Goal: Task Accomplishment & Management: Complete application form

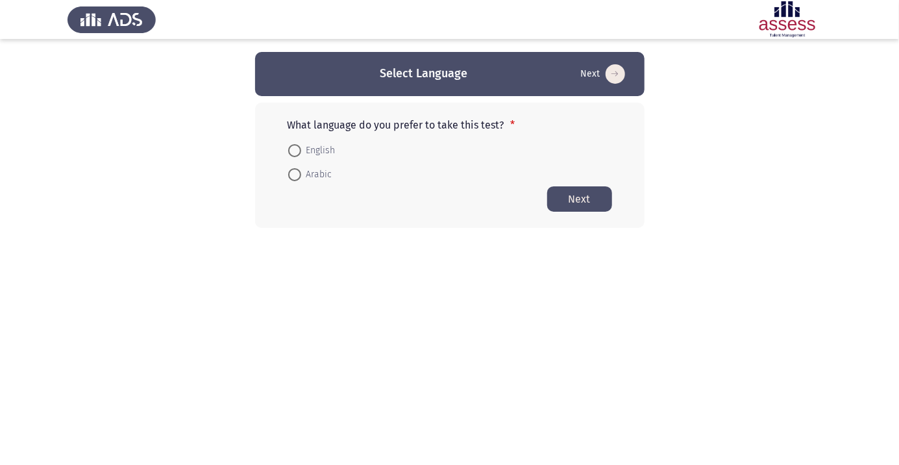
click at [295, 179] on span at bounding box center [294, 174] width 13 height 13
click at [295, 179] on input "Arabic" at bounding box center [294, 174] width 13 height 13
radio input "true"
click at [310, 171] on span "Arabic" at bounding box center [316, 174] width 31 height 16
click at [301, 171] on input "Arabic" at bounding box center [294, 173] width 13 height 13
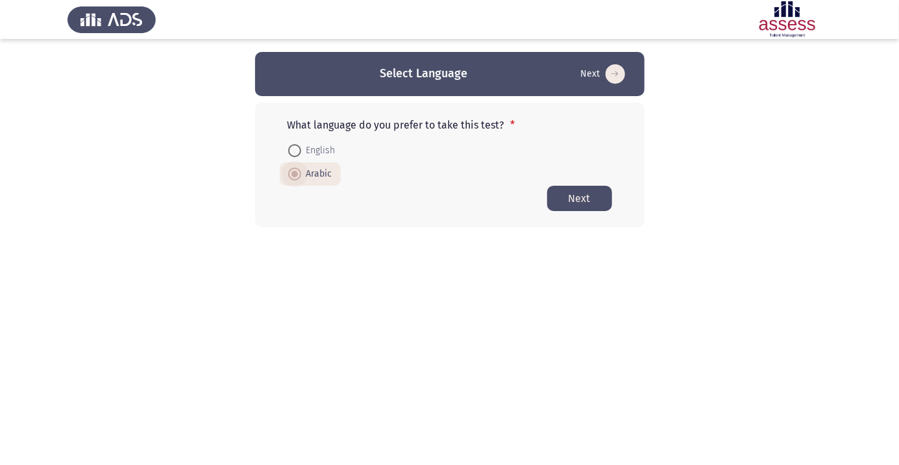
click at [572, 208] on button "Next" at bounding box center [579, 198] width 65 height 25
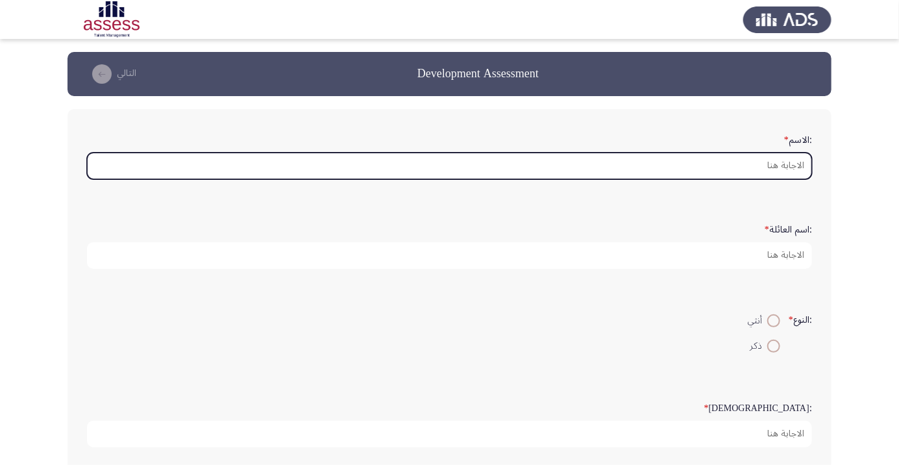
click at [713, 154] on input ":الاسم *" at bounding box center [449, 165] width 725 height 27
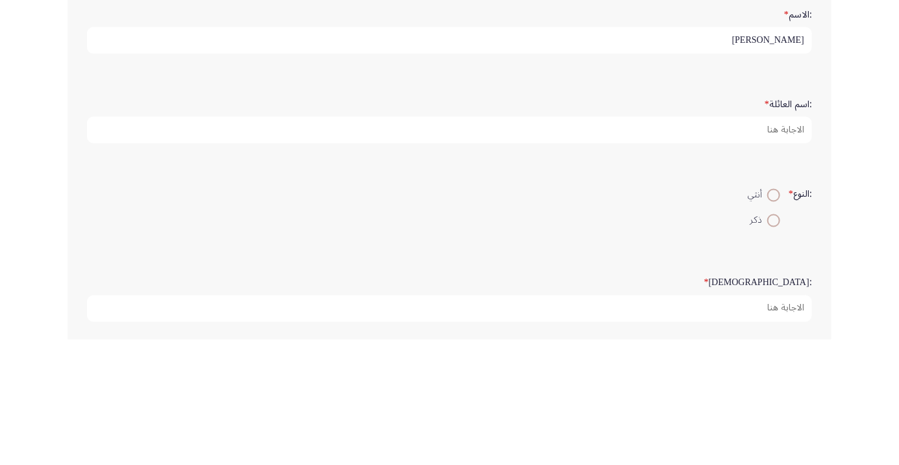
type input "[PERSON_NAME]"
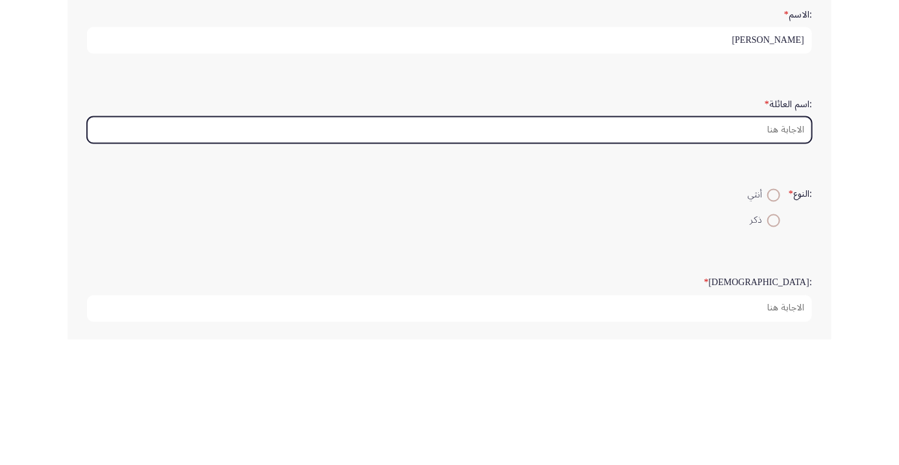
click at [717, 250] on input ":اسم العائلة *" at bounding box center [449, 255] width 725 height 27
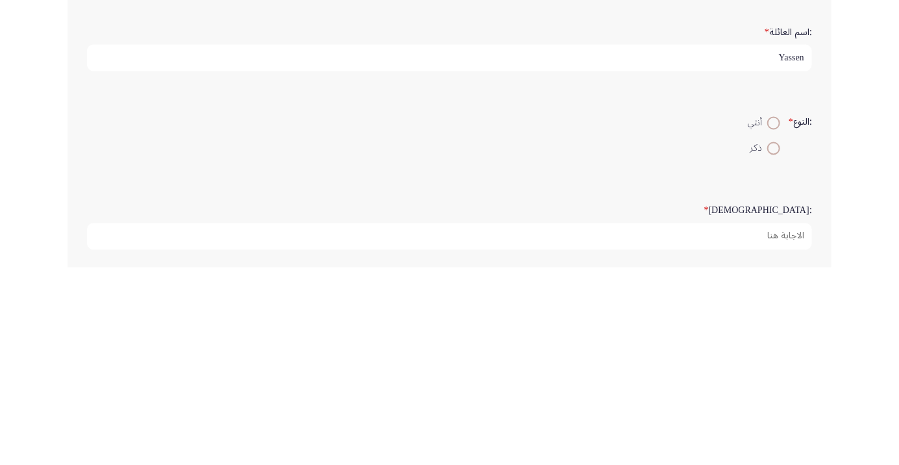
type input "Yassen"
click at [772, 362] on div ":النوع * أنثي ذكر" at bounding box center [449, 332] width 738 height 63
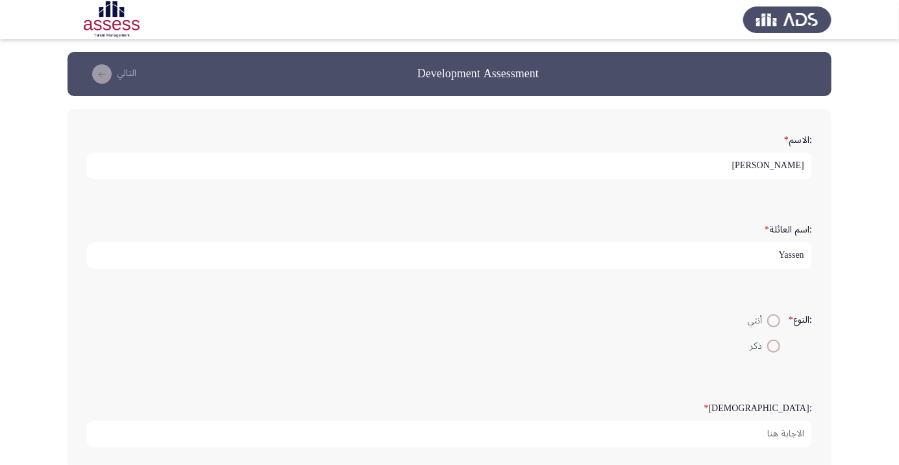
click at [774, 346] on span at bounding box center [774, 346] width 0 height 0
click at [772, 344] on input "ذكر" at bounding box center [773, 345] width 13 height 13
radio input "true"
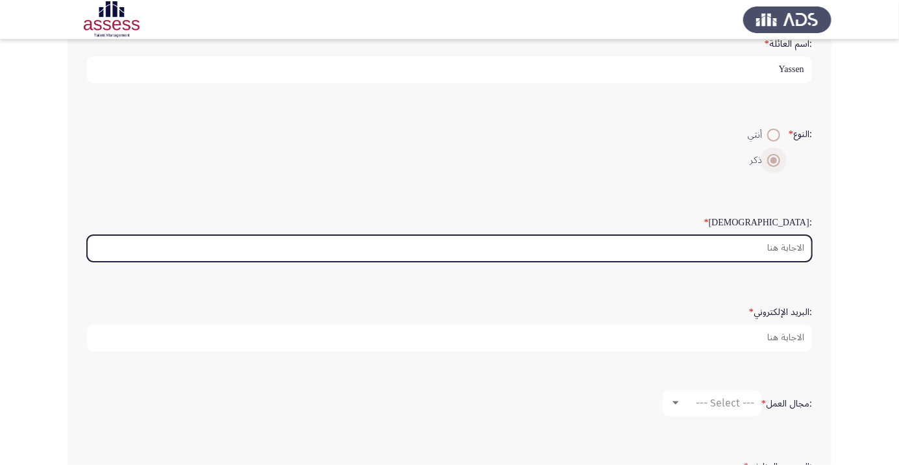
click at [742, 247] on input ":السن *" at bounding box center [449, 248] width 725 height 27
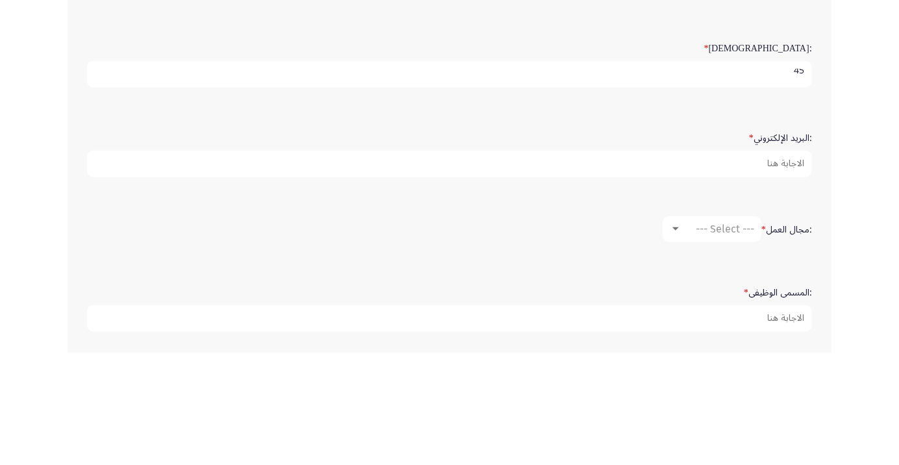
scroll to position [248, 0]
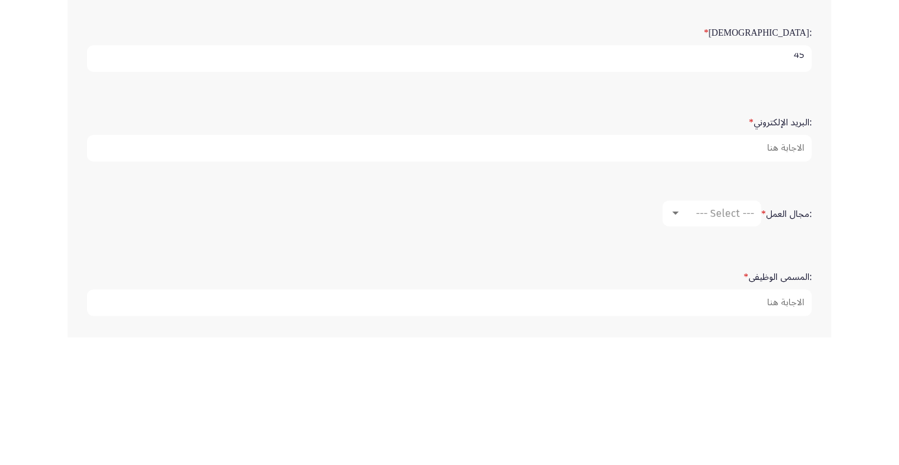
type input "45"
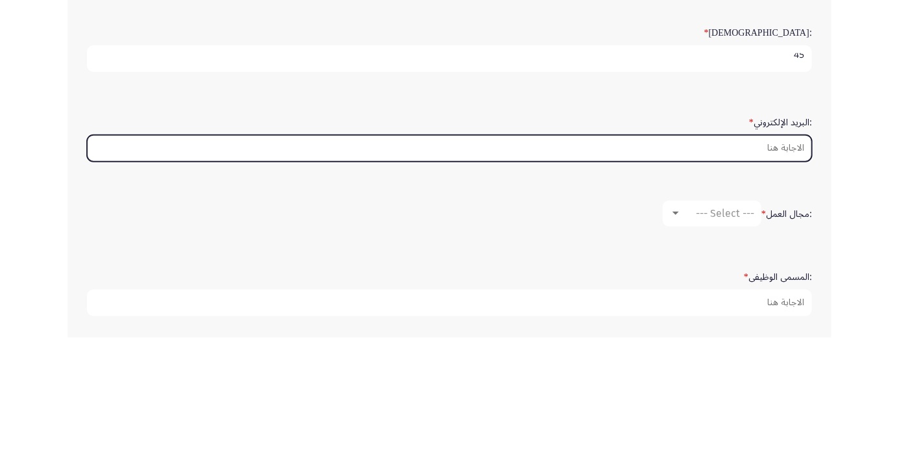
click at [721, 277] on input ":البريد الإلكتروني *" at bounding box center [449, 275] width 725 height 27
type input "Mohammedyassen"
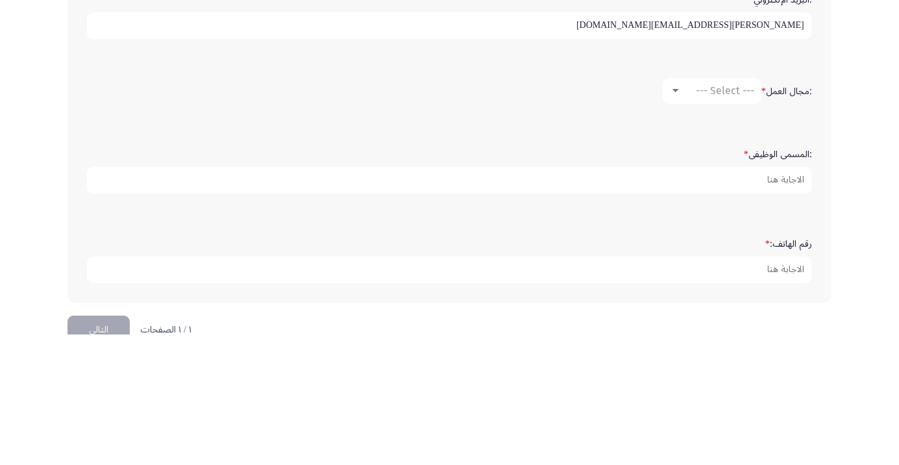
type input "[PERSON_NAME][EMAIL_ADDRESS][DOMAIN_NAME]"
click at [700, 217] on span "--- Select ---" at bounding box center [725, 221] width 58 height 12
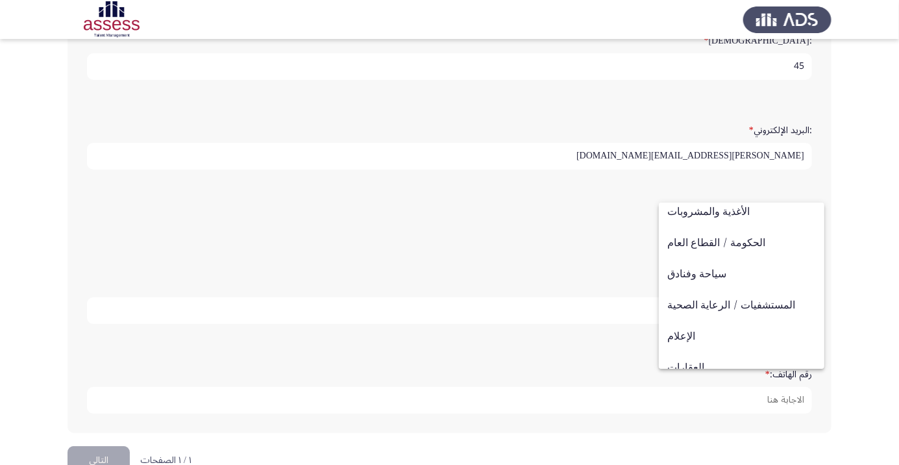
scroll to position [426, 0]
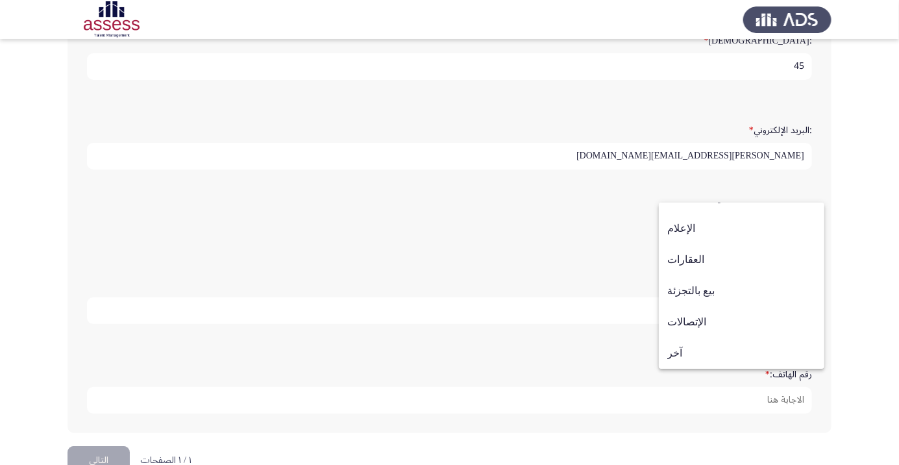
click at [867, 206] on div at bounding box center [449, 232] width 899 height 465
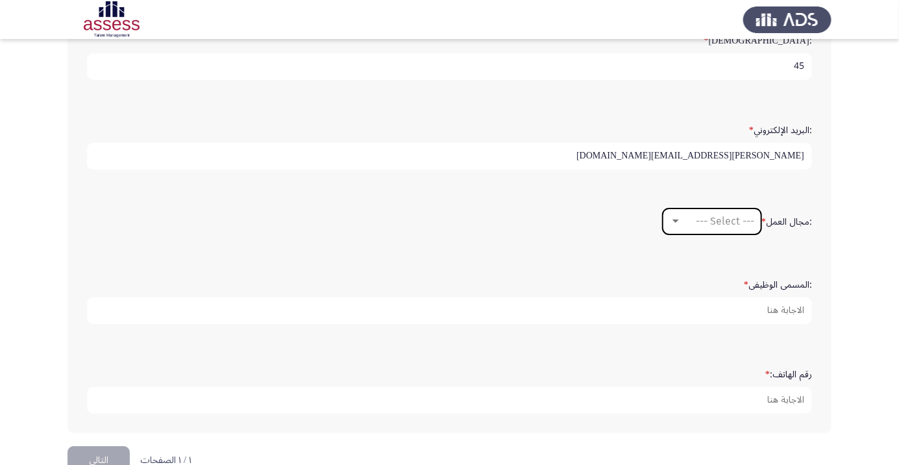
click at [723, 221] on span "--- Select ---" at bounding box center [725, 221] width 58 height 12
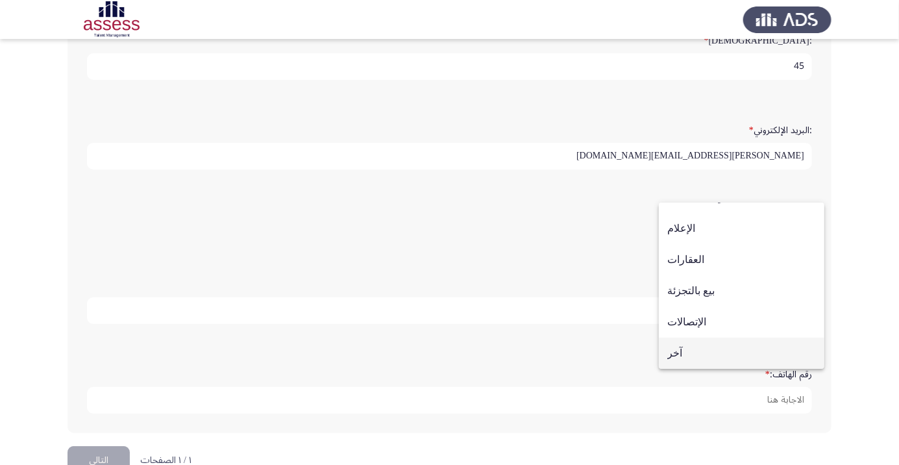
click at [707, 356] on span "آخر" at bounding box center [741, 352] width 149 height 31
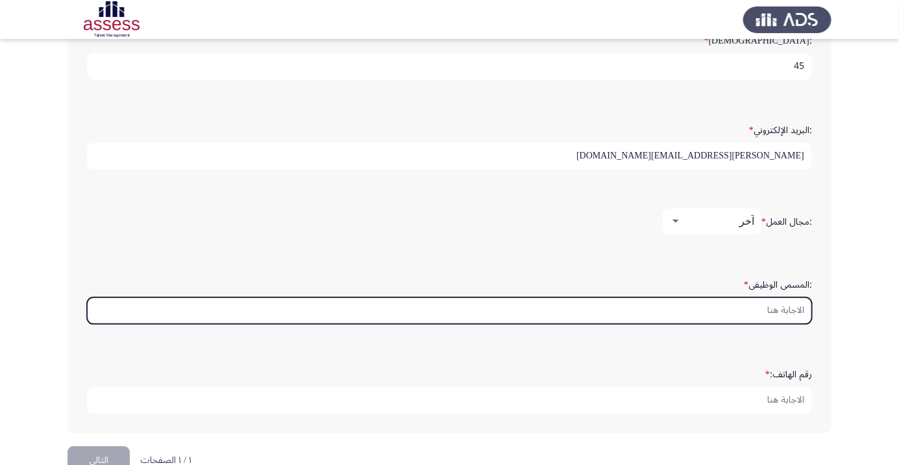
click at [733, 303] on input ":المسمى الوظيفى *" at bounding box center [449, 310] width 725 height 27
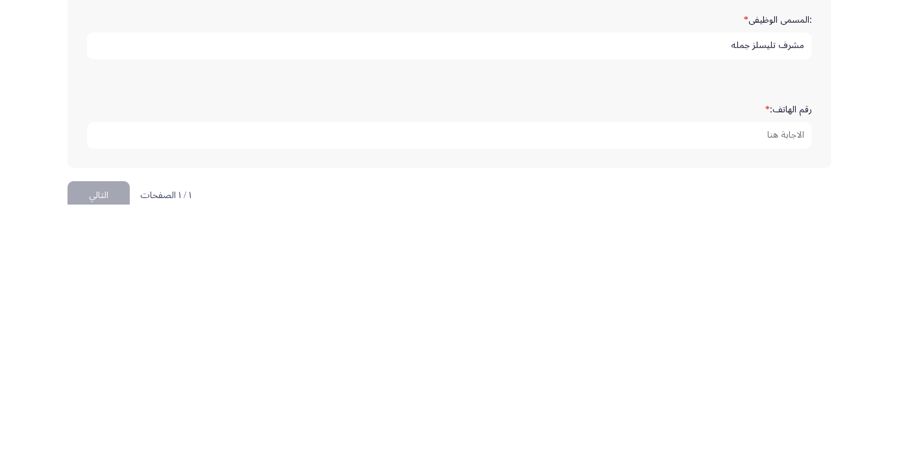
scroll to position [372, 0]
type input "مشرف تليسلز جمله"
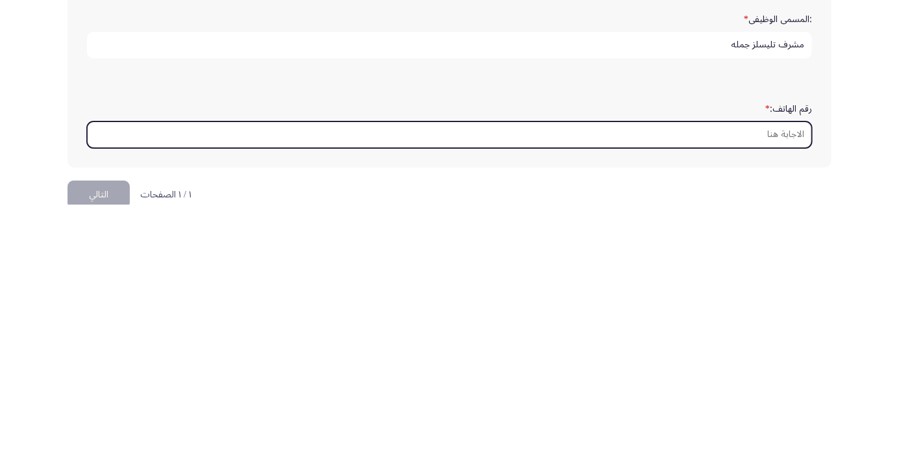
click at [758, 385] on input "رقم الهاتف: *" at bounding box center [449, 395] width 725 height 27
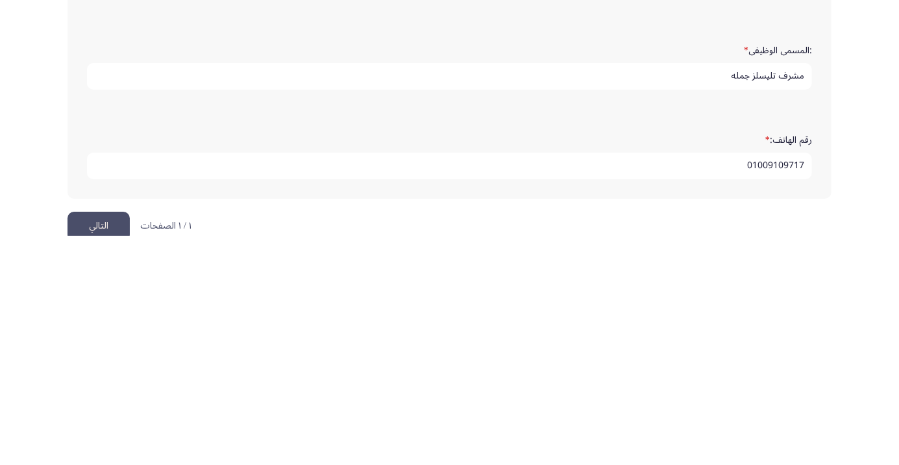
scroll to position [395, 0]
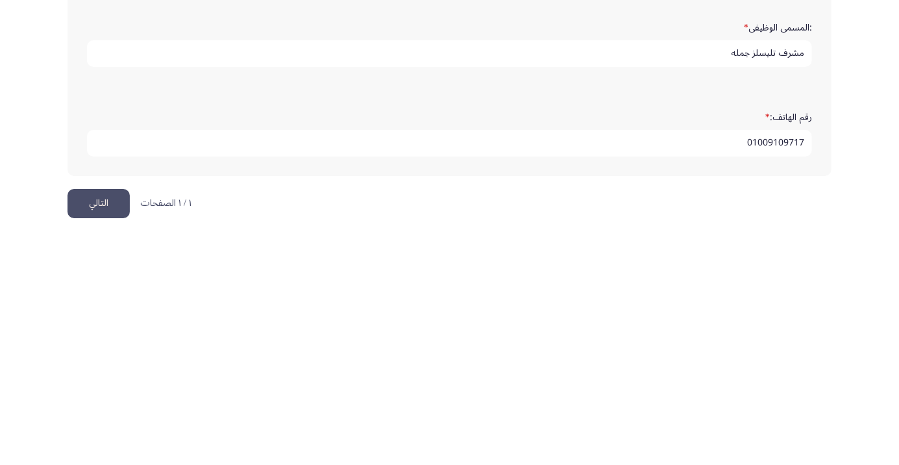
type input "01009109717"
click at [100, 426] on button "التالي" at bounding box center [98, 432] width 62 height 29
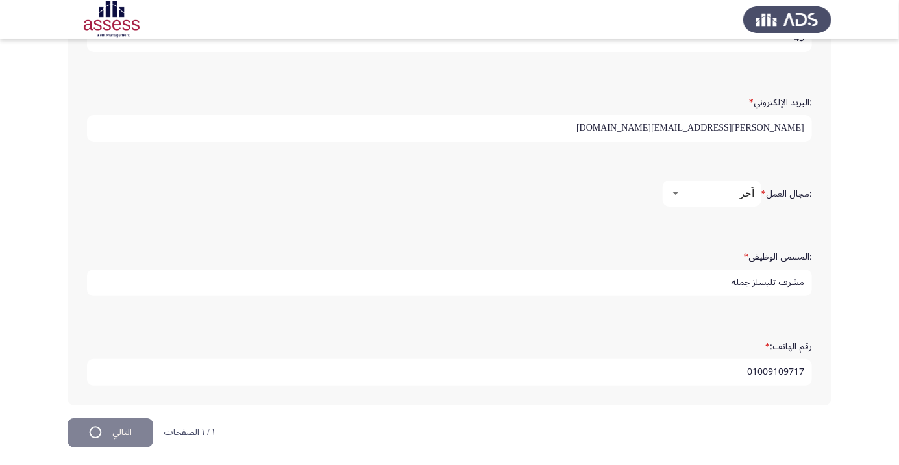
scroll to position [0, 0]
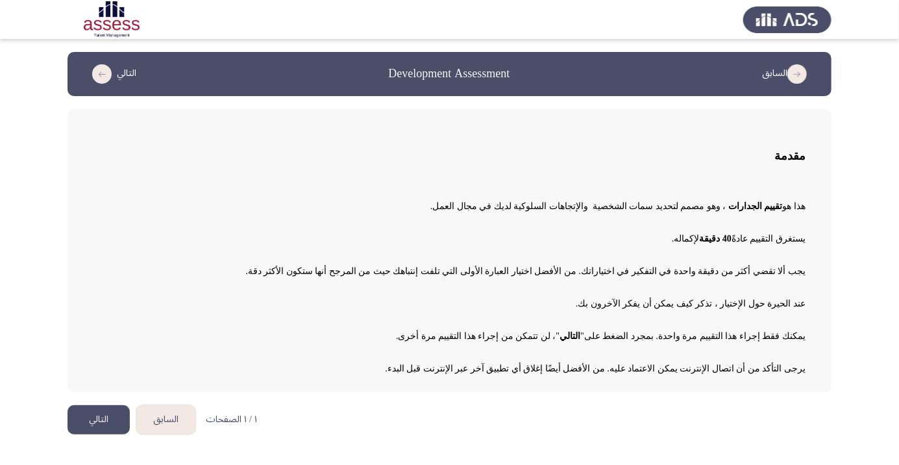
click at [91, 409] on button "التالي" at bounding box center [98, 419] width 62 height 29
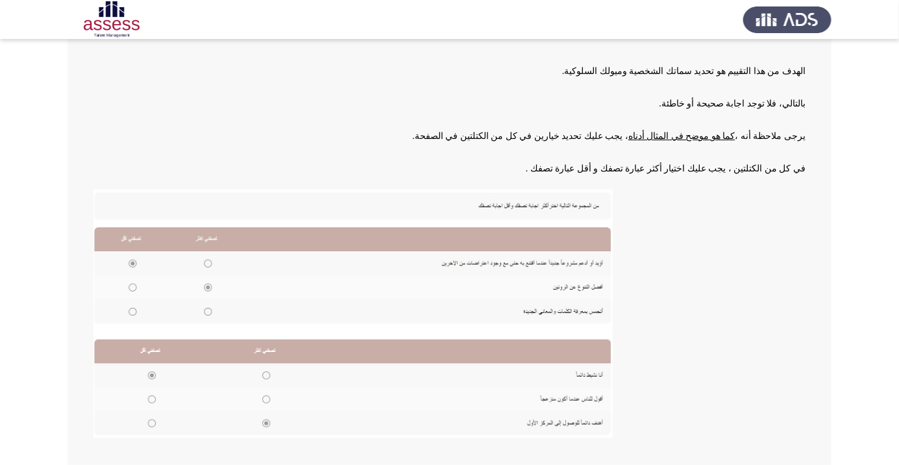
scroll to position [143, 0]
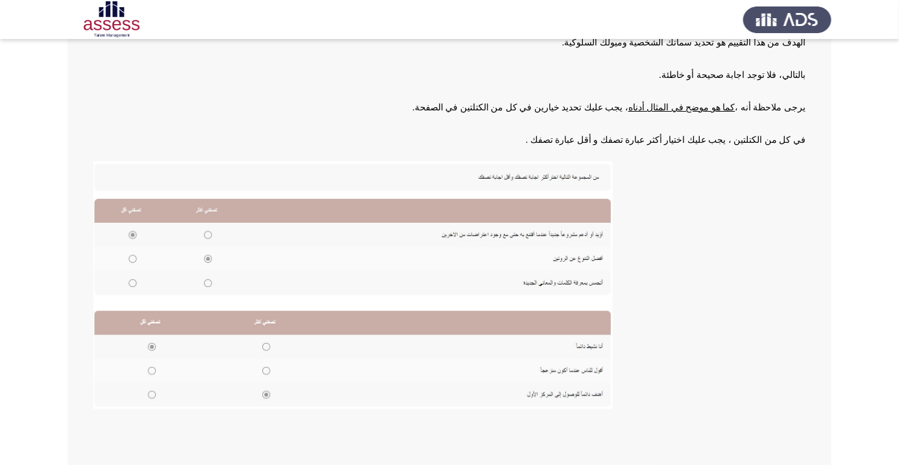
click at [836, 371] on app-assessment-container "السابق Development Assessment التالي إرشادات الهدف من هذا التقييم هو تحديد سمات…" at bounding box center [449, 190] width 899 height 563
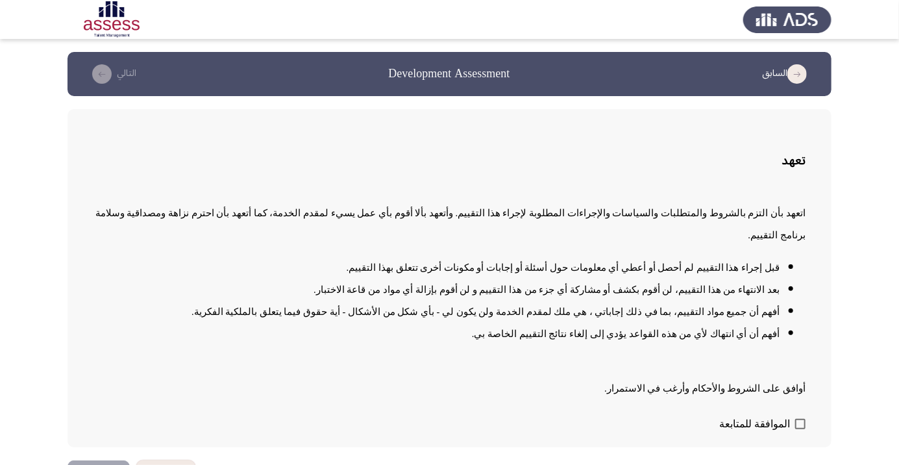
scroll to position [1, 0]
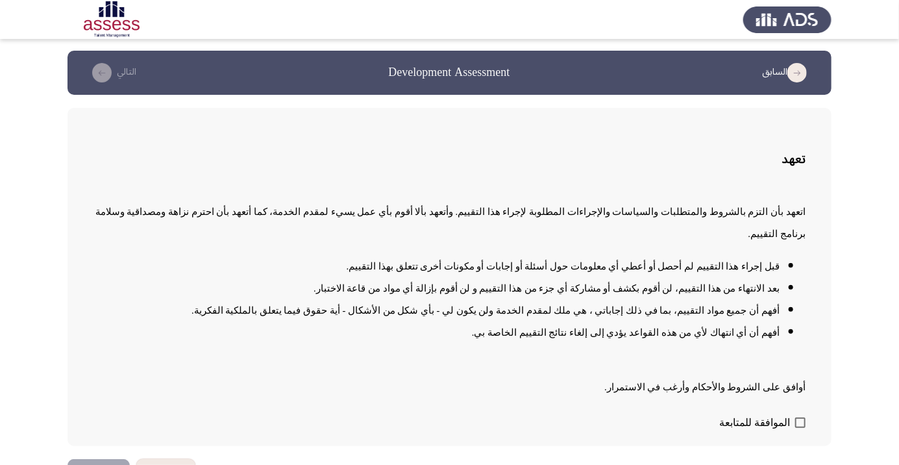
click at [788, 430] on span "الموافقة للمتابعة" at bounding box center [754, 423] width 71 height 16
click at [799, 428] on input "الموافقة للمتابعة" at bounding box center [799, 428] width 1 height 1
checkbox input "true"
click at [103, 464] on button "التالي" at bounding box center [98, 473] width 62 height 29
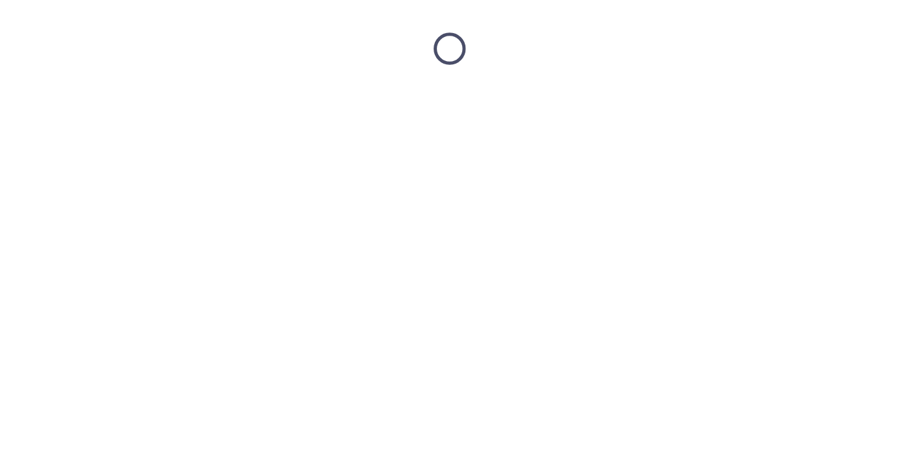
scroll to position [0, 0]
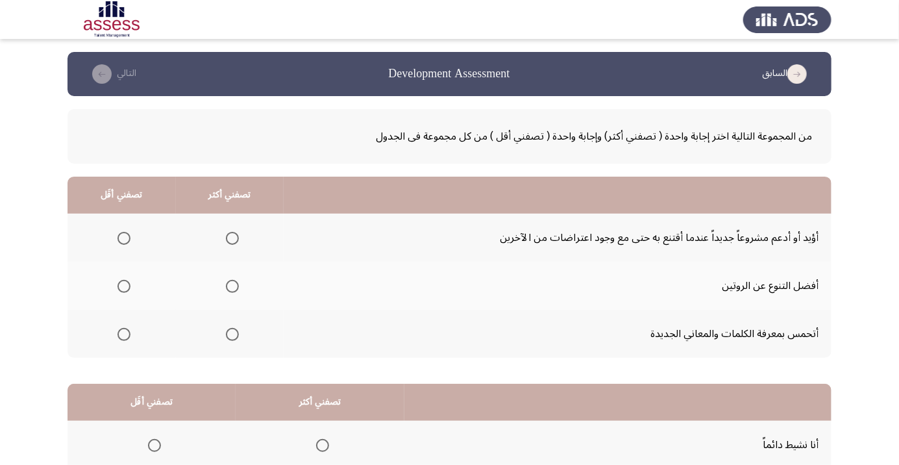
click at [235, 234] on span "Select an option" at bounding box center [232, 238] width 13 height 13
click at [235, 234] on input "Select an option" at bounding box center [232, 238] width 13 height 13
click at [235, 281] on span "Select an option" at bounding box center [232, 286] width 13 height 13
click at [235, 281] on input "Select an option" at bounding box center [232, 286] width 13 height 13
click at [234, 338] on span "Select an option" at bounding box center [232, 334] width 13 height 13
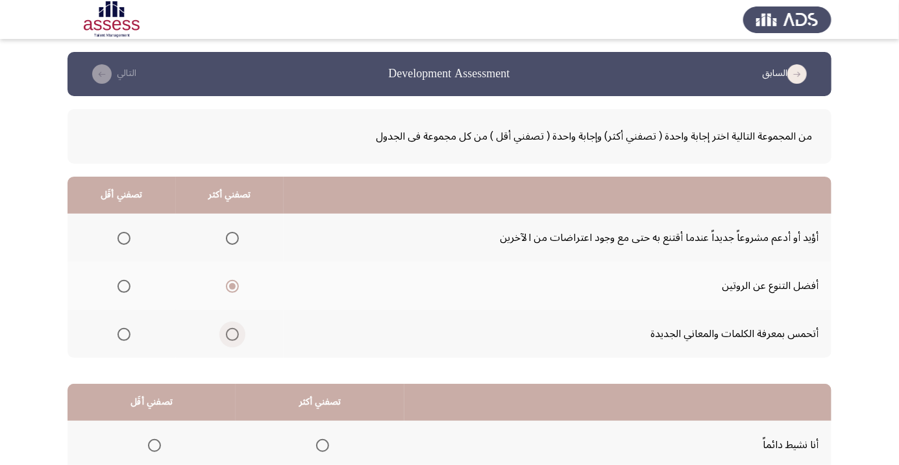
click at [234, 338] on input "Select an option" at bounding box center [232, 334] width 13 height 13
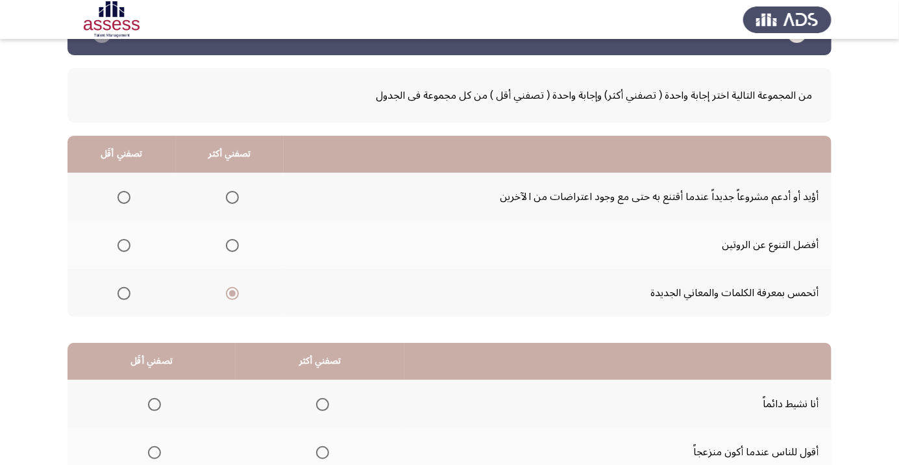
scroll to position [42, 0]
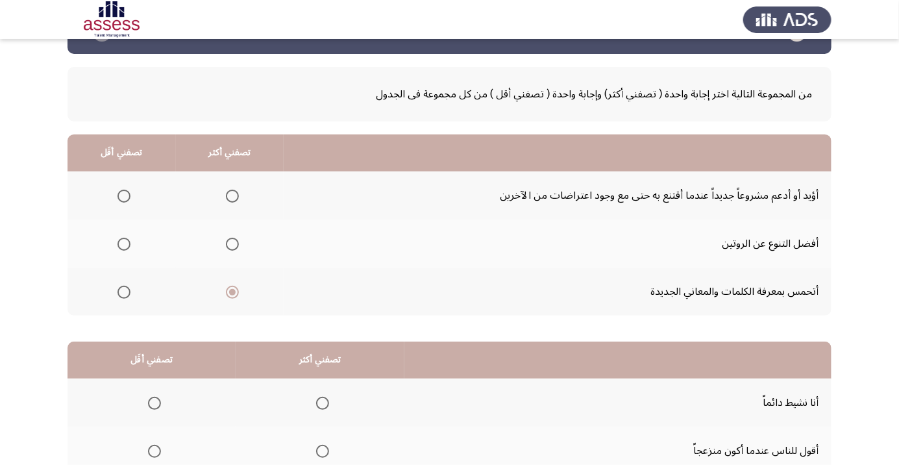
click at [232, 244] on span "Select an option" at bounding box center [232, 244] width 0 height 0
click at [231, 243] on input "Select an option" at bounding box center [232, 244] width 13 height 13
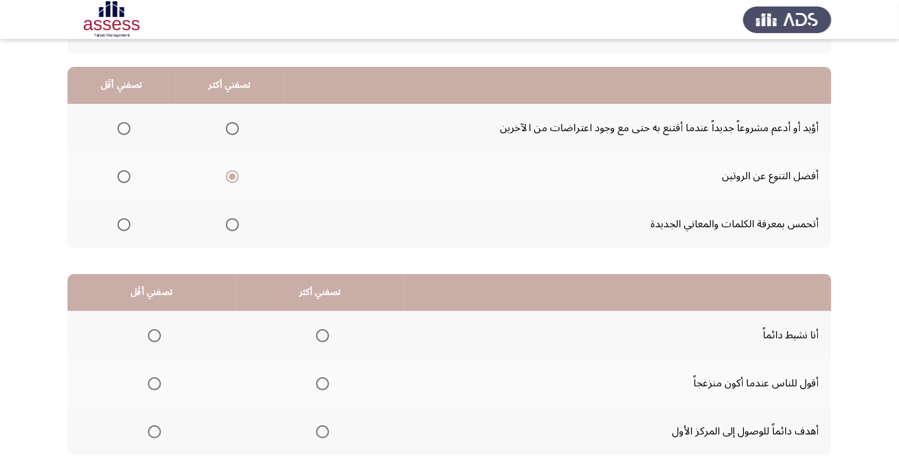
scroll to position [128, 0]
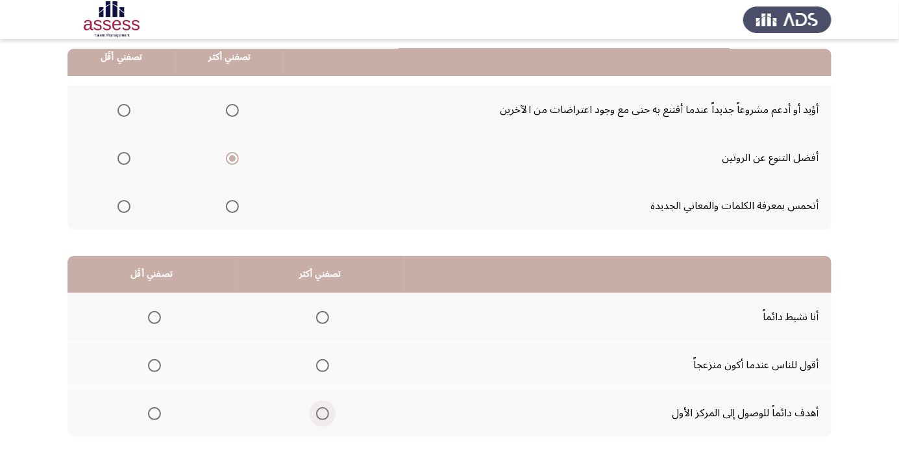
click at [326, 412] on span "Select an option" at bounding box center [322, 413] width 13 height 13
click at [326, 412] on input "Select an option" at bounding box center [322, 413] width 13 height 13
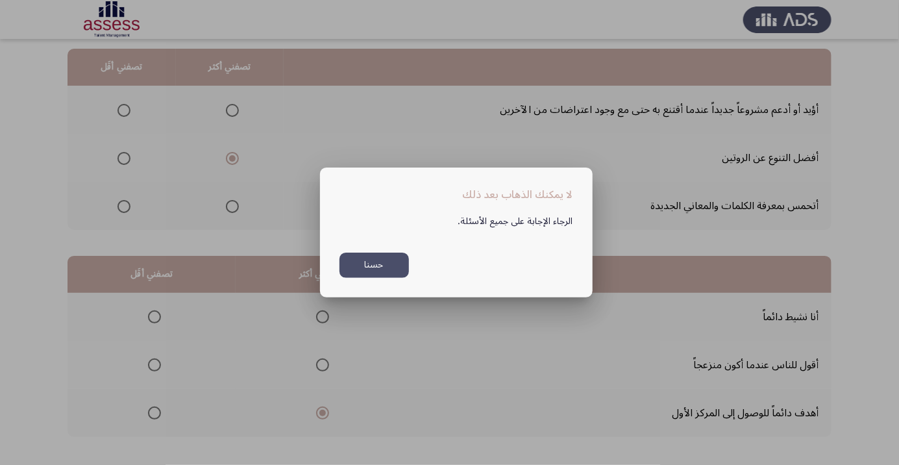
click at [398, 278] on button "حسنا" at bounding box center [373, 264] width 69 height 25
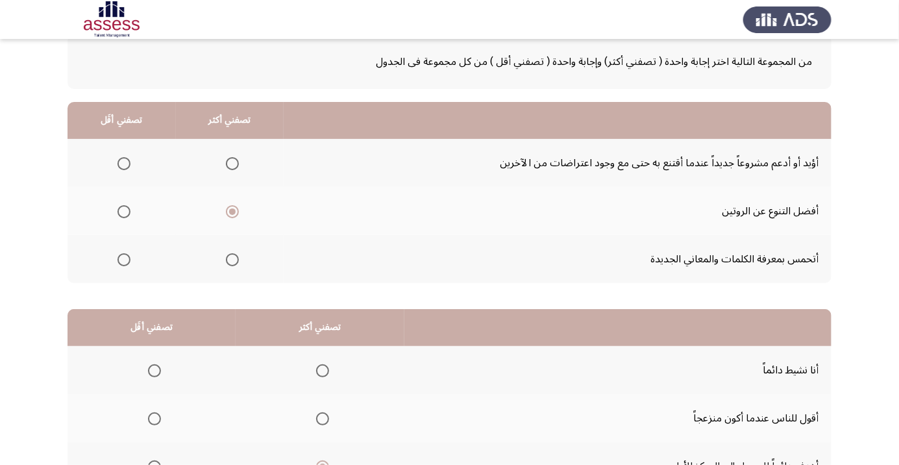
scroll to position [74, 0]
click at [233, 158] on span "Select an option" at bounding box center [232, 164] width 13 height 13
click at [233, 158] on input "Select an option" at bounding box center [232, 164] width 13 height 13
click at [229, 214] on span "Select an option" at bounding box center [232, 212] width 13 height 13
click at [229, 214] on input "Select an option" at bounding box center [232, 212] width 13 height 13
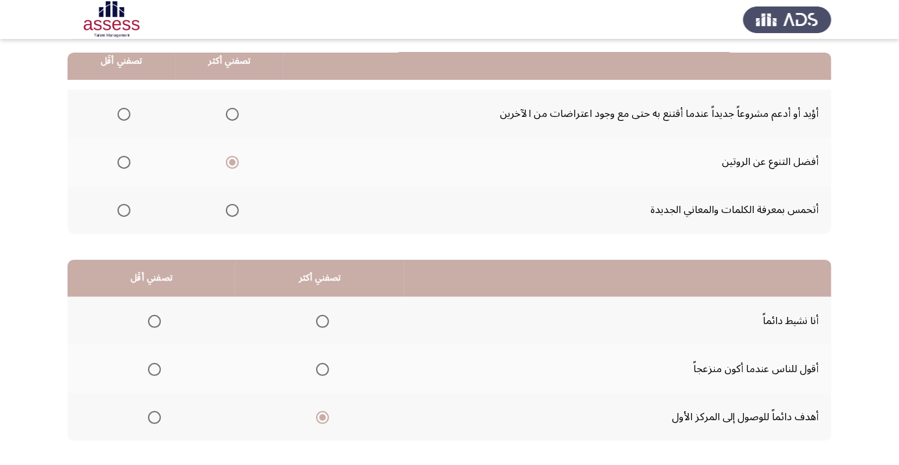
scroll to position [128, 0]
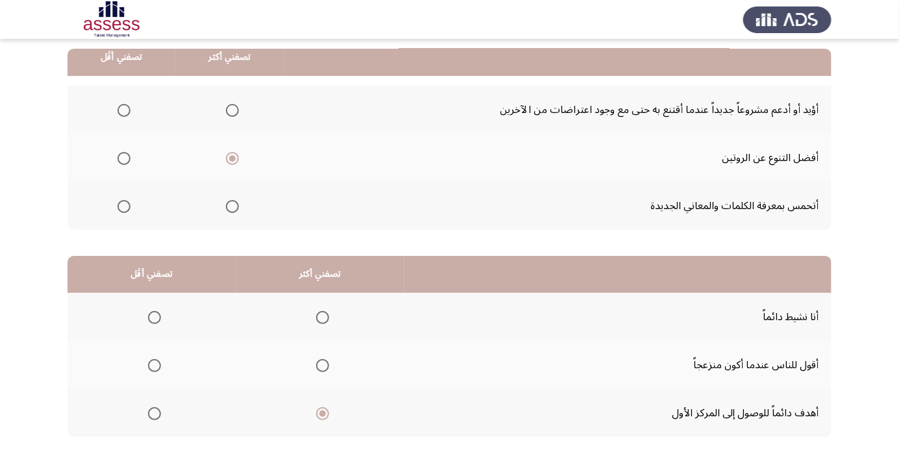
click at [150, 367] on span "Select an option" at bounding box center [154, 365] width 13 height 13
click at [150, 367] on input "Select an option" at bounding box center [154, 365] width 13 height 13
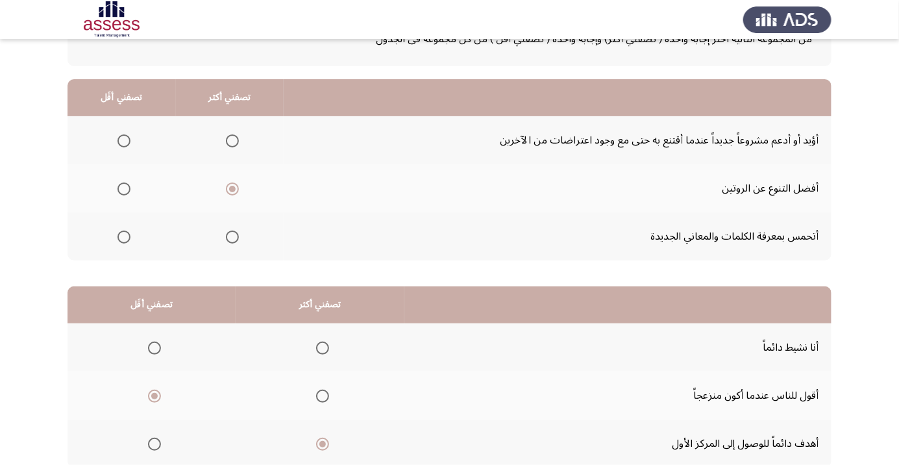
scroll to position [97, 0]
click at [124, 141] on span "Select an option" at bounding box center [124, 141] width 0 height 0
click at [123, 140] on input "Select an option" at bounding box center [123, 141] width 13 height 13
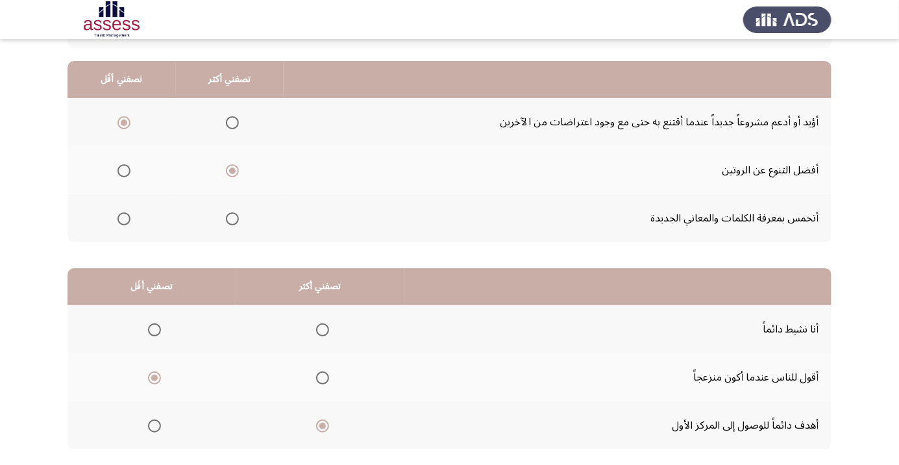
scroll to position [128, 0]
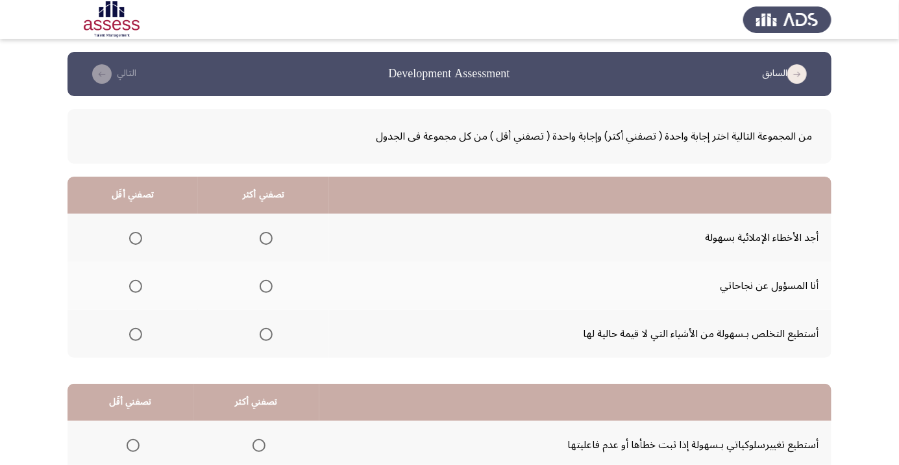
click at [266, 334] on span "Select an option" at bounding box center [266, 334] width 0 height 0
click at [263, 333] on input "Select an option" at bounding box center [266, 334] width 13 height 13
click at [134, 286] on span "Select an option" at bounding box center [135, 286] width 13 height 13
click at [134, 286] on input "Select an option" at bounding box center [135, 286] width 13 height 13
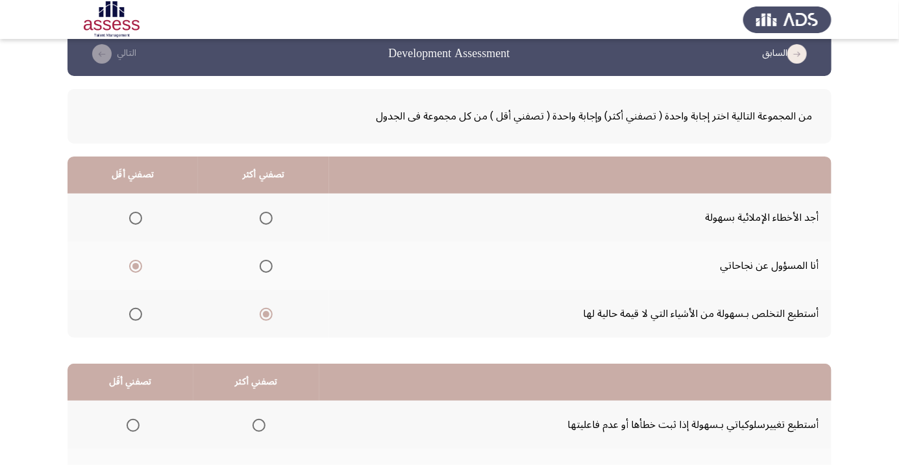
scroll to position [128, 0]
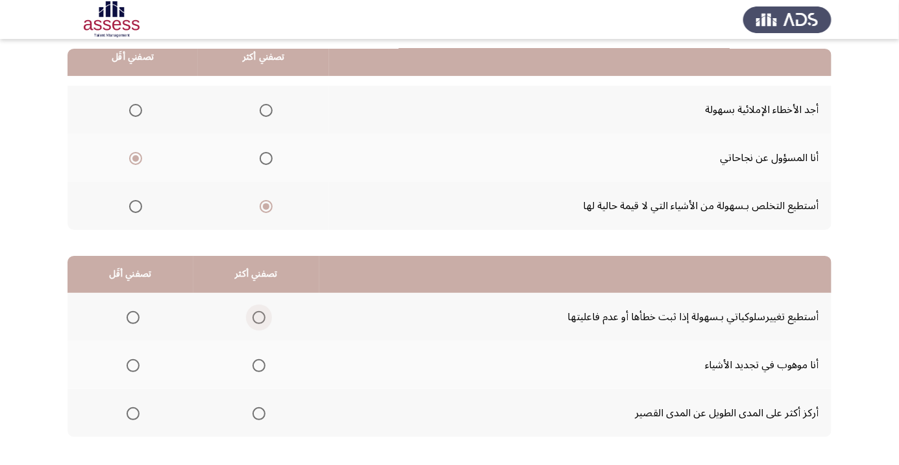
click at [256, 311] on span "Select an option" at bounding box center [258, 317] width 13 height 13
click at [256, 311] on input "Select an option" at bounding box center [258, 317] width 13 height 13
click at [127, 412] on span "Select an option" at bounding box center [133, 413] width 13 height 13
click at [127, 412] on input "Select an option" at bounding box center [133, 413] width 13 height 13
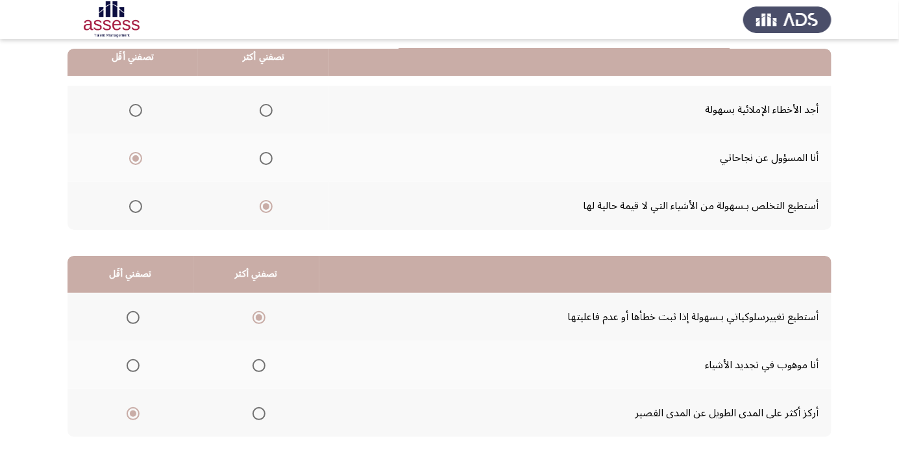
scroll to position [0, 0]
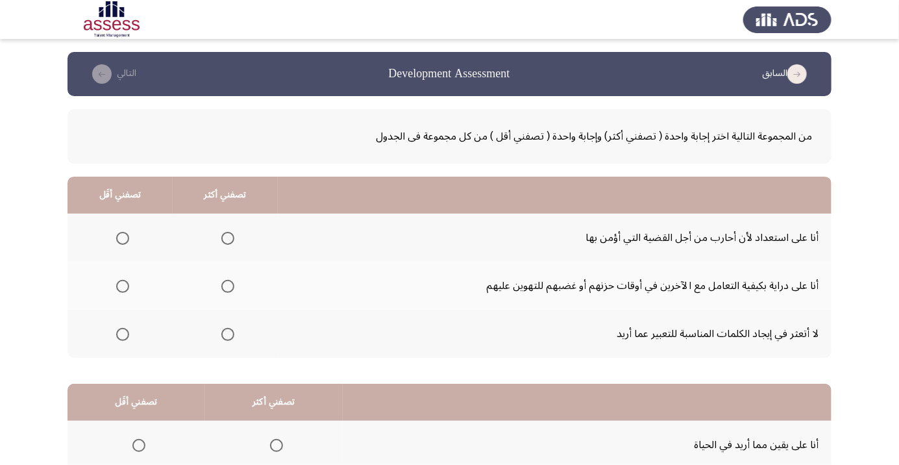
click at [223, 329] on span "Select an option" at bounding box center [227, 334] width 13 height 13
click at [223, 329] on input "Select an option" at bounding box center [227, 334] width 13 height 13
click at [102, 344] on th at bounding box center [119, 334] width 105 height 48
click at [119, 337] on span "Select an option" at bounding box center [122, 334] width 13 height 13
click at [119, 337] on input "Select an option" at bounding box center [122, 334] width 13 height 13
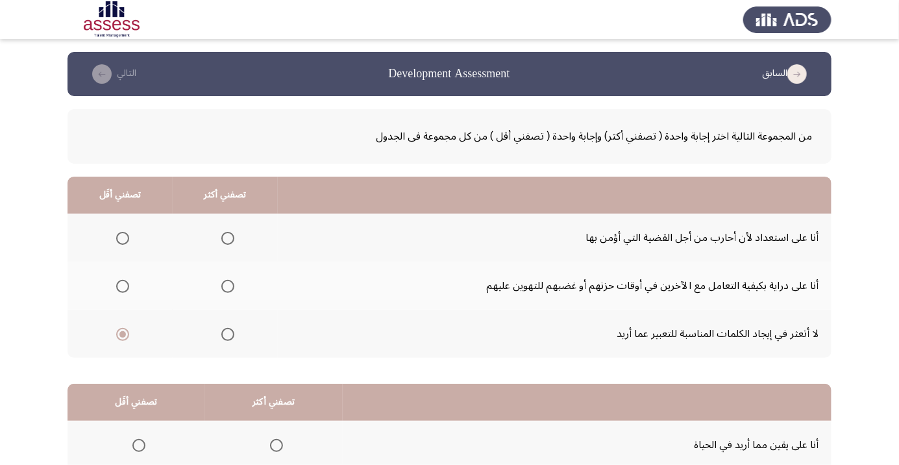
click at [230, 282] on span "Select an option" at bounding box center [227, 286] width 13 height 13
click at [230, 282] on input "Select an option" at bounding box center [227, 286] width 13 height 13
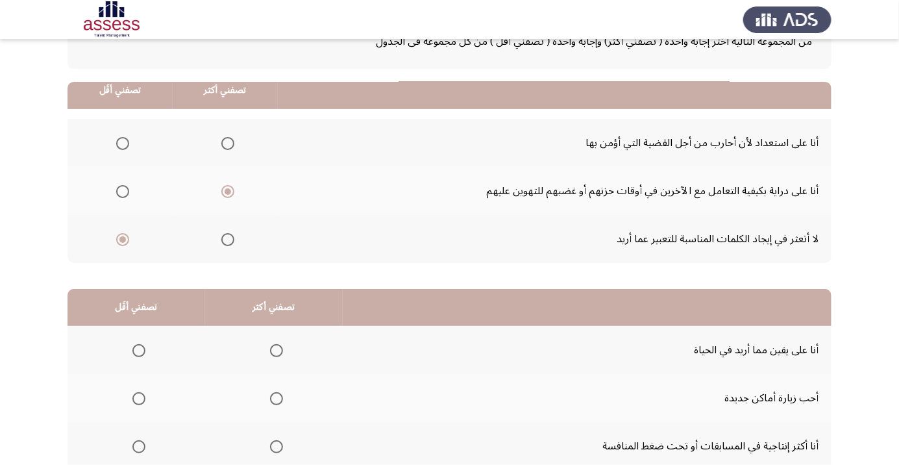
scroll to position [128, 0]
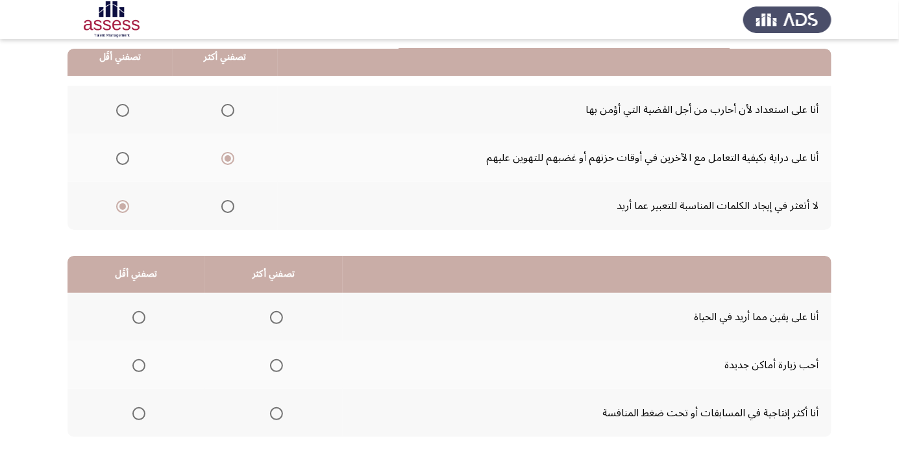
click at [270, 415] on span "Select an option" at bounding box center [276, 413] width 13 height 13
click at [270, 415] on input "Select an option" at bounding box center [276, 413] width 13 height 13
click at [138, 316] on span "Select an option" at bounding box center [138, 317] width 13 height 13
click at [138, 316] on input "Select an option" at bounding box center [138, 317] width 13 height 13
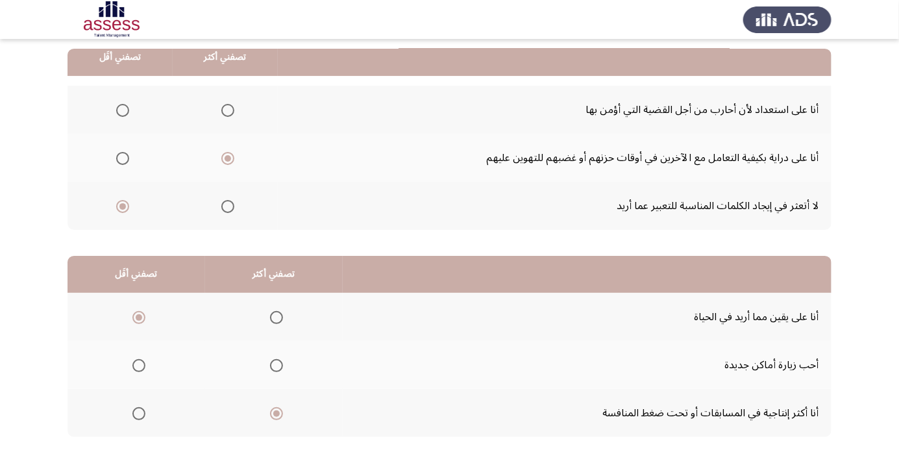
scroll to position [0, 0]
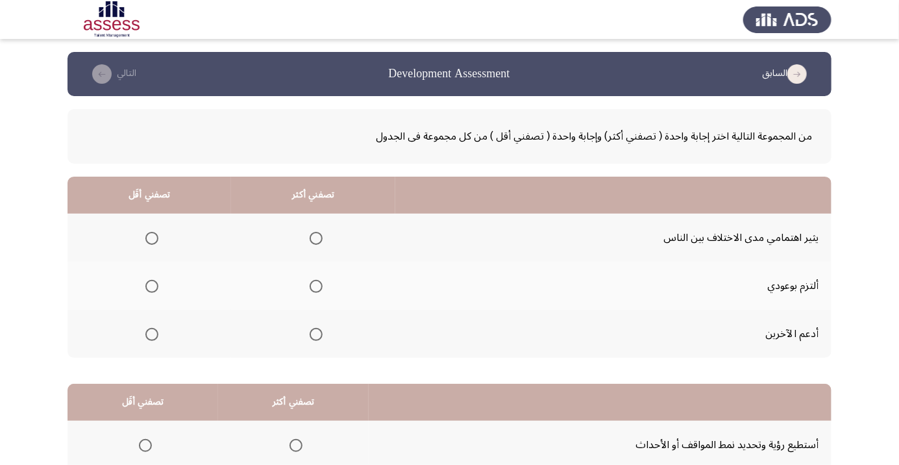
click at [313, 286] on span "Select an option" at bounding box center [316, 286] width 13 height 13
click at [313, 286] on input "Select an option" at bounding box center [316, 286] width 13 height 13
click at [141, 238] on label "Select an option" at bounding box center [149, 238] width 18 height 13
click at [145, 238] on input "Select an option" at bounding box center [151, 238] width 13 height 13
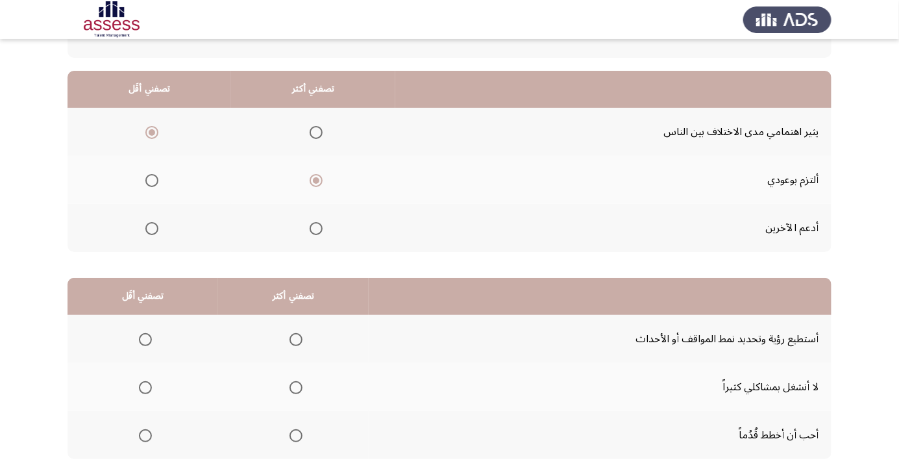
scroll to position [104, 0]
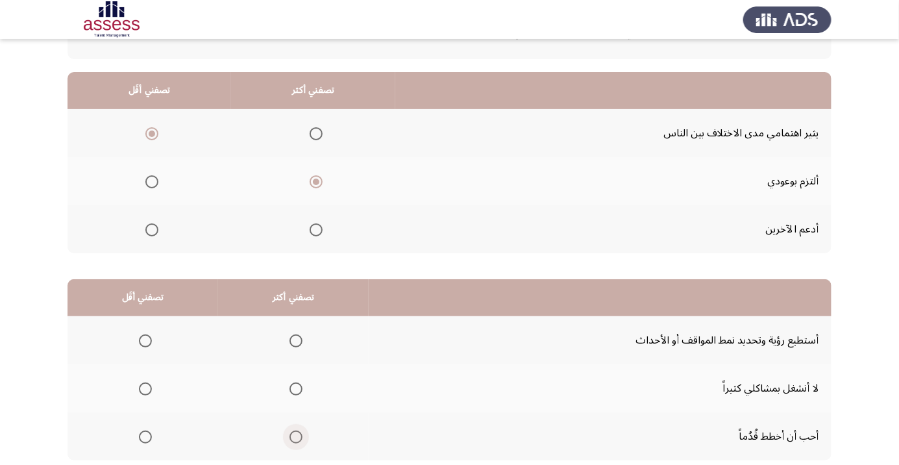
click at [297, 432] on span "Select an option" at bounding box center [295, 436] width 13 height 13
click at [297, 432] on input "Select an option" at bounding box center [295, 436] width 13 height 13
click at [145, 389] on span "Select an option" at bounding box center [145, 389] width 0 height 0
click at [144, 387] on input "Select an option" at bounding box center [145, 388] width 13 height 13
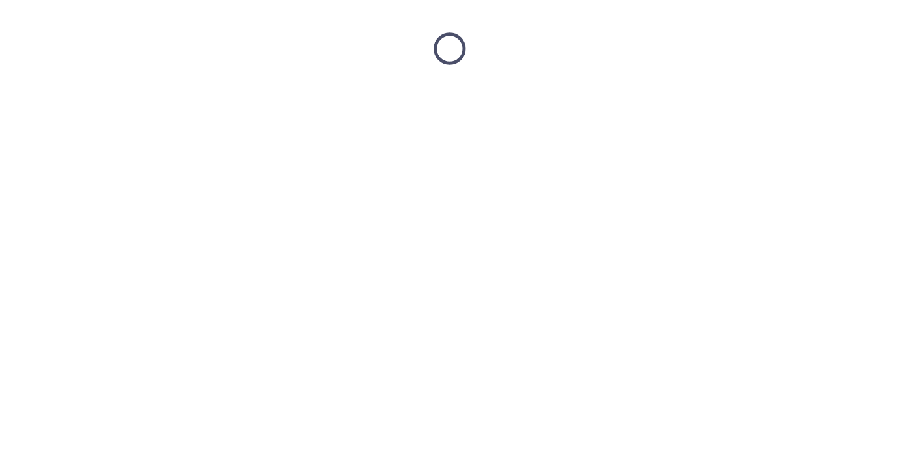
scroll to position [0, 0]
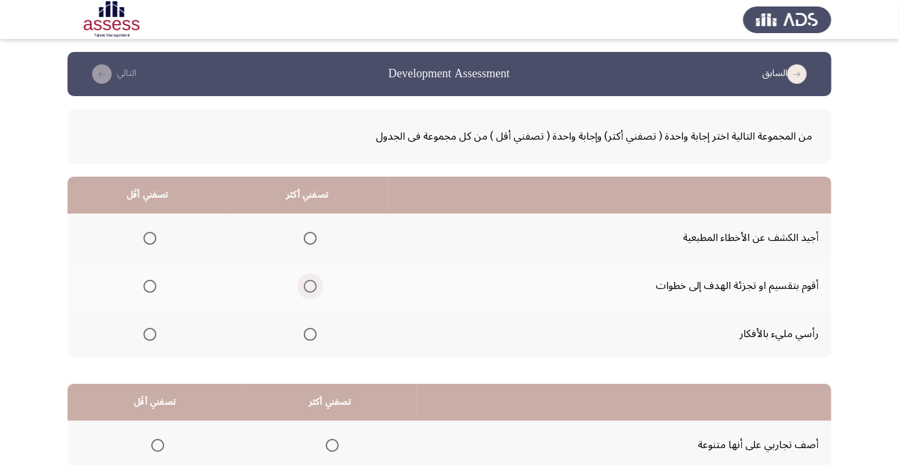
click at [310, 286] on span "Select an option" at bounding box center [310, 286] width 0 height 0
click at [308, 286] on input "Select an option" at bounding box center [310, 286] width 13 height 13
click at [149, 333] on span "Select an option" at bounding box center [149, 334] width 13 height 13
click at [149, 333] on input "Select an option" at bounding box center [149, 334] width 13 height 13
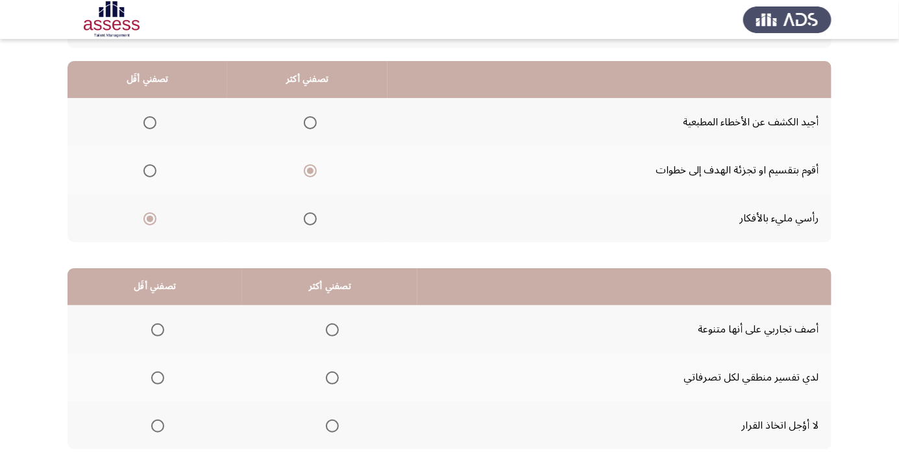
scroll to position [128, 0]
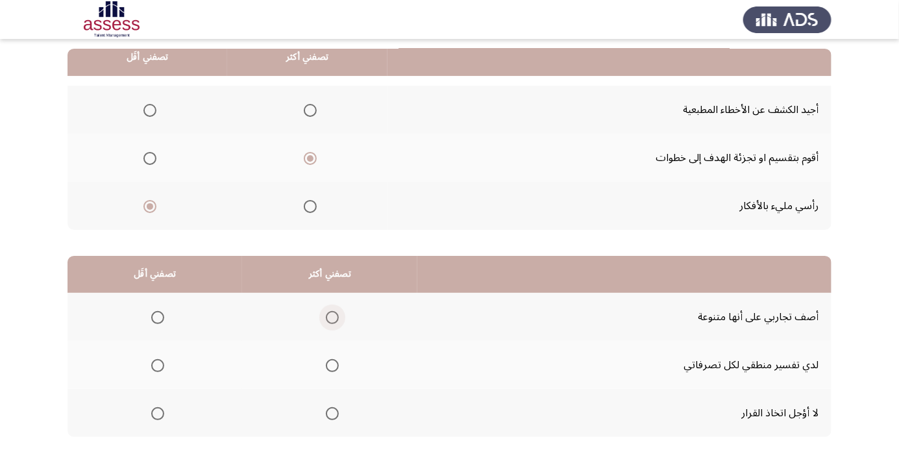
click at [334, 312] on span "Select an option" at bounding box center [332, 317] width 13 height 13
click at [334, 312] on input "Select an option" at bounding box center [332, 317] width 13 height 13
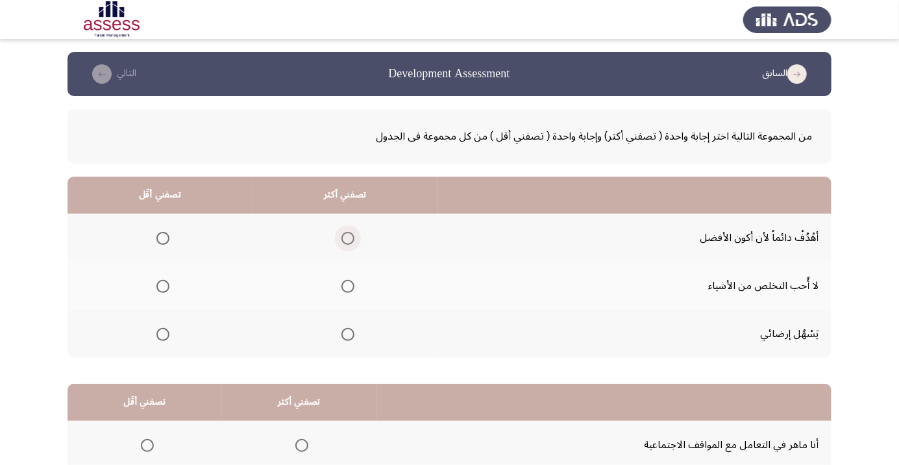
click at [347, 234] on span "Select an option" at bounding box center [347, 238] width 13 height 13
click at [347, 234] on input "Select an option" at bounding box center [347, 238] width 13 height 13
click at [182, 279] on th at bounding box center [159, 286] width 185 height 48
click at [163, 286] on span "Select an option" at bounding box center [163, 286] width 0 height 0
click at [162, 286] on input "Select an option" at bounding box center [162, 286] width 13 height 13
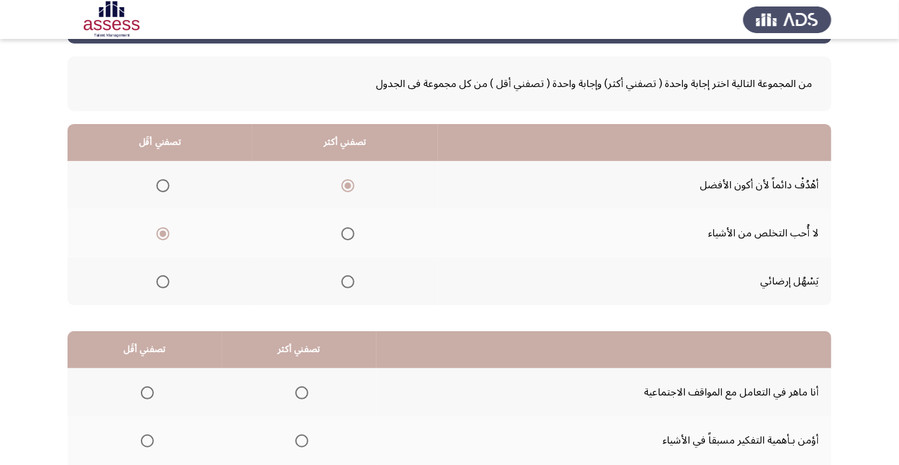
scroll to position [128, 0]
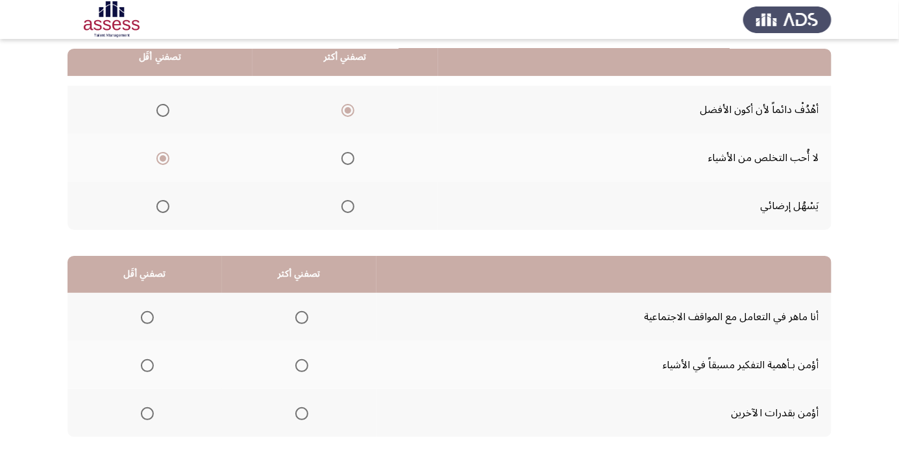
click at [302, 317] on span "Select an option" at bounding box center [302, 317] width 0 height 0
click at [300, 316] on input "Select an option" at bounding box center [301, 317] width 13 height 13
click at [146, 360] on span "Select an option" at bounding box center [147, 365] width 13 height 13
click at [146, 360] on input "Select an option" at bounding box center [147, 365] width 13 height 13
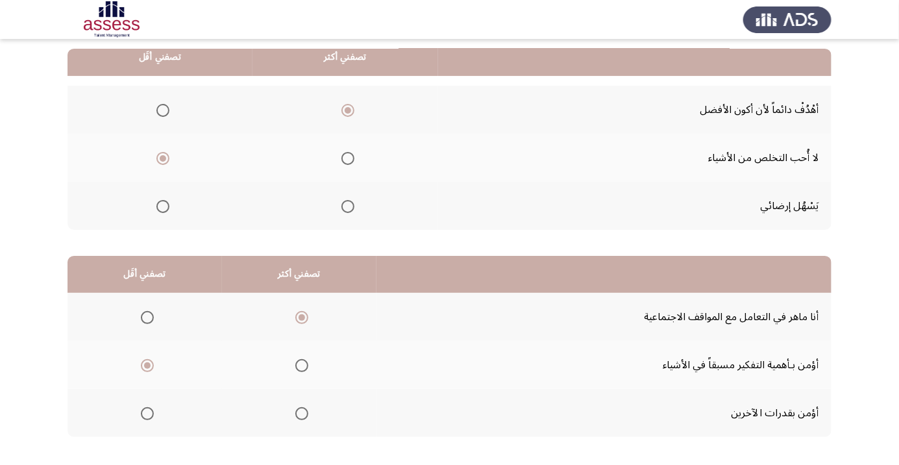
scroll to position [0, 0]
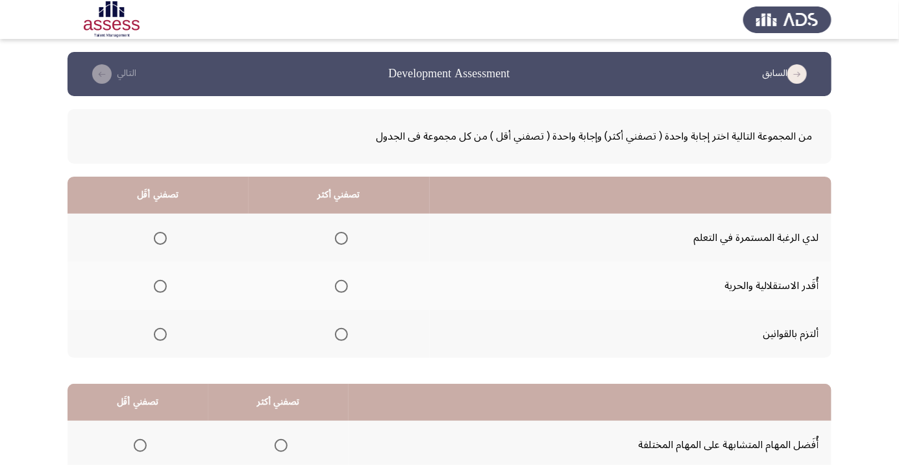
click at [340, 234] on span "Select an option" at bounding box center [341, 238] width 13 height 13
click at [340, 234] on input "Select an option" at bounding box center [341, 238] width 13 height 13
click at [160, 286] on span "Select an option" at bounding box center [160, 286] width 0 height 0
click at [160, 286] on input "Select an option" at bounding box center [160, 286] width 13 height 13
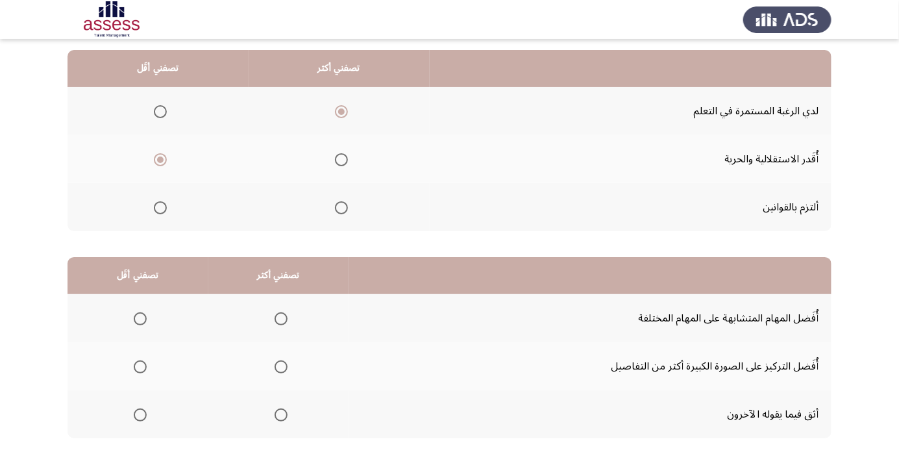
scroll to position [128, 0]
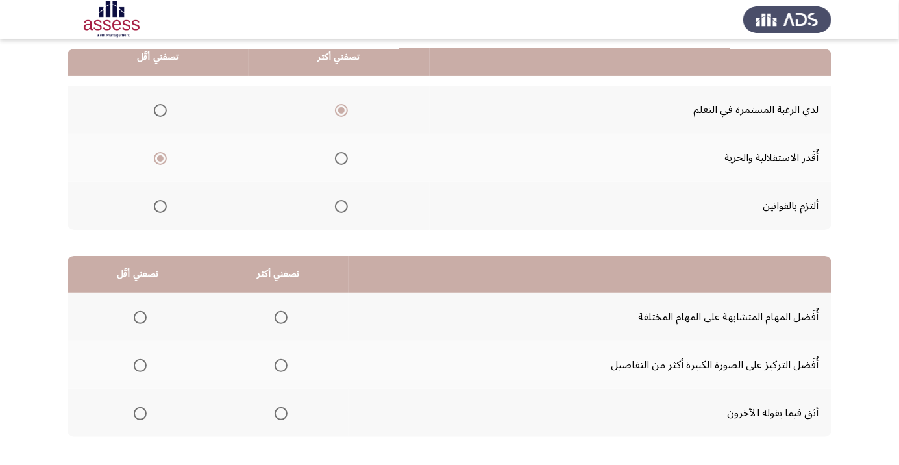
click at [301, 319] on th at bounding box center [278, 317] width 141 height 48
click at [280, 321] on span "Select an option" at bounding box center [280, 317] width 13 height 13
click at [280, 321] on input "Select an option" at bounding box center [280, 317] width 13 height 13
click at [144, 430] on th at bounding box center [137, 413] width 141 height 48
click at [145, 413] on span "Select an option" at bounding box center [140, 413] width 13 height 13
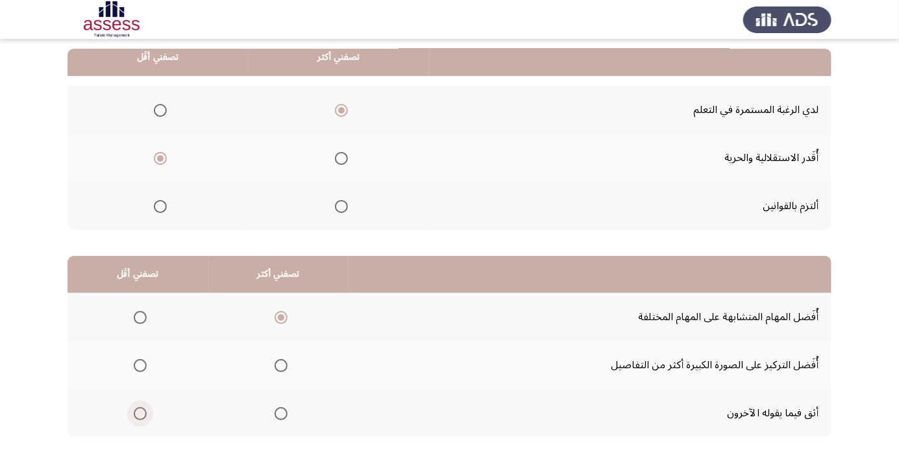
click at [145, 413] on input "Select an option" at bounding box center [140, 413] width 13 height 13
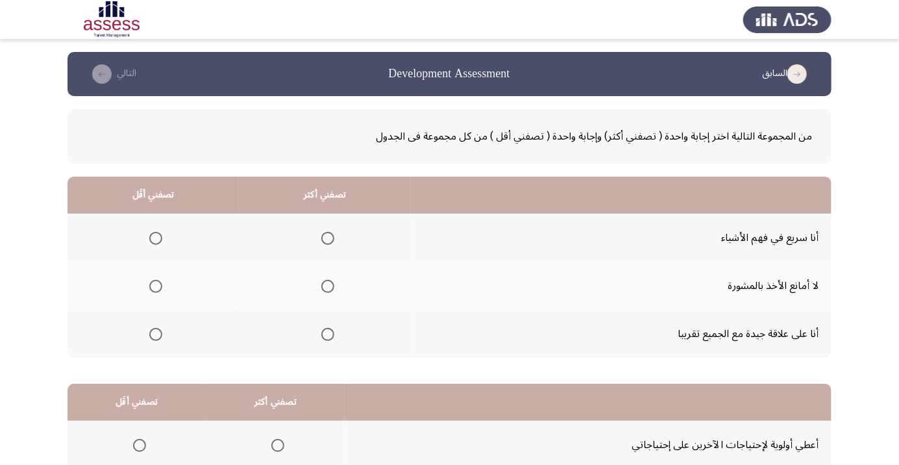
click at [328, 286] on span "Select an option" at bounding box center [328, 286] width 0 height 0
click at [324, 286] on input "Select an option" at bounding box center [327, 286] width 13 height 13
click at [159, 334] on span "Select an option" at bounding box center [155, 334] width 13 height 13
click at [159, 334] on input "Select an option" at bounding box center [155, 334] width 13 height 13
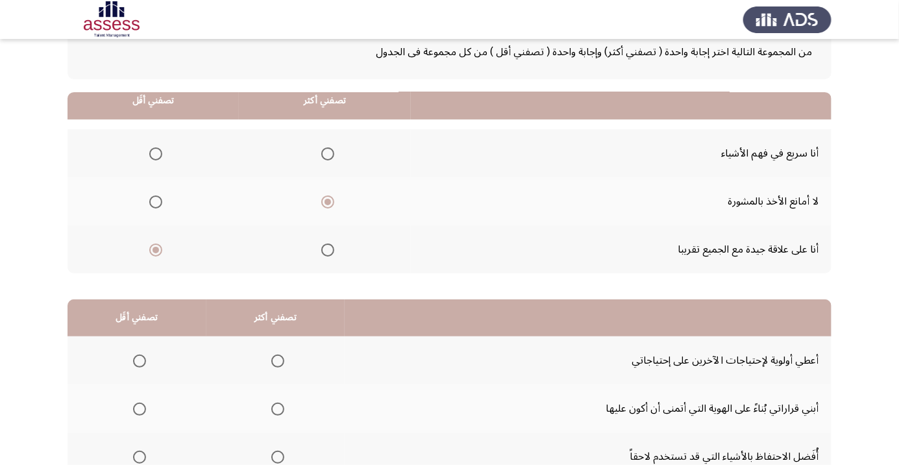
scroll to position [128, 0]
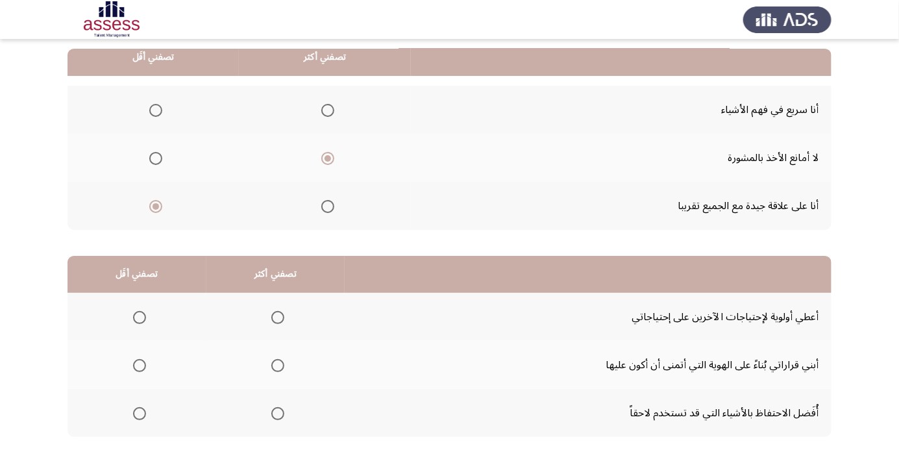
click at [278, 317] on span "Select an option" at bounding box center [278, 317] width 0 height 0
click at [276, 316] on input "Select an option" at bounding box center [277, 317] width 13 height 13
click at [138, 415] on span "Select an option" at bounding box center [139, 413] width 13 height 13
click at [138, 415] on input "Select an option" at bounding box center [139, 413] width 13 height 13
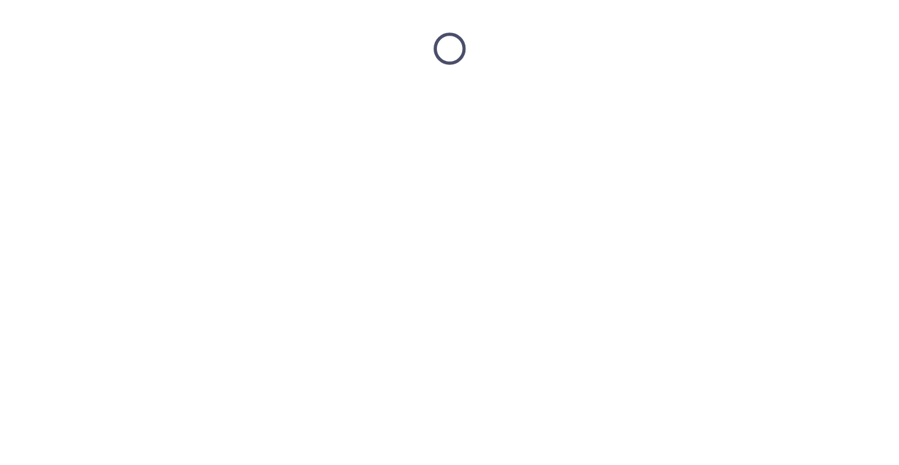
scroll to position [0, 0]
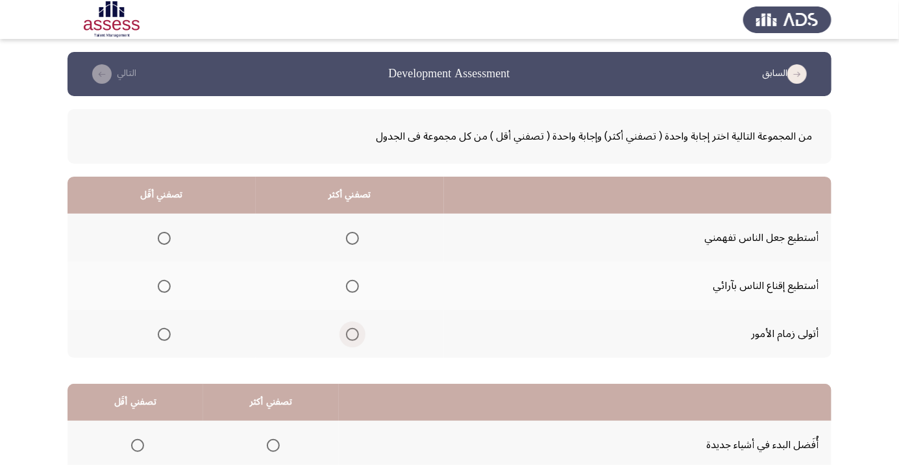
click at [348, 337] on span "Select an option" at bounding box center [352, 334] width 13 height 13
click at [348, 337] on input "Select an option" at bounding box center [352, 334] width 13 height 13
click at [167, 236] on span "Select an option" at bounding box center [164, 238] width 13 height 13
click at [167, 236] on input "Select an option" at bounding box center [164, 238] width 13 height 13
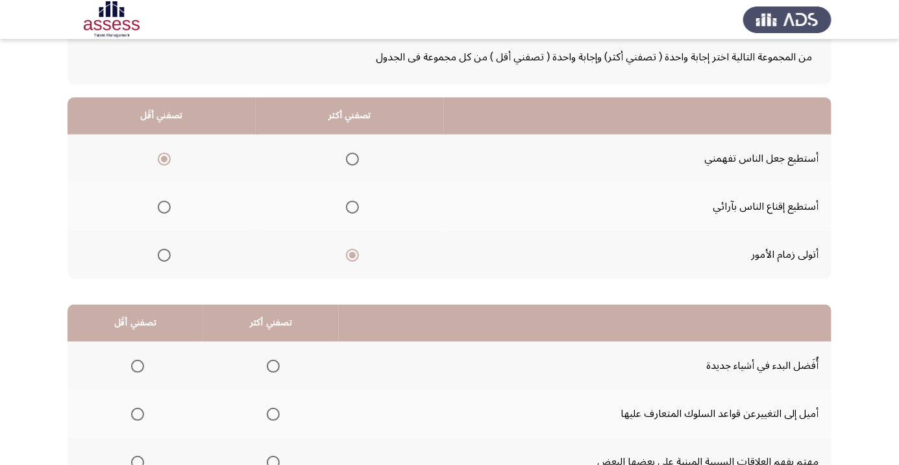
scroll to position [83, 0]
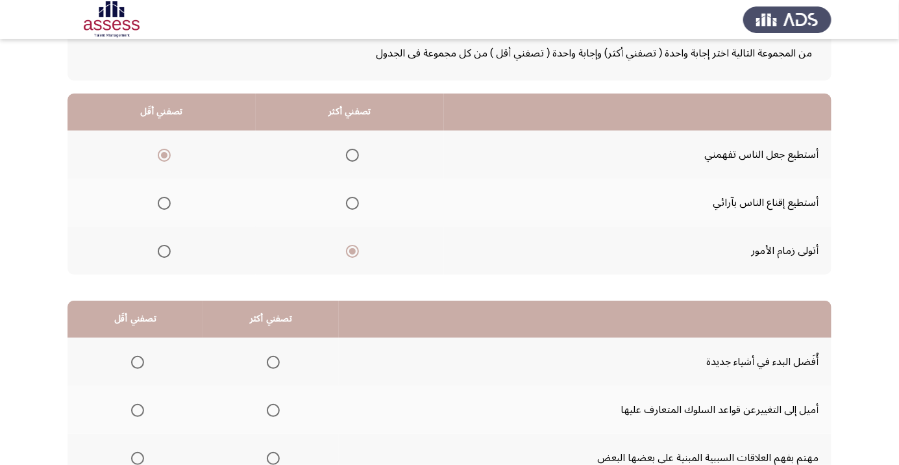
click at [164, 203] on span "Select an option" at bounding box center [164, 203] width 0 height 0
click at [163, 202] on input "Select an option" at bounding box center [164, 203] width 13 height 13
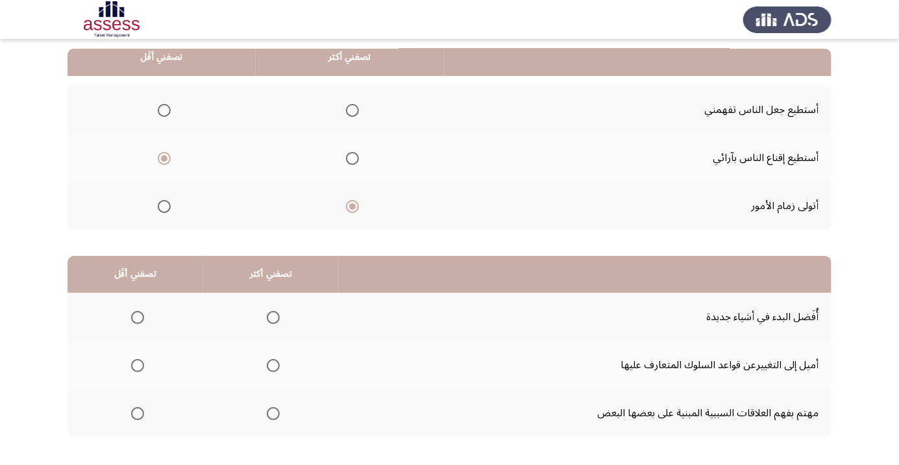
click at [273, 312] on span "Select an option" at bounding box center [273, 317] width 13 height 13
click at [273, 312] on input "Select an option" at bounding box center [273, 317] width 13 height 13
click at [138, 384] on th at bounding box center [135, 365] width 136 height 48
click at [133, 370] on span "Select an option" at bounding box center [137, 365] width 13 height 13
click at [133, 370] on input "Select an option" at bounding box center [137, 365] width 13 height 13
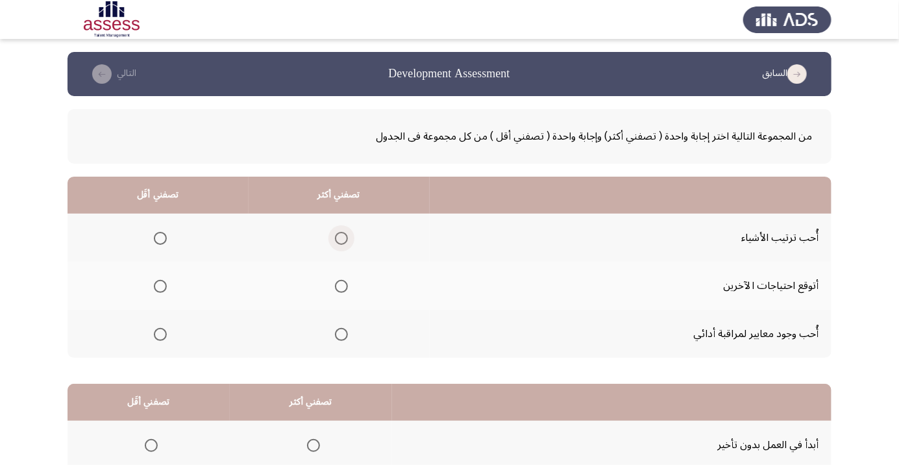
click at [341, 238] on span "Select an option" at bounding box center [341, 238] width 0 height 0
click at [339, 238] on input "Select an option" at bounding box center [341, 238] width 13 height 13
click at [164, 335] on span "Select an option" at bounding box center [160, 334] width 13 height 13
click at [164, 335] on input "Select an option" at bounding box center [160, 334] width 13 height 13
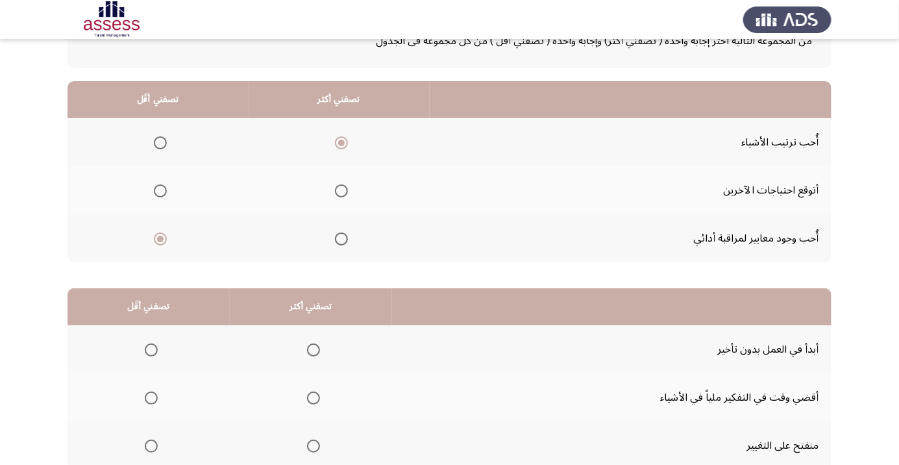
scroll to position [128, 0]
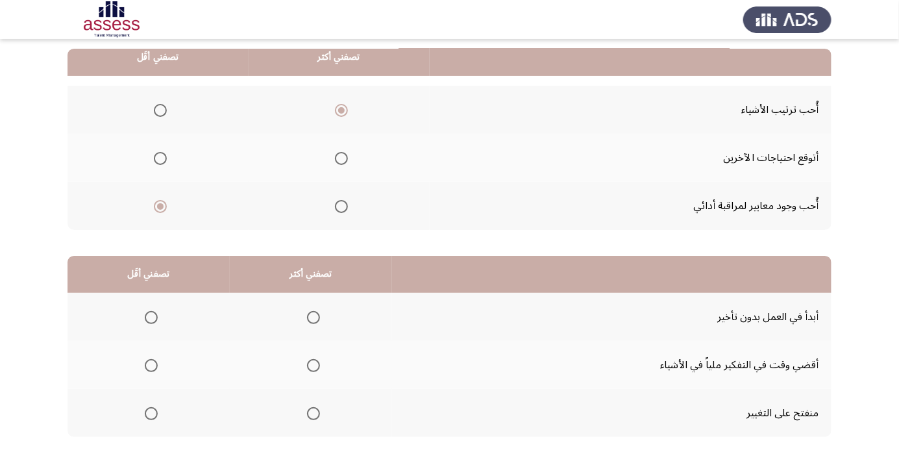
click at [326, 312] on th at bounding box center [311, 317] width 162 height 48
click at [307, 317] on span "Select an option" at bounding box center [313, 317] width 13 height 13
click at [307, 317] on input "Select an option" at bounding box center [313, 317] width 13 height 13
click at [150, 369] on span "Select an option" at bounding box center [151, 365] width 13 height 13
click at [150, 369] on input "Select an option" at bounding box center [151, 365] width 13 height 13
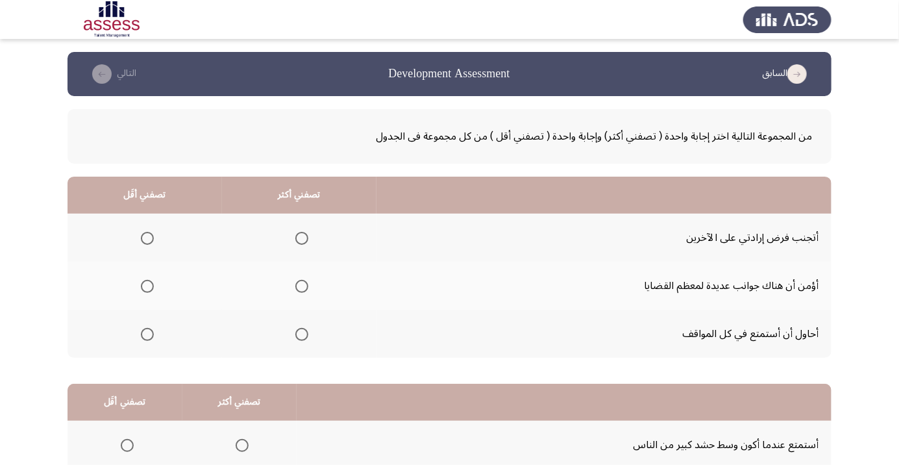
click at [298, 333] on span "Select an option" at bounding box center [301, 334] width 13 height 13
click at [298, 333] on input "Select an option" at bounding box center [301, 334] width 13 height 13
click at [145, 286] on span "Select an option" at bounding box center [147, 286] width 13 height 13
click at [145, 286] on input "Select an option" at bounding box center [147, 286] width 13 height 13
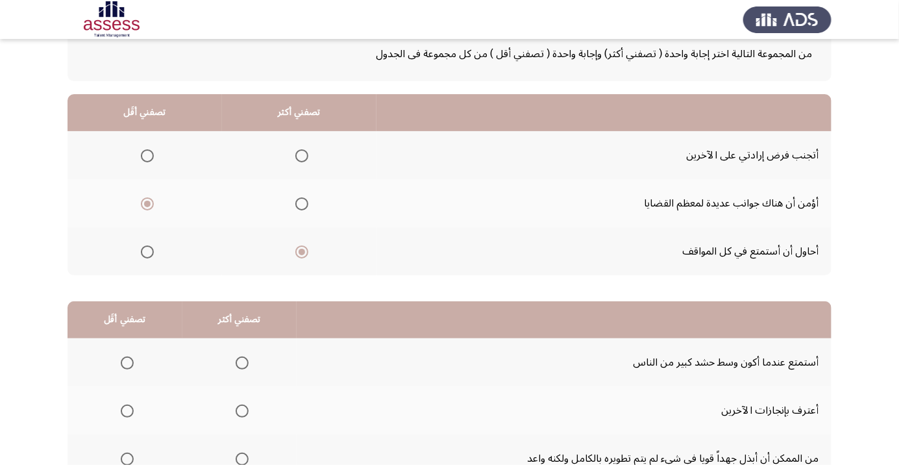
scroll to position [128, 0]
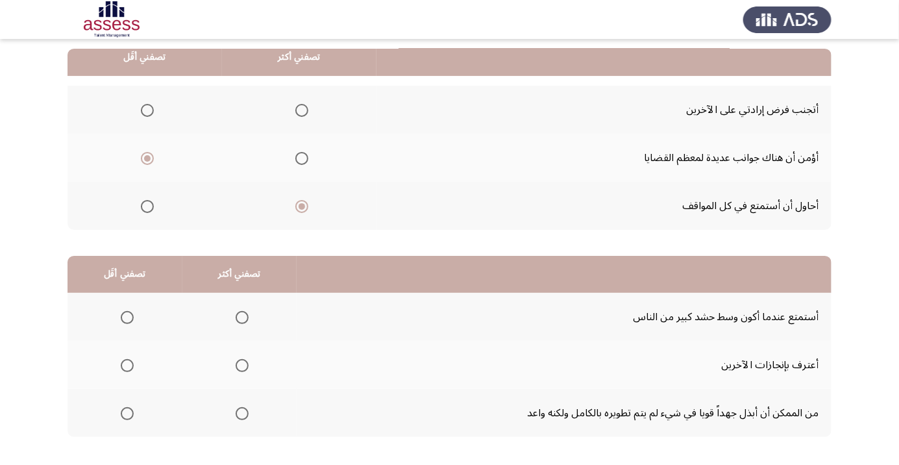
click at [241, 367] on span "Select an option" at bounding box center [242, 365] width 13 height 13
click at [241, 367] on input "Select an option" at bounding box center [242, 365] width 13 height 13
click at [121, 321] on span "Select an option" at bounding box center [127, 317] width 13 height 13
click at [121, 321] on input "Select an option" at bounding box center [127, 317] width 13 height 13
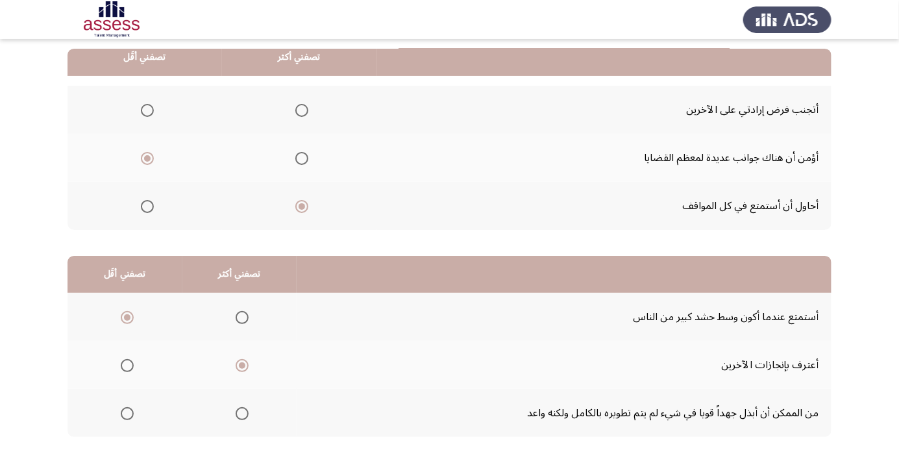
scroll to position [0, 0]
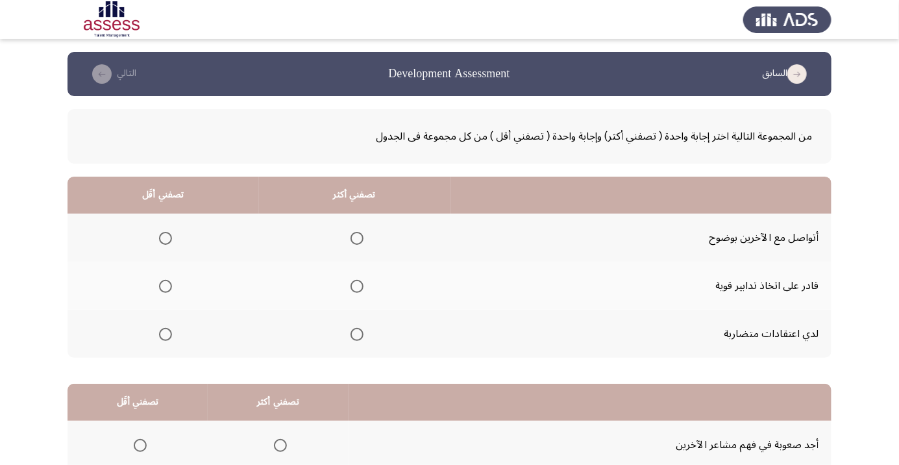
click at [359, 282] on span "Select an option" at bounding box center [356, 286] width 13 height 13
click at [359, 282] on input "Select an option" at bounding box center [356, 286] width 13 height 13
click at [171, 319] on th at bounding box center [162, 334] width 191 height 48
click at [164, 339] on span "Select an option" at bounding box center [165, 334] width 13 height 13
click at [164, 339] on input "Select an option" at bounding box center [165, 334] width 13 height 13
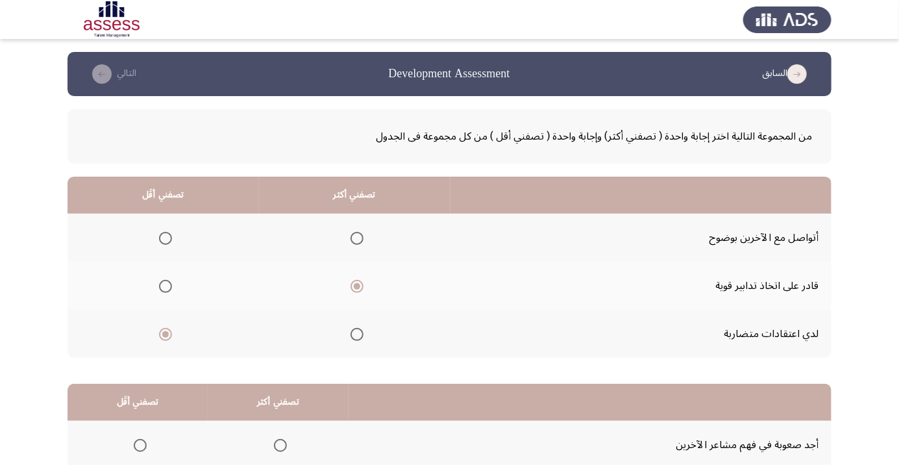
click at [169, 256] on th at bounding box center [162, 237] width 191 height 48
click at [162, 234] on span "Select an option" at bounding box center [165, 238] width 13 height 13
click at [162, 234] on input "Select an option" at bounding box center [165, 238] width 13 height 13
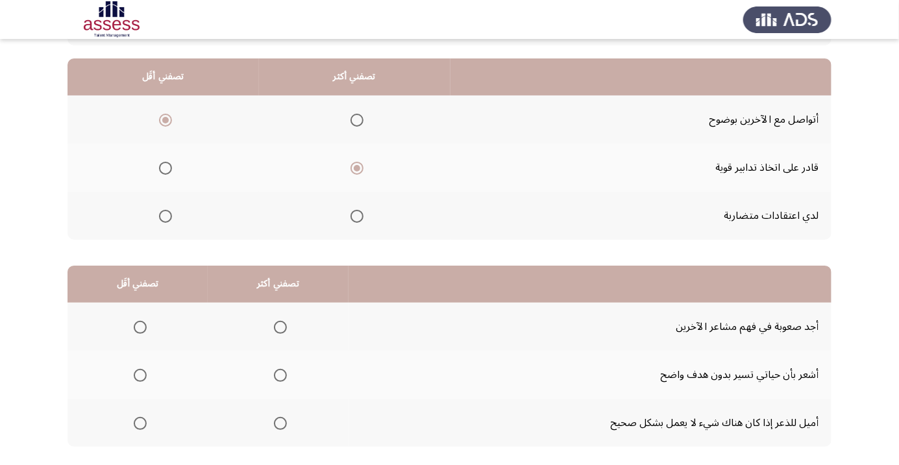
scroll to position [128, 0]
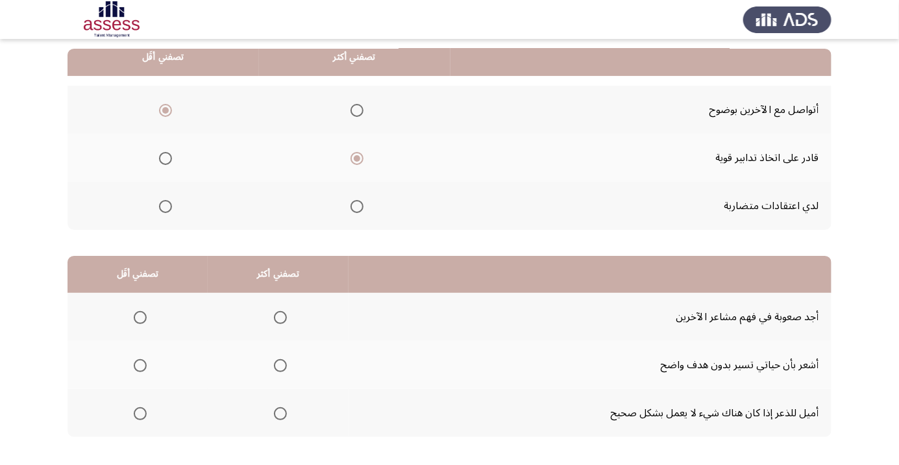
click at [291, 411] on th at bounding box center [278, 413] width 141 height 48
click at [280, 413] on span "Select an option" at bounding box center [280, 413] width 0 height 0
click at [277, 412] on input "Select an option" at bounding box center [280, 413] width 13 height 13
click at [139, 316] on span "Select an option" at bounding box center [140, 317] width 13 height 13
click at [139, 316] on input "Select an option" at bounding box center [140, 317] width 13 height 13
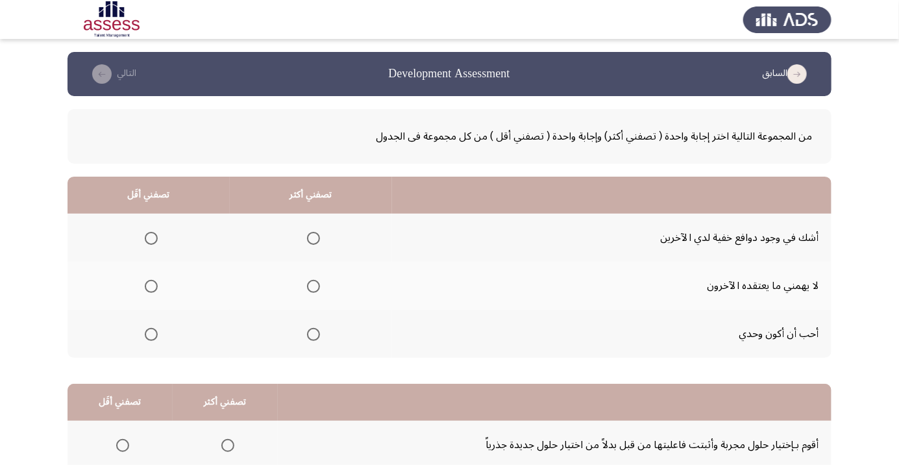
click at [316, 280] on span "Select an option" at bounding box center [313, 286] width 13 height 13
click at [316, 280] on input "Select an option" at bounding box center [313, 286] width 13 height 13
click at [151, 334] on span "Select an option" at bounding box center [151, 334] width 0 height 0
click at [150, 333] on input "Select an option" at bounding box center [151, 334] width 13 height 13
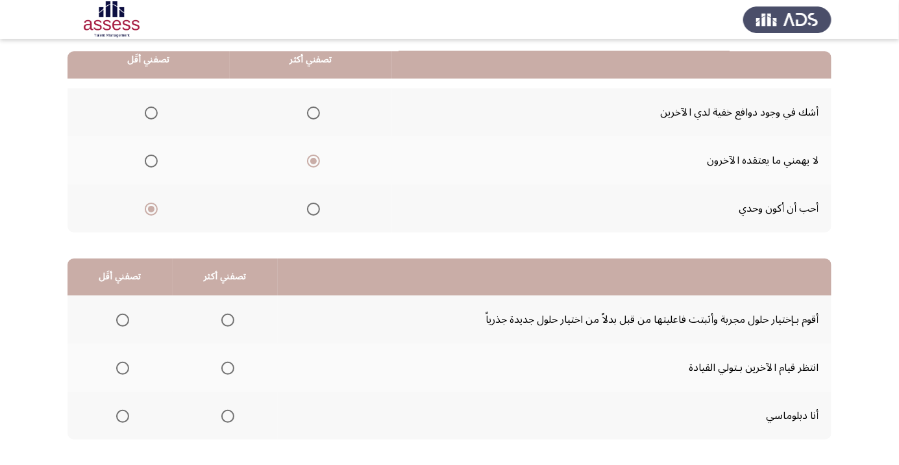
scroll to position [128, 0]
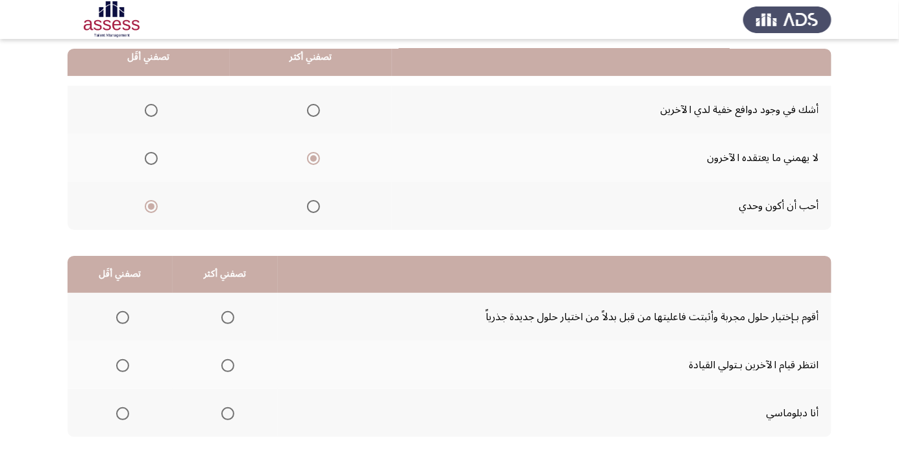
click at [230, 311] on span "Select an option" at bounding box center [227, 317] width 13 height 13
click at [230, 311] on input "Select an option" at bounding box center [227, 317] width 13 height 13
click at [104, 428] on th at bounding box center [119, 413] width 105 height 48
click at [123, 413] on span "Select an option" at bounding box center [123, 413] width 0 height 0
click at [121, 412] on input "Select an option" at bounding box center [122, 413] width 13 height 13
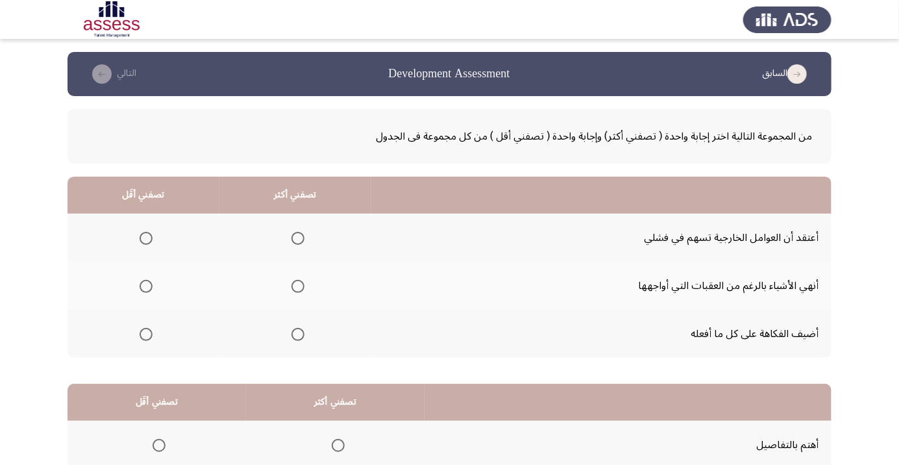
click at [296, 280] on span "Select an option" at bounding box center [297, 286] width 13 height 13
click at [296, 280] on input "Select an option" at bounding box center [297, 286] width 13 height 13
click at [146, 334] on span "Select an option" at bounding box center [146, 334] width 0 height 0
click at [145, 333] on input "Select an option" at bounding box center [146, 334] width 13 height 13
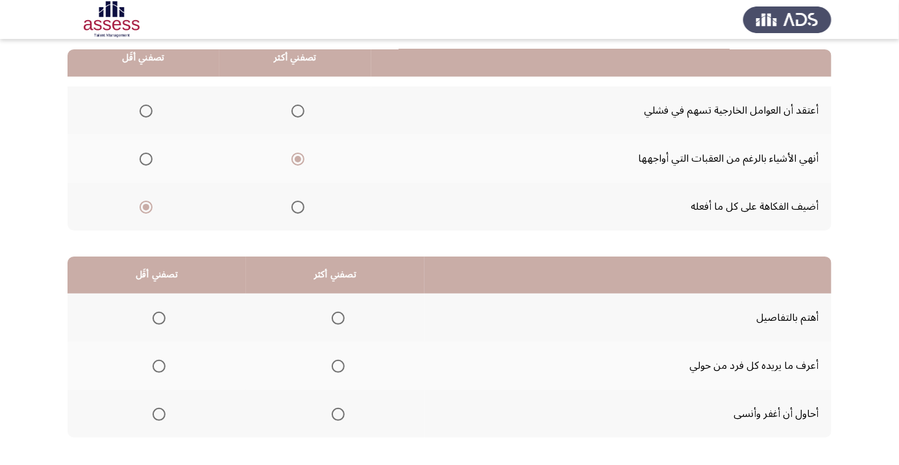
scroll to position [128, 0]
click at [338, 317] on span "Select an option" at bounding box center [338, 317] width 0 height 0
click at [337, 316] on input "Select an option" at bounding box center [338, 317] width 13 height 13
click at [159, 365] on span "Select an option" at bounding box center [159, 365] width 0 height 0
click at [159, 364] on input "Select an option" at bounding box center [158, 365] width 13 height 13
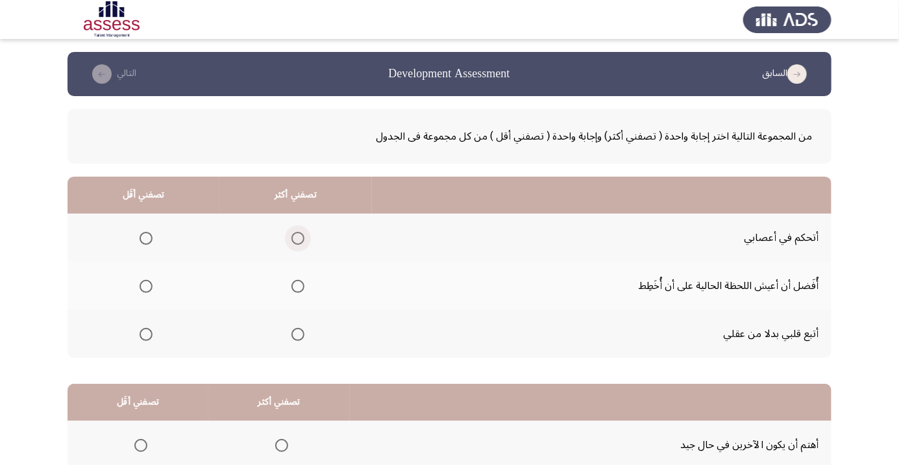
click at [291, 234] on span "Select an option" at bounding box center [297, 238] width 13 height 13
click at [291, 234] on input "Select an option" at bounding box center [297, 238] width 13 height 13
click at [146, 286] on span "Select an option" at bounding box center [146, 286] width 0 height 0
click at [145, 286] on input "Select an option" at bounding box center [146, 286] width 13 height 13
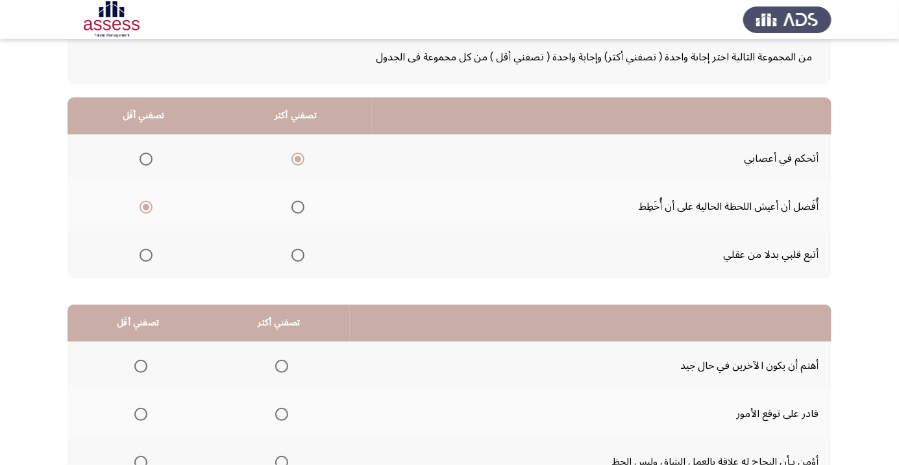
scroll to position [128, 0]
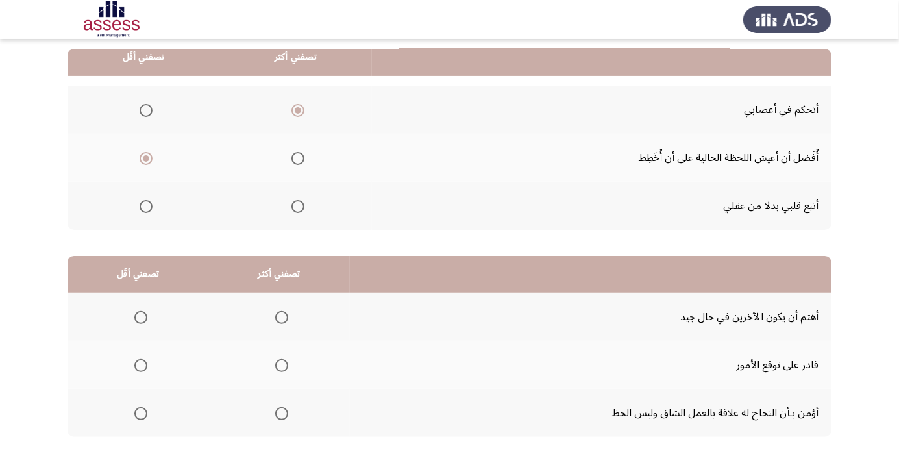
click at [282, 413] on span "Select an option" at bounding box center [282, 413] width 0 height 0
click at [278, 412] on input "Select an option" at bounding box center [281, 413] width 13 height 13
click at [141, 317] on span "Select an option" at bounding box center [141, 317] width 0 height 0
click at [139, 316] on input "Select an option" at bounding box center [140, 317] width 13 height 13
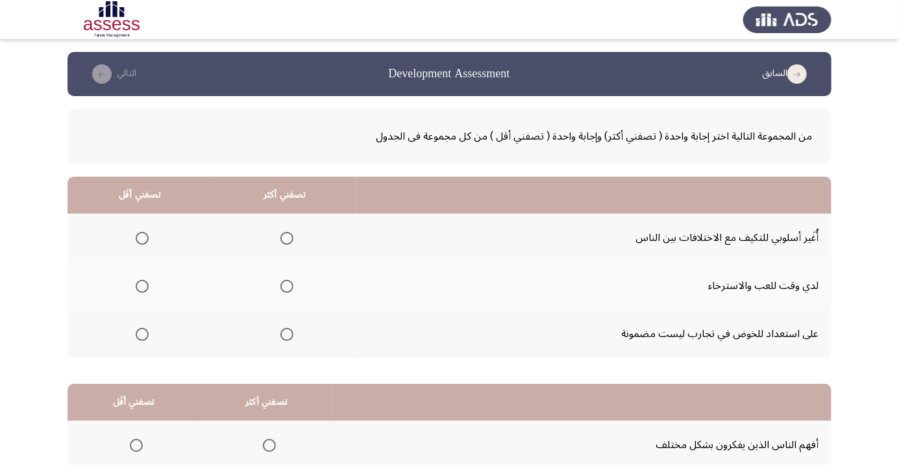
scroll to position [21, 0]
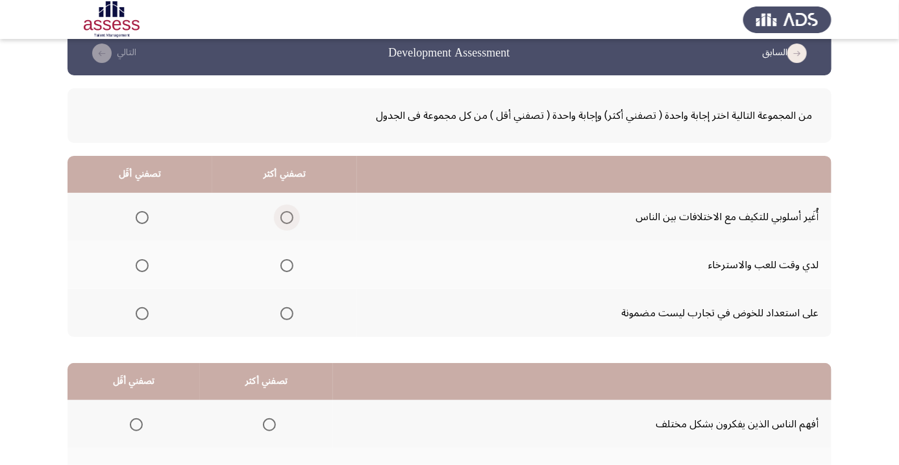
click at [285, 216] on span "Select an option" at bounding box center [286, 217] width 13 height 13
click at [285, 216] on input "Select an option" at bounding box center [286, 217] width 13 height 13
click at [284, 221] on span "Select an option" at bounding box center [286, 217] width 13 height 13
click at [284, 221] on input "Select an option" at bounding box center [286, 217] width 13 height 13
click at [285, 311] on span "Select an option" at bounding box center [286, 313] width 13 height 13
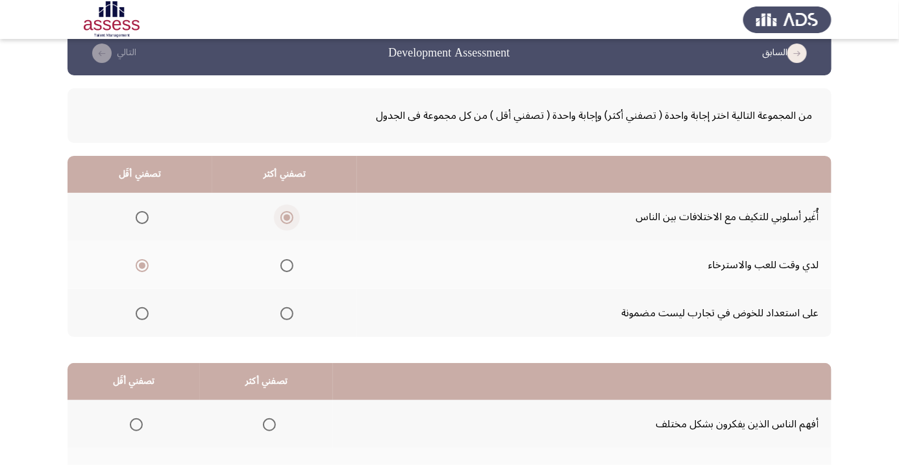
click at [285, 311] on input "Select an option" at bounding box center [286, 313] width 13 height 13
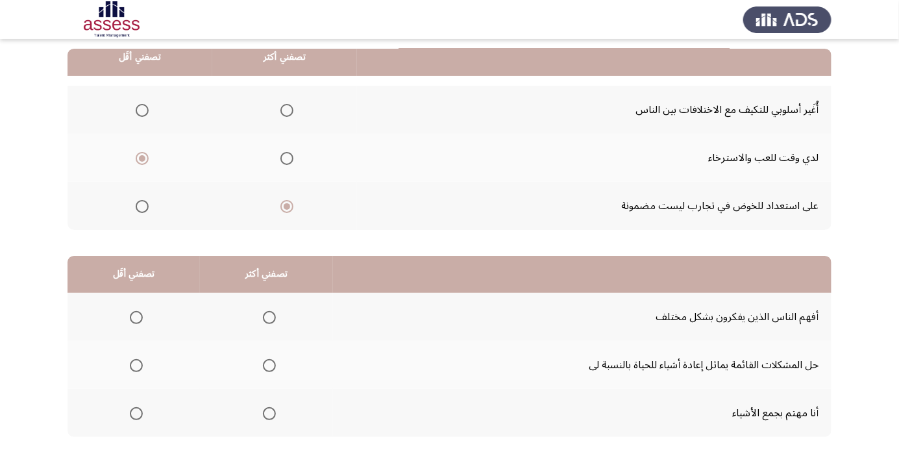
click at [269, 413] on span "Select an option" at bounding box center [269, 413] width 0 height 0
click at [265, 412] on input "Select an option" at bounding box center [269, 413] width 13 height 13
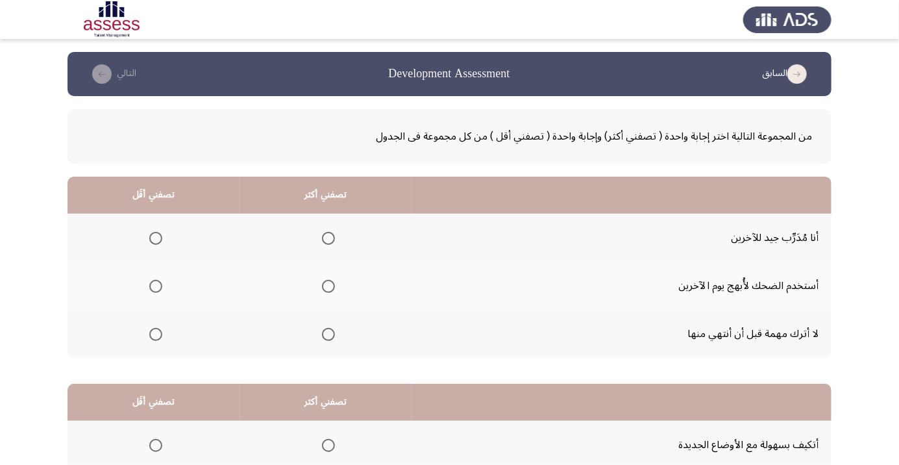
click at [328, 334] on span "Select an option" at bounding box center [328, 334] width 0 height 0
click at [327, 333] on input "Select an option" at bounding box center [328, 334] width 13 height 13
click at [154, 241] on span "Select an option" at bounding box center [155, 238] width 13 height 13
click at [154, 241] on input "Select an option" at bounding box center [155, 238] width 13 height 13
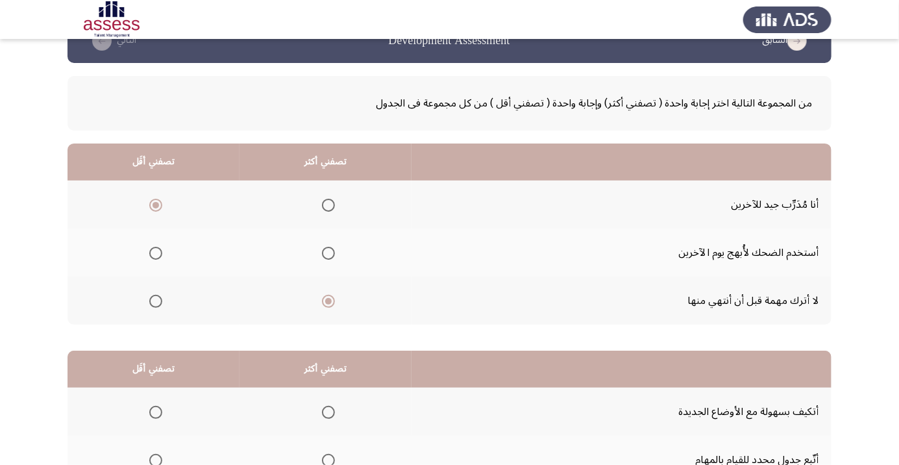
scroll to position [128, 0]
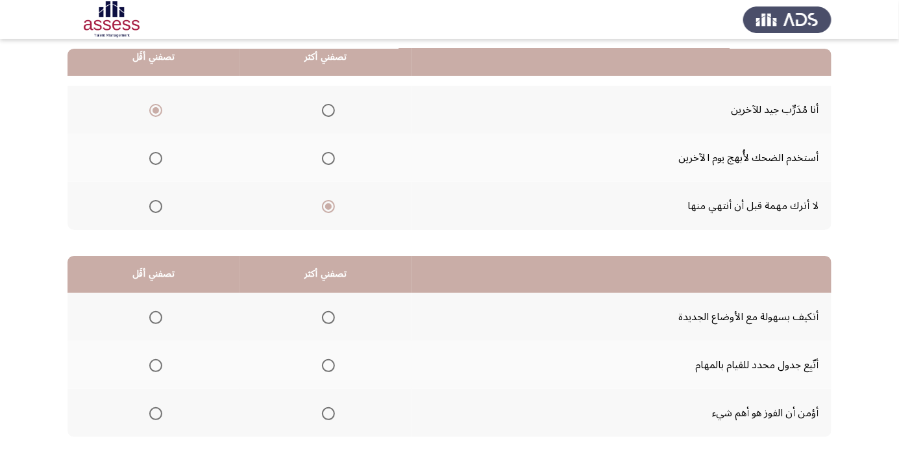
click at [328, 365] on span "Select an option" at bounding box center [328, 365] width 0 height 0
click at [327, 364] on input "Select an option" at bounding box center [328, 365] width 13 height 13
click at [159, 411] on span "Select an option" at bounding box center [155, 413] width 13 height 13
click at [159, 411] on input "Select an option" at bounding box center [155, 413] width 13 height 13
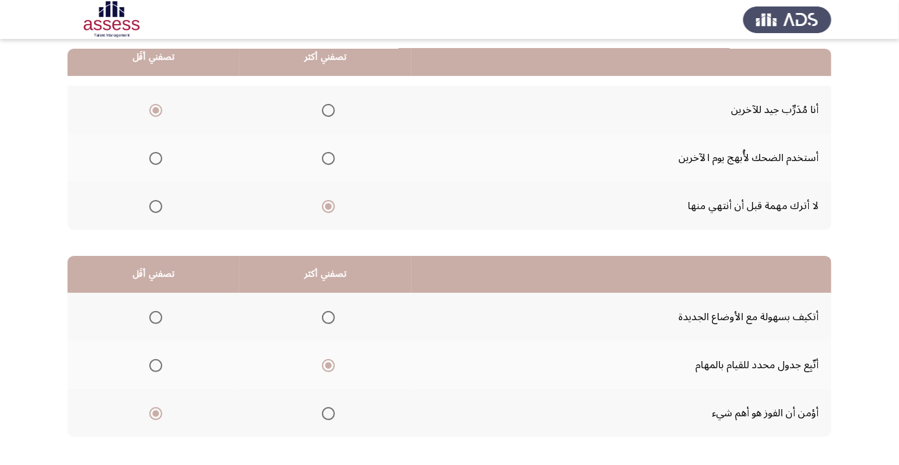
scroll to position [0, 0]
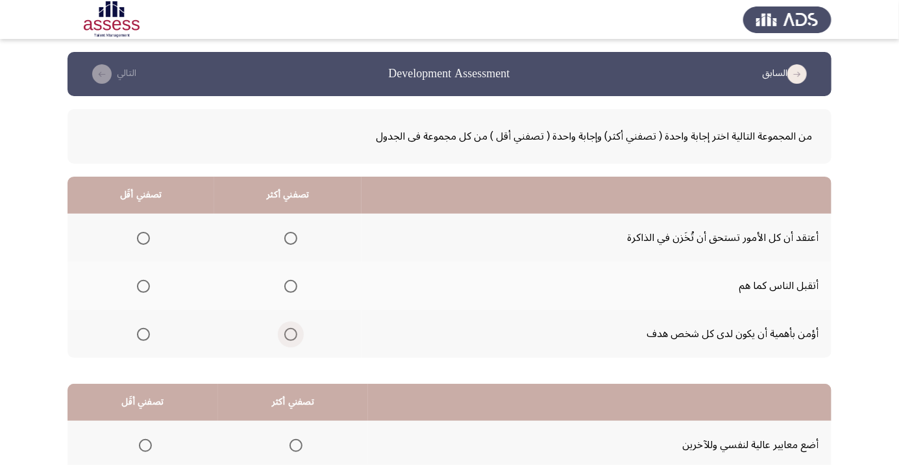
click at [291, 334] on span "Select an option" at bounding box center [291, 334] width 0 height 0
click at [291, 333] on input "Select an option" at bounding box center [290, 334] width 13 height 13
click at [136, 306] on th at bounding box center [140, 286] width 147 height 48
click at [143, 286] on span "Select an option" at bounding box center [143, 286] width 0 height 0
click at [143, 286] on input "Select an option" at bounding box center [143, 286] width 13 height 13
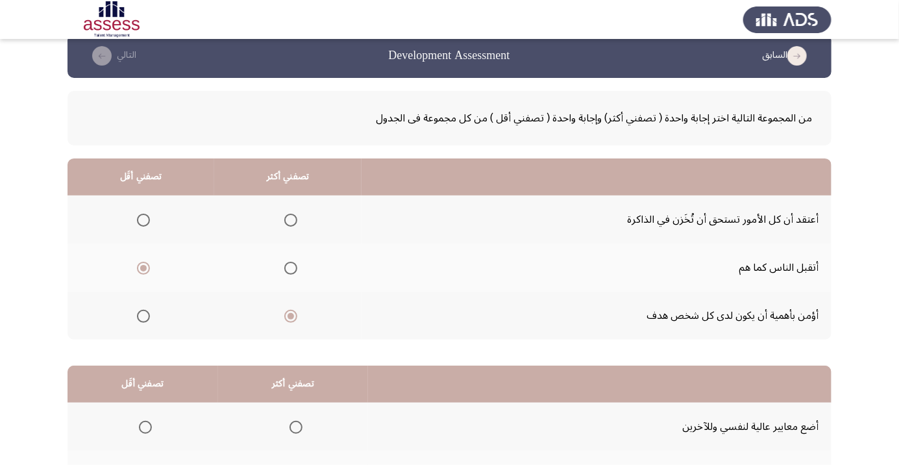
scroll to position [128, 0]
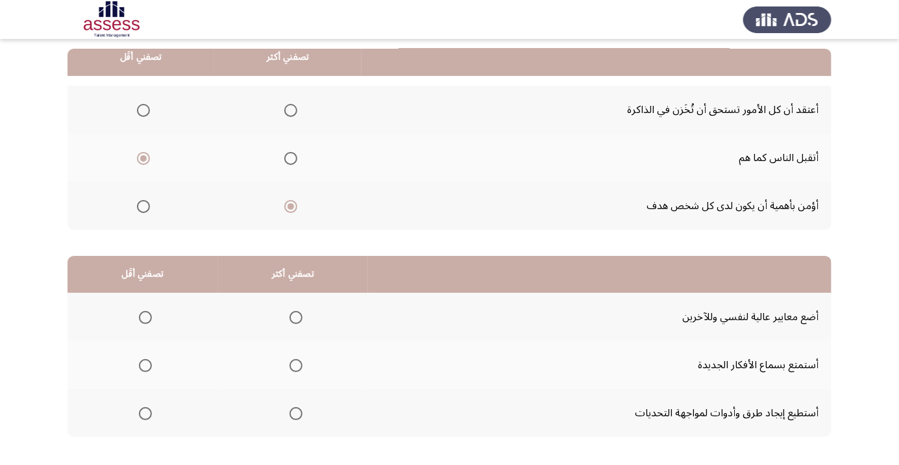
click at [296, 416] on span "Select an option" at bounding box center [295, 413] width 13 height 13
click at [296, 416] on input "Select an option" at bounding box center [295, 413] width 13 height 13
click at [144, 364] on span "Select an option" at bounding box center [145, 365] width 13 height 13
click at [144, 364] on input "Select an option" at bounding box center [145, 365] width 13 height 13
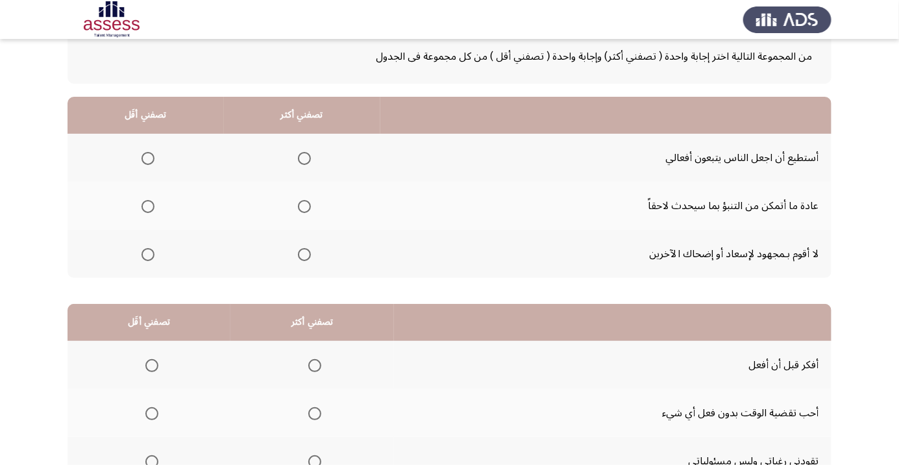
scroll to position [79, 0]
click at [308, 160] on span "Select an option" at bounding box center [304, 158] width 13 height 13
click at [308, 160] on input "Select an option" at bounding box center [304, 158] width 13 height 13
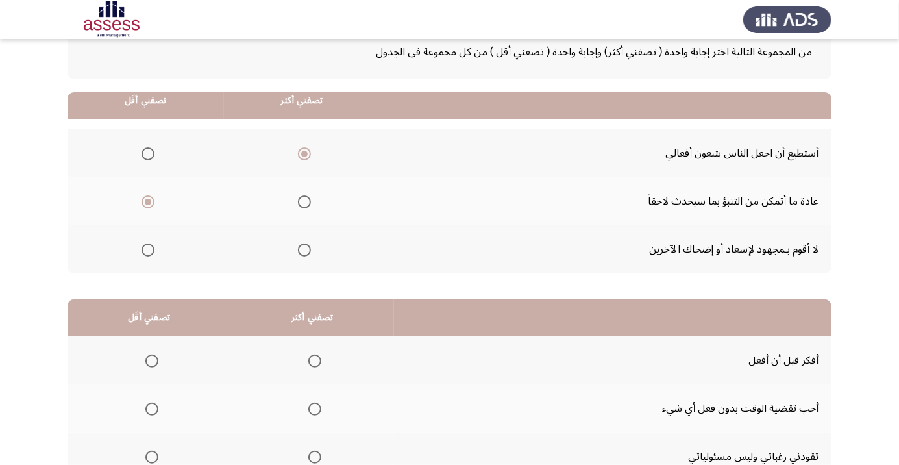
scroll to position [128, 0]
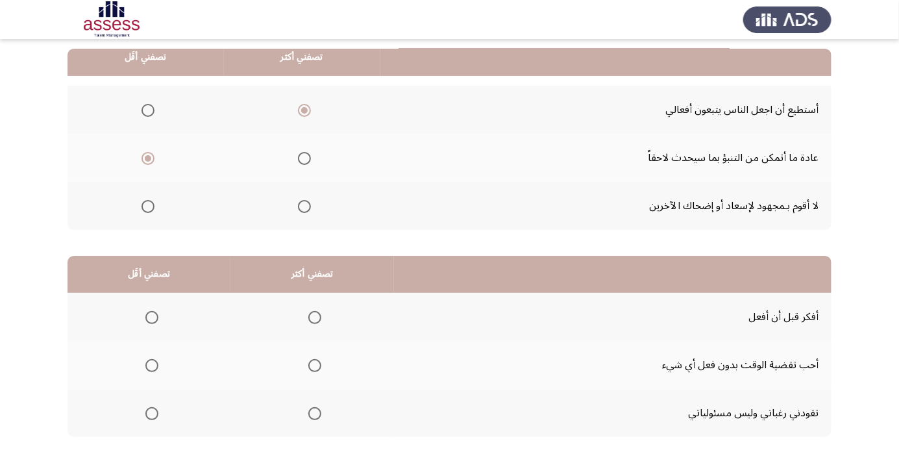
click at [147, 158] on span "Select an option" at bounding box center [148, 158] width 6 height 6
click at [147, 158] on input "Select an option" at bounding box center [147, 158] width 13 height 13
click at [149, 210] on span "Select an option" at bounding box center [147, 206] width 13 height 13
click at [149, 210] on input "Select an option" at bounding box center [147, 206] width 13 height 13
click at [311, 316] on span "Select an option" at bounding box center [314, 317] width 13 height 13
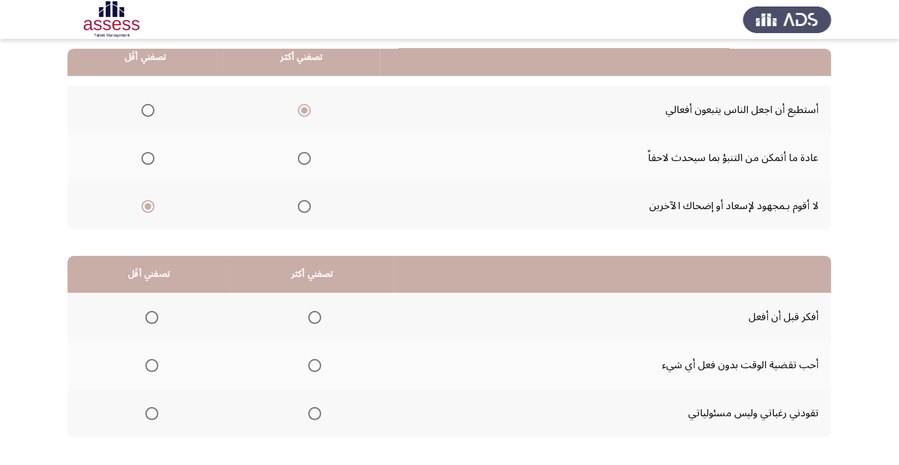
click at [311, 316] on input "Select an option" at bounding box center [314, 317] width 13 height 13
click at [147, 417] on span "Select an option" at bounding box center [151, 413] width 13 height 13
click at [147, 417] on input "Select an option" at bounding box center [151, 413] width 13 height 13
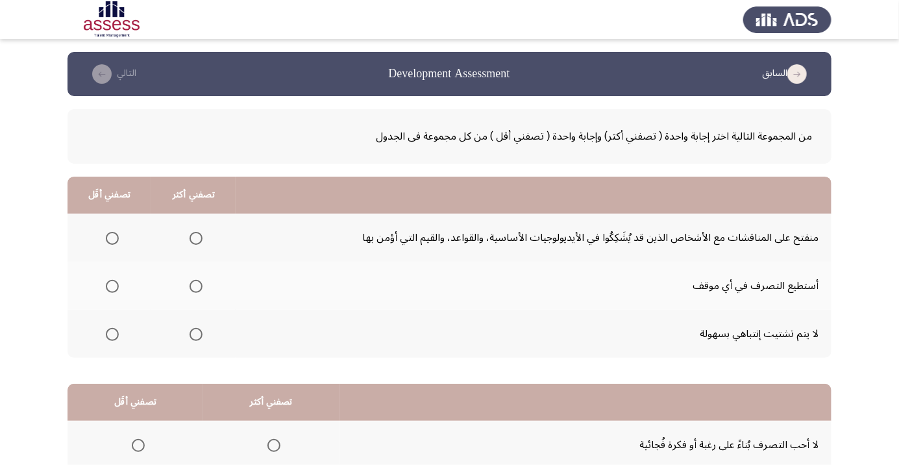
click at [196, 286] on span "Select an option" at bounding box center [196, 286] width 0 height 0
click at [194, 286] on input "Select an option" at bounding box center [195, 286] width 13 height 13
click at [101, 334] on label "Select an option" at bounding box center [110, 334] width 18 height 13
click at [112, 334] on span "Select an option" at bounding box center [112, 334] width 0 height 0
click at [111, 333] on input "Select an option" at bounding box center [112, 334] width 13 height 13
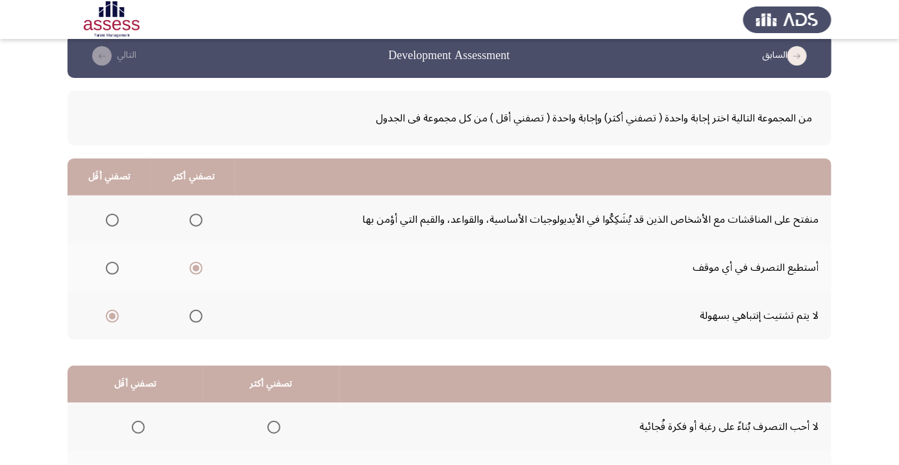
scroll to position [128, 0]
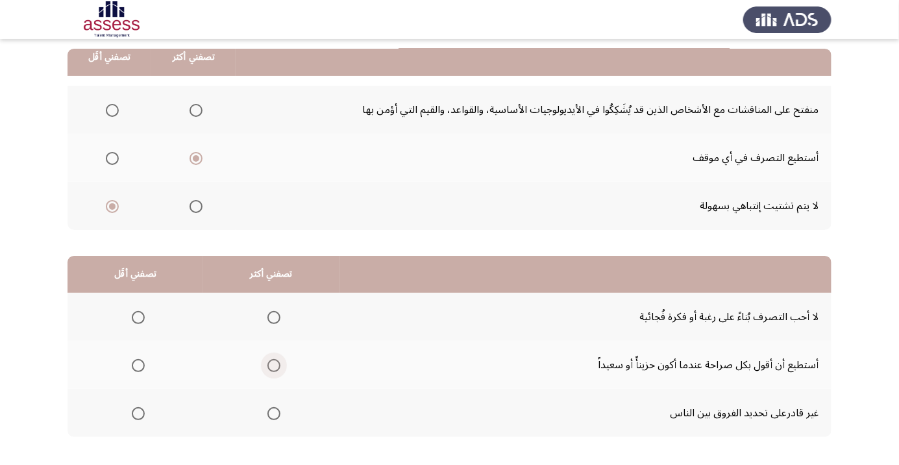
click at [269, 369] on span "Select an option" at bounding box center [273, 365] width 13 height 13
click at [269, 369] on input "Select an option" at bounding box center [273, 365] width 13 height 13
click at [141, 316] on span "Select an option" at bounding box center [138, 317] width 13 height 13
click at [141, 316] on input "Select an option" at bounding box center [138, 317] width 13 height 13
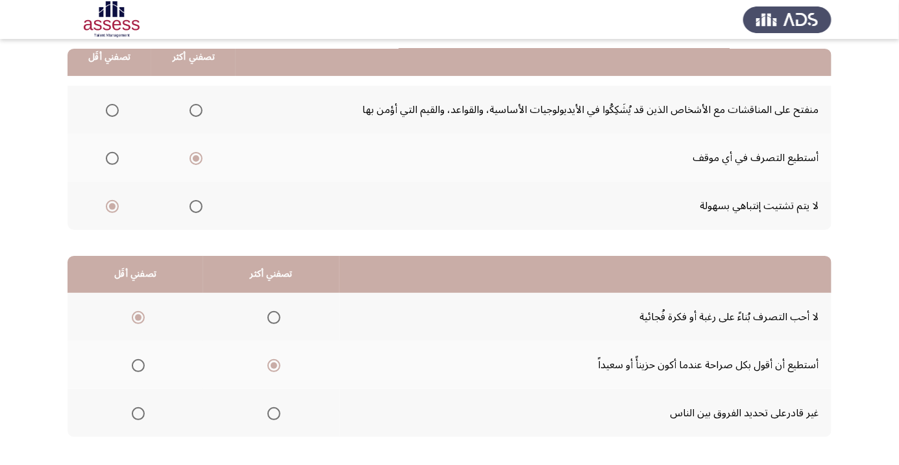
scroll to position [0, 0]
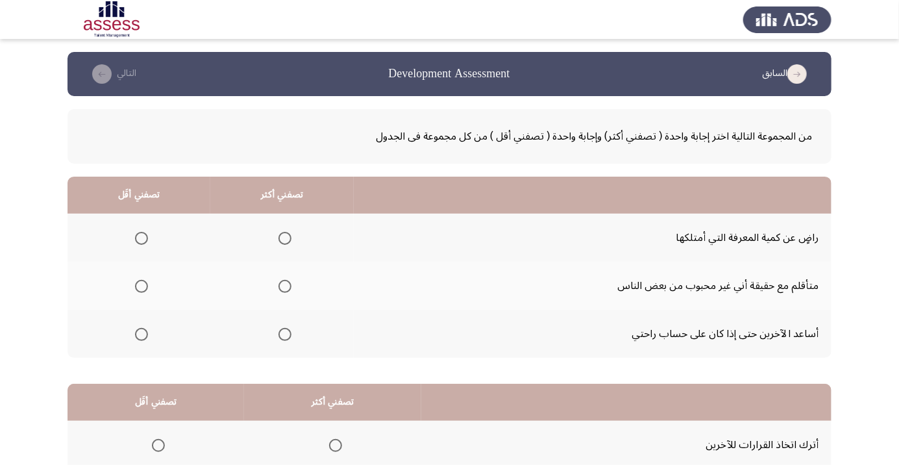
click at [273, 337] on label "Select an option" at bounding box center [282, 334] width 18 height 13
click at [278, 337] on input "Select an option" at bounding box center [284, 334] width 13 height 13
click at [141, 238] on span "Select an option" at bounding box center [141, 238] width 0 height 0
click at [140, 238] on input "Select an option" at bounding box center [141, 238] width 13 height 13
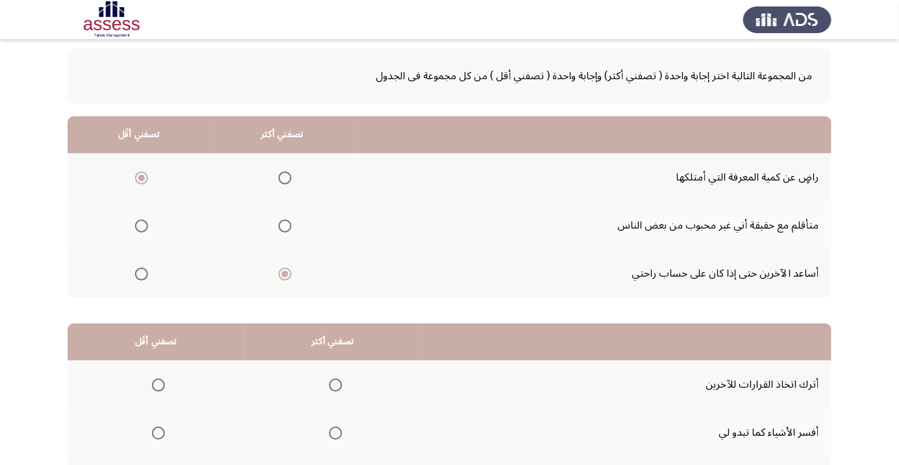
scroll to position [128, 0]
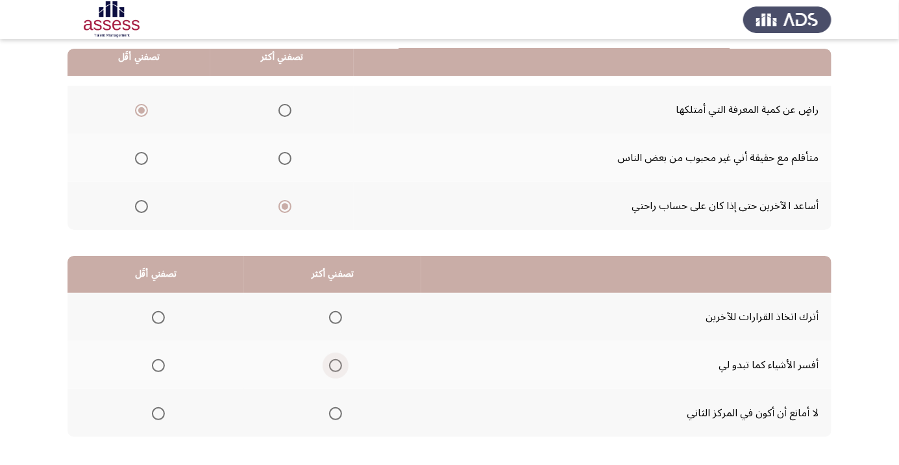
click at [340, 361] on span "Select an option" at bounding box center [335, 365] width 13 height 13
click at [340, 361] on input "Select an option" at bounding box center [335, 365] width 13 height 13
click at [154, 427] on th at bounding box center [155, 413] width 177 height 48
click at [156, 417] on span "Select an option" at bounding box center [158, 413] width 13 height 13
click at [156, 417] on input "Select an option" at bounding box center [158, 413] width 13 height 13
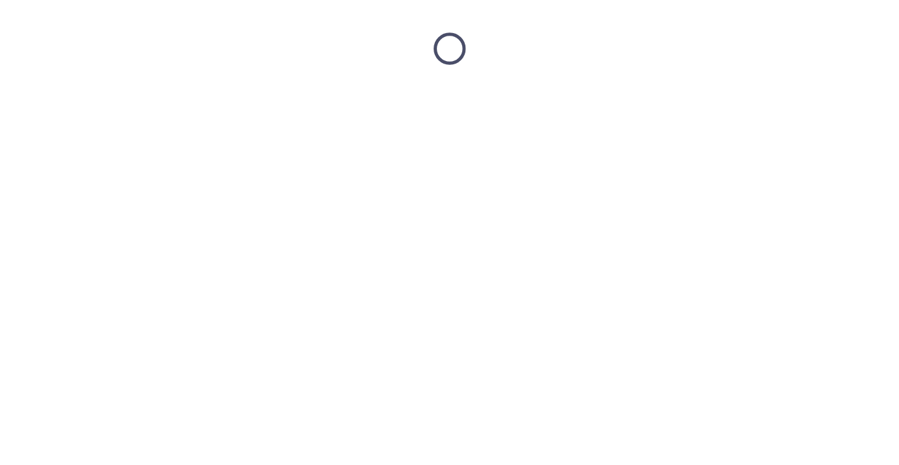
scroll to position [0, 0]
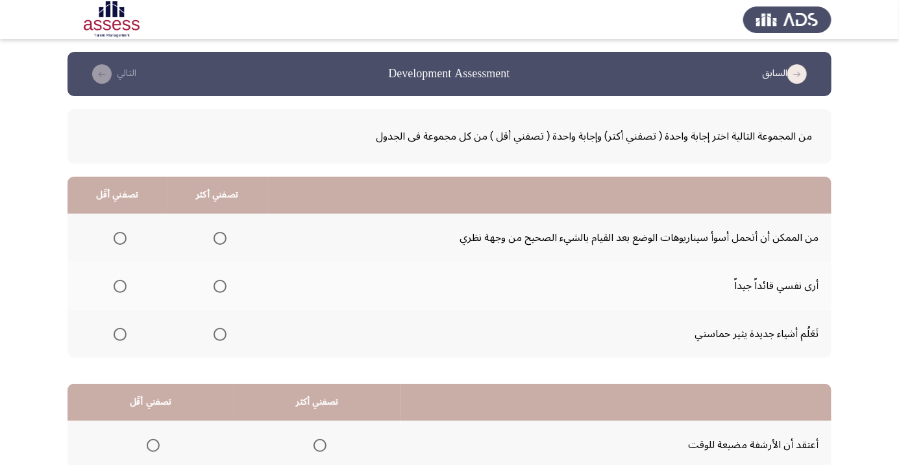
click at [220, 286] on span "Select an option" at bounding box center [220, 286] width 0 height 0
click at [217, 286] on input "Select an option" at bounding box center [219, 286] width 13 height 13
click at [114, 334] on span "Select an option" at bounding box center [120, 334] width 13 height 13
click at [120, 334] on span "Select an option" at bounding box center [120, 334] width 0 height 0
click at [119, 333] on input "Select an option" at bounding box center [120, 334] width 13 height 13
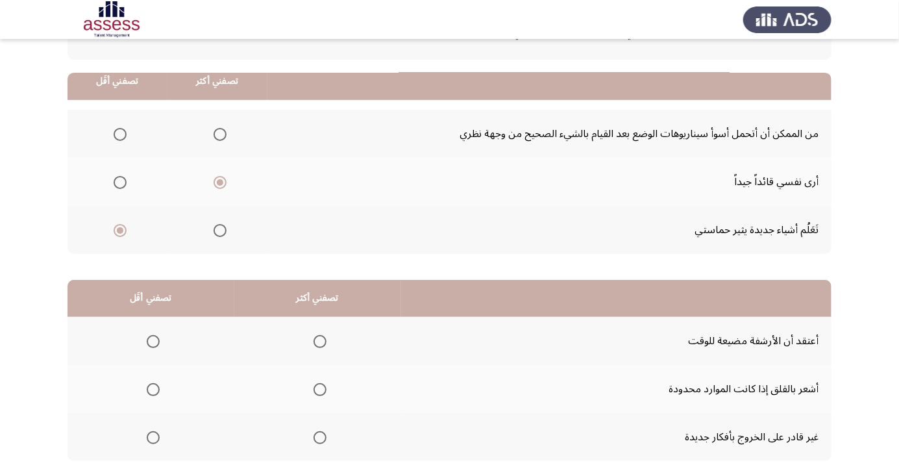
scroll to position [128, 0]
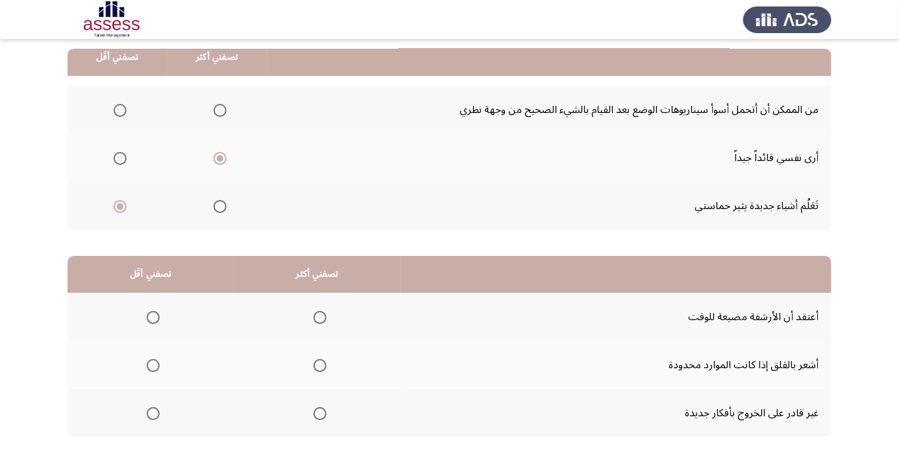
click at [333, 306] on th at bounding box center [317, 317] width 167 height 48
click at [320, 317] on span "Select an option" at bounding box center [320, 317] width 0 height 0
click at [318, 316] on input "Select an option" at bounding box center [319, 317] width 13 height 13
click at [156, 365] on span "Select an option" at bounding box center [153, 365] width 13 height 13
click at [156, 365] on input "Select an option" at bounding box center [153, 365] width 13 height 13
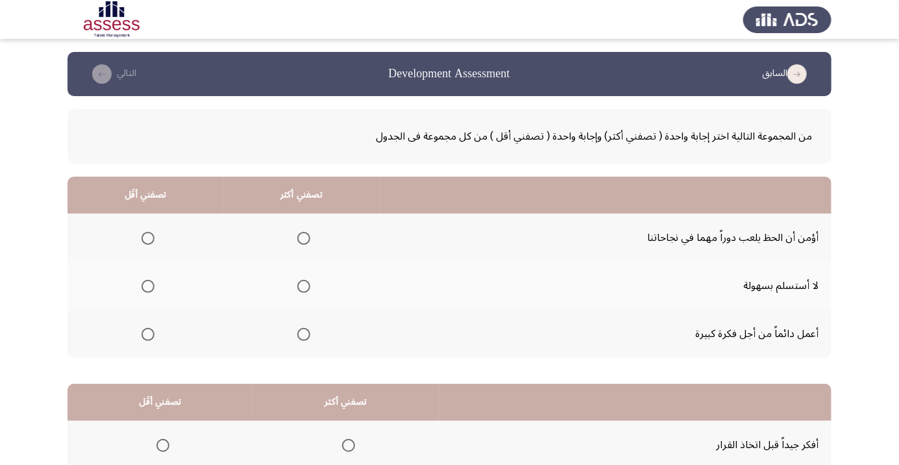
click at [297, 291] on span "Select an option" at bounding box center [303, 286] width 13 height 13
click at [297, 291] on input "Select an option" at bounding box center [303, 286] width 13 height 13
click at [141, 332] on span "Select an option" at bounding box center [147, 334] width 13 height 13
click at [141, 332] on input "Select an option" at bounding box center [147, 334] width 13 height 13
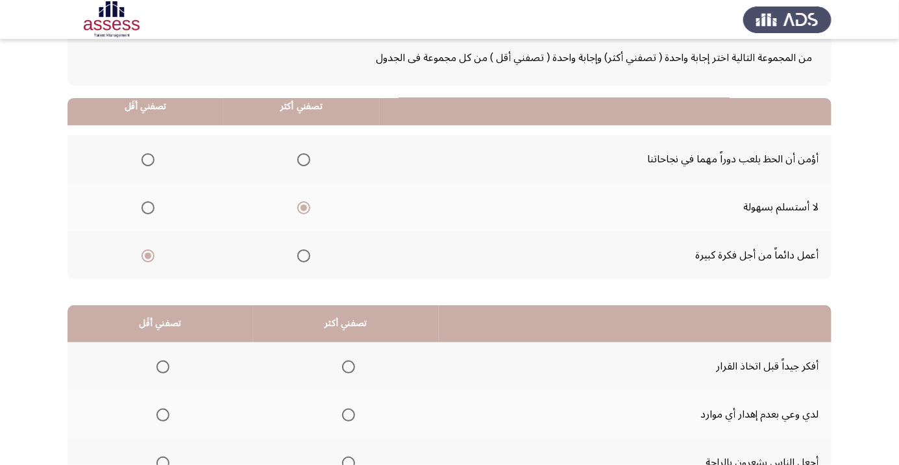
scroll to position [128, 0]
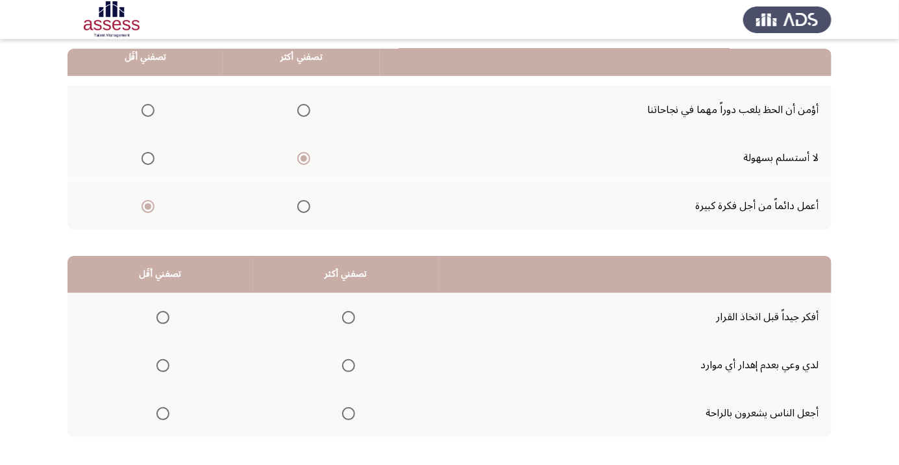
click at [342, 317] on span "Select an option" at bounding box center [348, 317] width 13 height 13
click at [342, 317] on input "Select an option" at bounding box center [348, 317] width 13 height 13
click at [157, 367] on span "Select an option" at bounding box center [162, 365] width 13 height 13
click at [157, 367] on input "Select an option" at bounding box center [162, 365] width 13 height 13
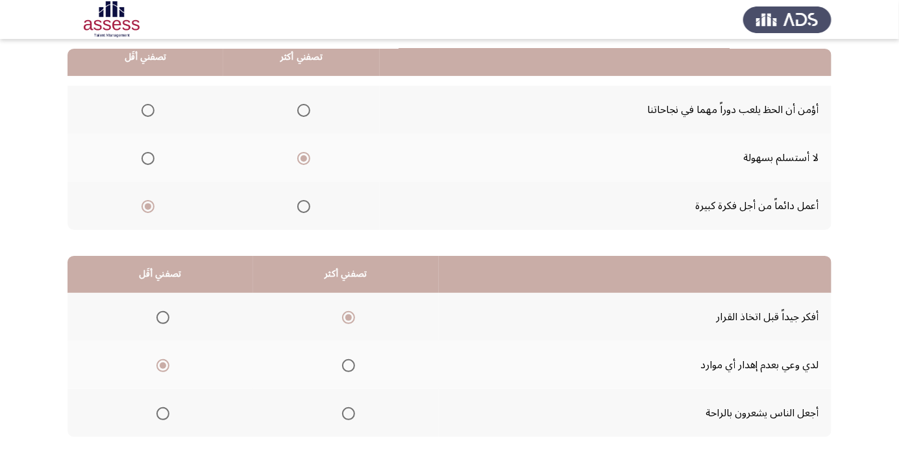
scroll to position [0, 0]
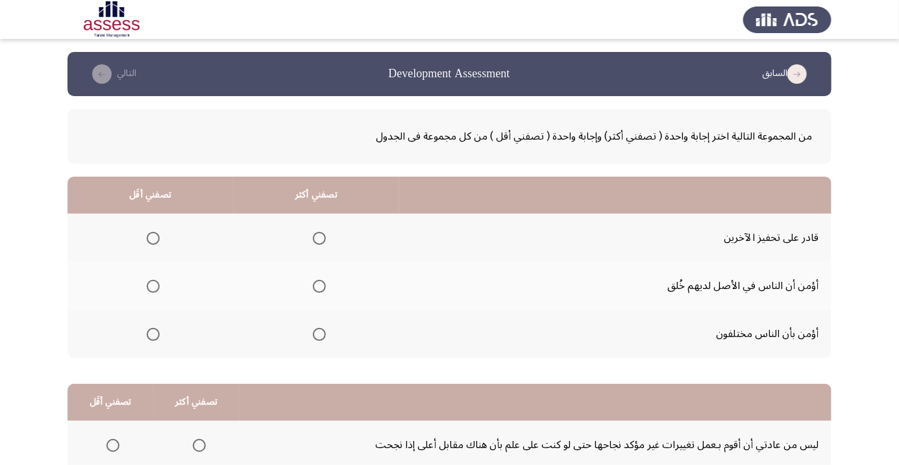
click at [319, 238] on span "Select an option" at bounding box center [319, 238] width 0 height 0
click at [319, 238] on input "Select an option" at bounding box center [319, 238] width 13 height 13
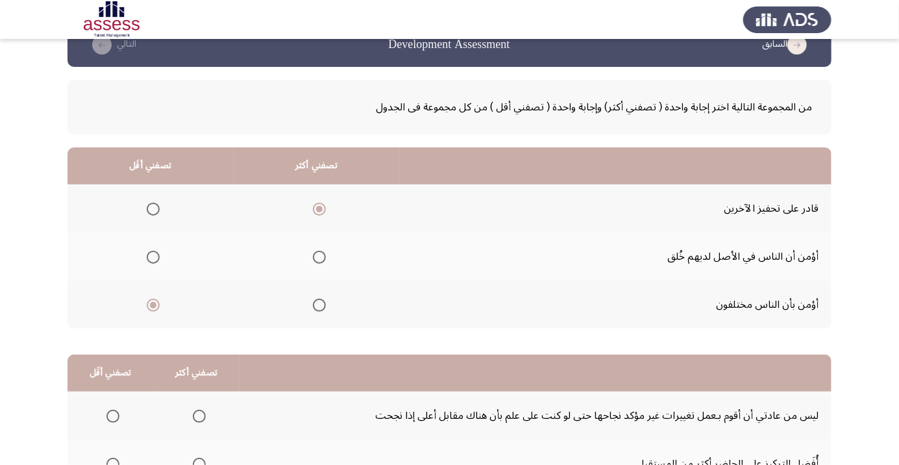
scroll to position [190, 0]
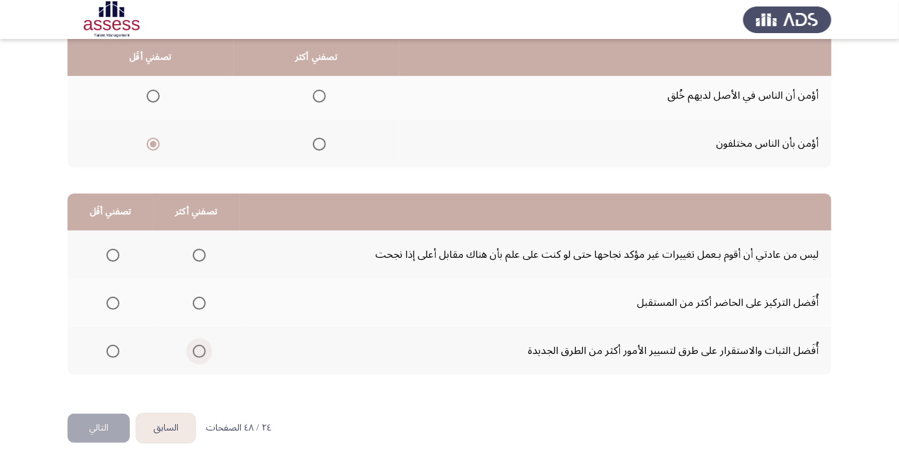
click at [197, 350] on span "Select an option" at bounding box center [199, 351] width 13 height 13
click at [197, 350] on input "Select an option" at bounding box center [199, 351] width 13 height 13
click at [117, 249] on span "Select an option" at bounding box center [112, 255] width 13 height 13
click at [117, 249] on input "Select an option" at bounding box center [112, 255] width 13 height 13
click at [112, 414] on button "التالي" at bounding box center [98, 427] width 62 height 29
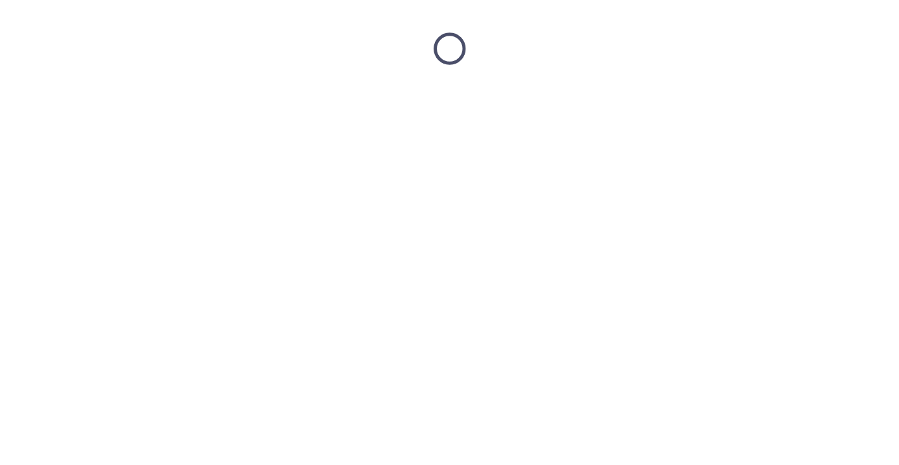
scroll to position [0, 0]
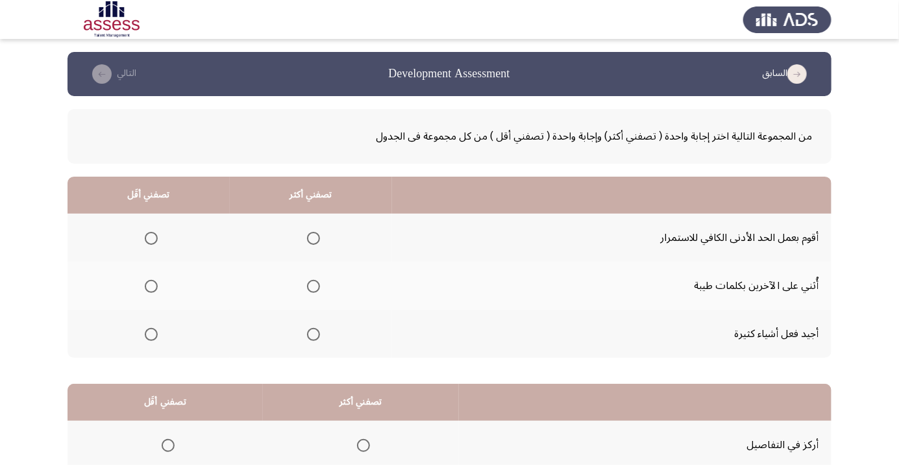
click at [317, 337] on span "Select an option" at bounding box center [313, 334] width 13 height 13
click at [317, 337] on input "Select an option" at bounding box center [313, 334] width 13 height 13
click at [147, 300] on th at bounding box center [148, 286] width 162 height 48
click at [151, 286] on span "Select an option" at bounding box center [151, 286] width 13 height 13
click at [151, 286] on input "Select an option" at bounding box center [151, 286] width 13 height 13
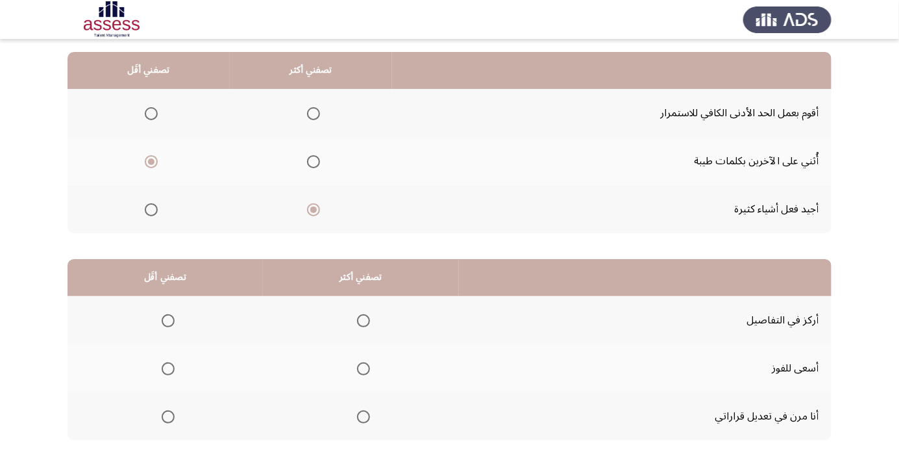
scroll to position [128, 0]
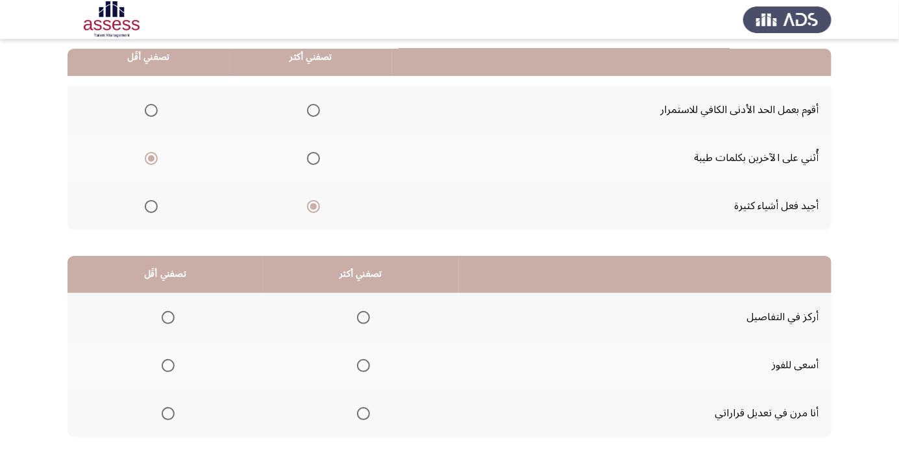
click at [363, 365] on span "Select an option" at bounding box center [363, 365] width 0 height 0
click at [360, 364] on input "Select an option" at bounding box center [363, 365] width 13 height 13
click at [168, 317] on span "Select an option" at bounding box center [168, 317] width 0 height 0
click at [166, 316] on input "Select an option" at bounding box center [168, 317] width 13 height 13
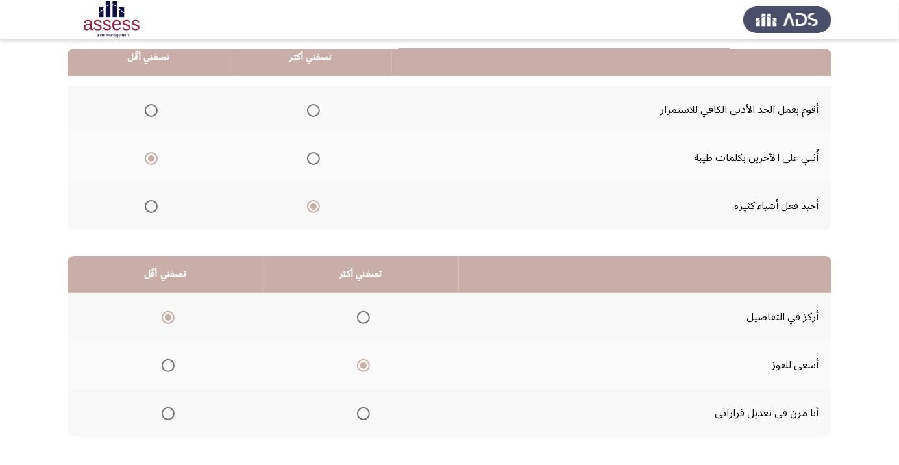
scroll to position [0, 0]
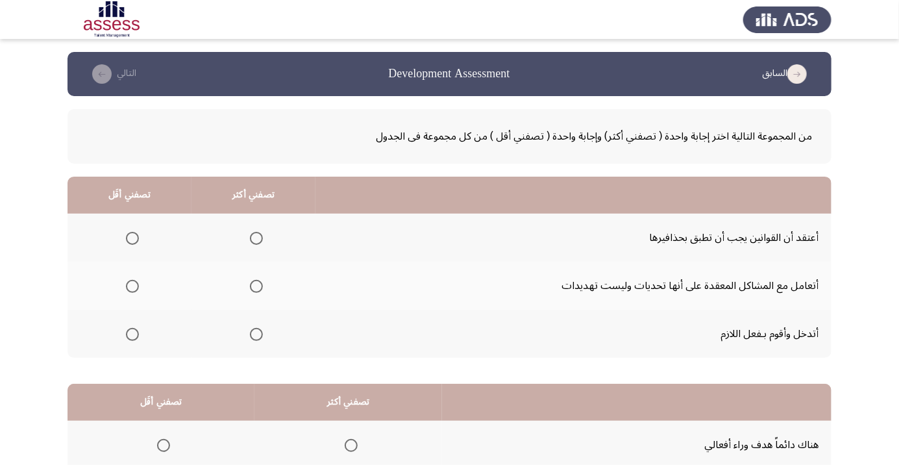
click at [254, 291] on span "Select an option" at bounding box center [256, 286] width 13 height 13
click at [254, 291] on input "Select an option" at bounding box center [256, 286] width 13 height 13
click at [128, 332] on span "Select an option" at bounding box center [132, 334] width 13 height 13
click at [128, 332] on input "Select an option" at bounding box center [132, 334] width 13 height 13
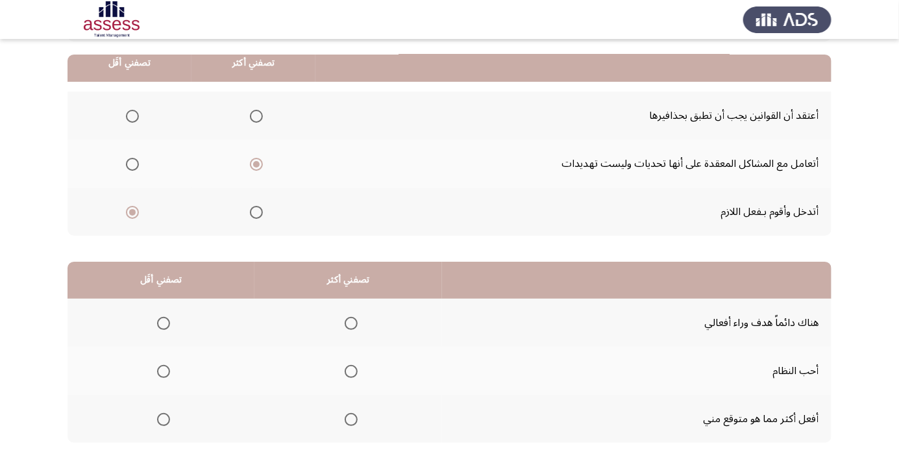
scroll to position [128, 0]
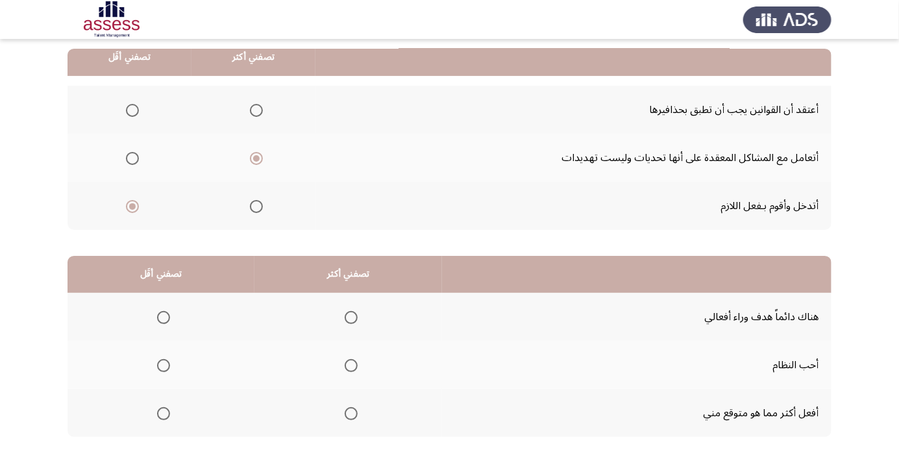
click at [356, 313] on span "Select an option" at bounding box center [351, 317] width 13 height 13
click at [356, 313] on input "Select an option" at bounding box center [351, 317] width 13 height 13
click at [164, 413] on span "Select an option" at bounding box center [164, 413] width 0 height 0
click at [163, 412] on input "Select an option" at bounding box center [163, 413] width 13 height 13
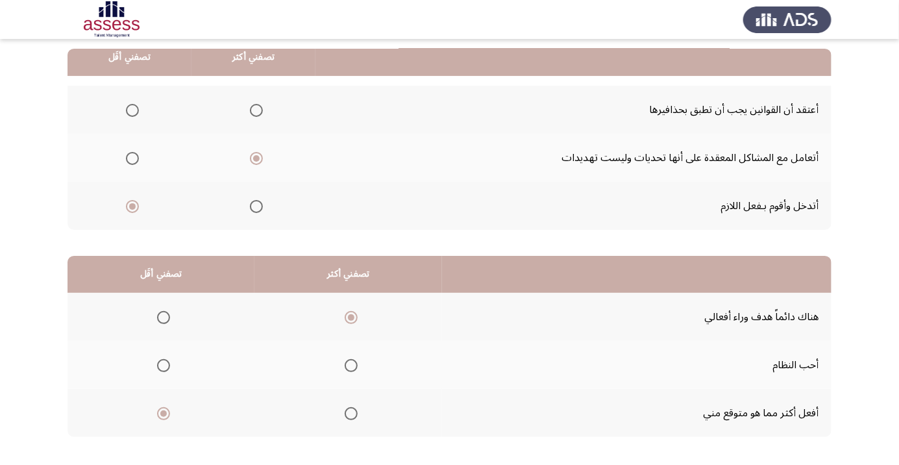
scroll to position [0, 0]
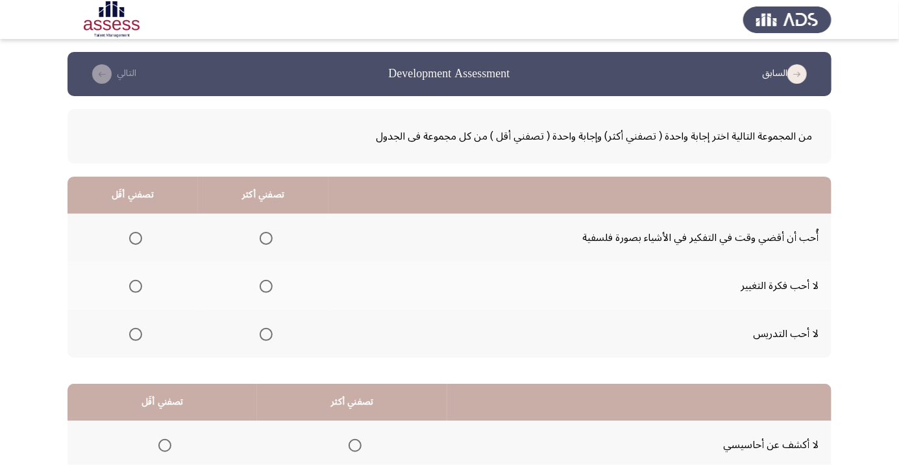
click at [263, 238] on span "Select an option" at bounding box center [266, 238] width 13 height 13
click at [263, 238] on input "Select an option" at bounding box center [266, 238] width 13 height 13
click at [124, 285] on label "Select an option" at bounding box center [133, 286] width 18 height 13
click at [129, 285] on input "Select an option" at bounding box center [135, 286] width 13 height 13
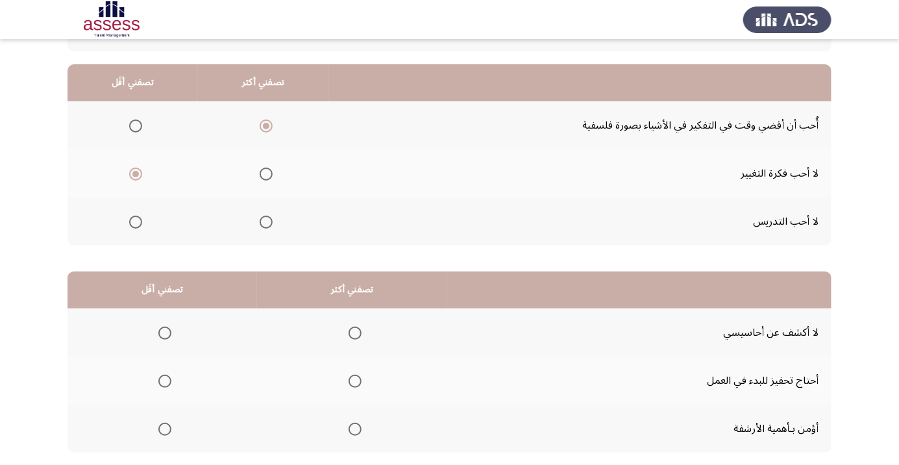
scroll to position [128, 0]
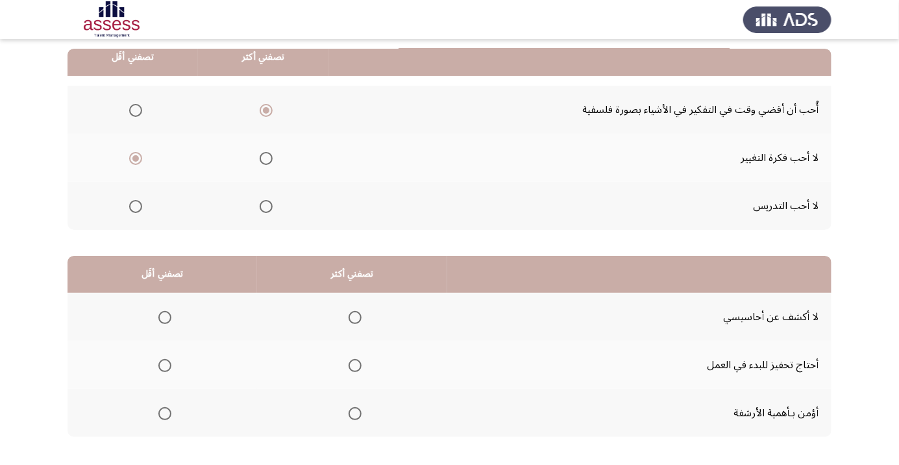
click at [160, 361] on span "Select an option" at bounding box center [164, 365] width 13 height 13
click at [160, 361] on input "Select an option" at bounding box center [164, 365] width 13 height 13
click at [358, 313] on span "Select an option" at bounding box center [354, 317] width 13 height 13
click at [358, 313] on input "Select an option" at bounding box center [354, 317] width 13 height 13
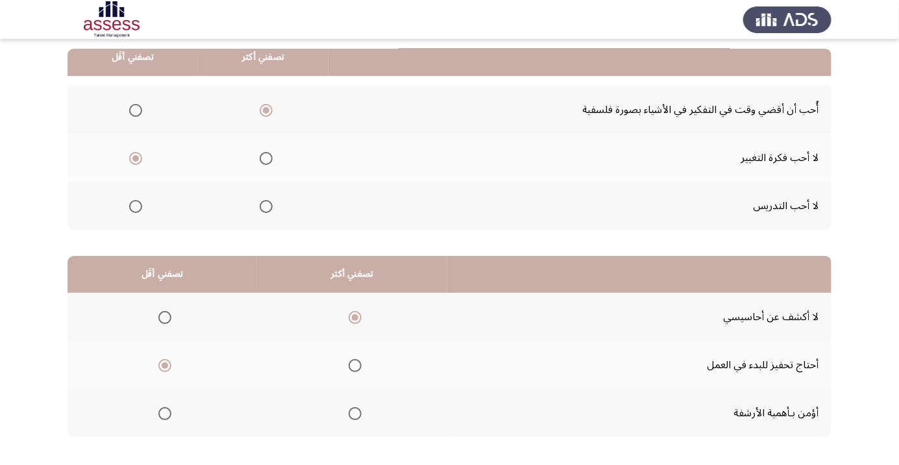
scroll to position [0, 0]
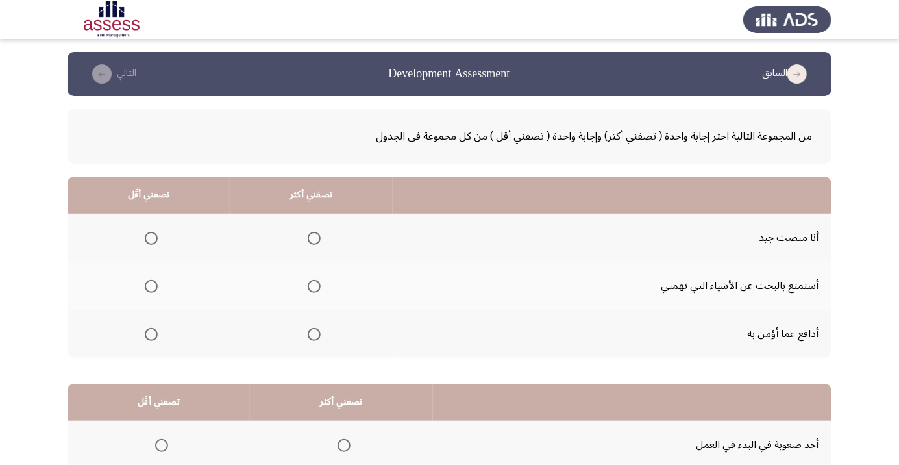
click at [314, 238] on span "Select an option" at bounding box center [314, 238] width 0 height 0
click at [312, 238] on input "Select an option" at bounding box center [314, 238] width 13 height 13
click at [151, 334] on span "Select an option" at bounding box center [151, 334] width 0 height 0
click at [151, 333] on input "Select an option" at bounding box center [151, 334] width 13 height 13
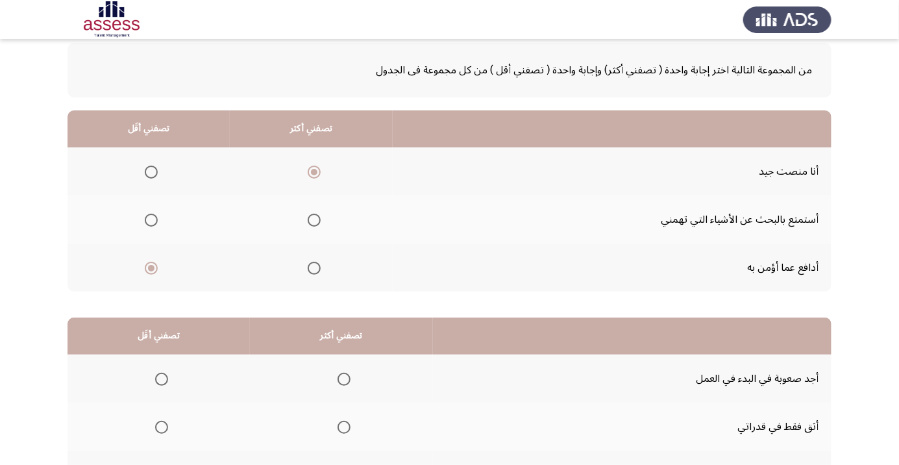
scroll to position [128, 0]
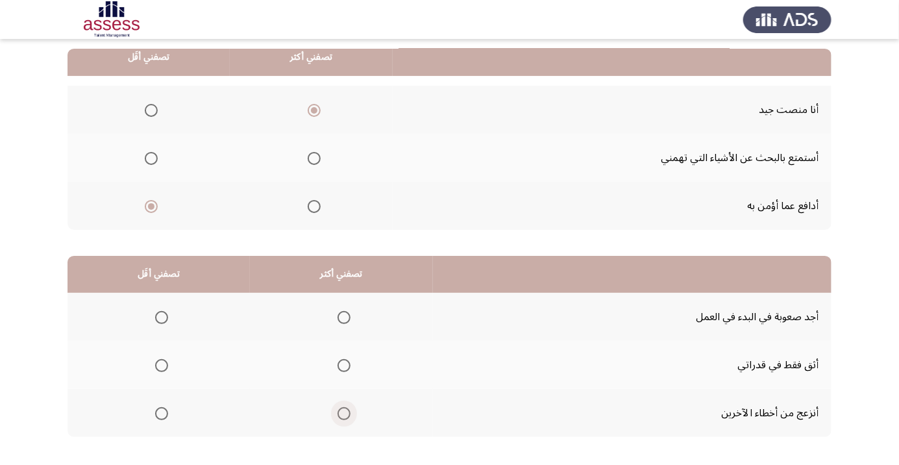
click at [347, 413] on span "Select an option" at bounding box center [343, 413] width 13 height 13
click at [347, 413] on input "Select an option" at bounding box center [343, 413] width 13 height 13
click at [160, 316] on span "Select an option" at bounding box center [161, 317] width 13 height 13
click at [160, 316] on input "Select an option" at bounding box center [161, 317] width 13 height 13
click at [165, 314] on span "Select an option" at bounding box center [161, 317] width 13 height 13
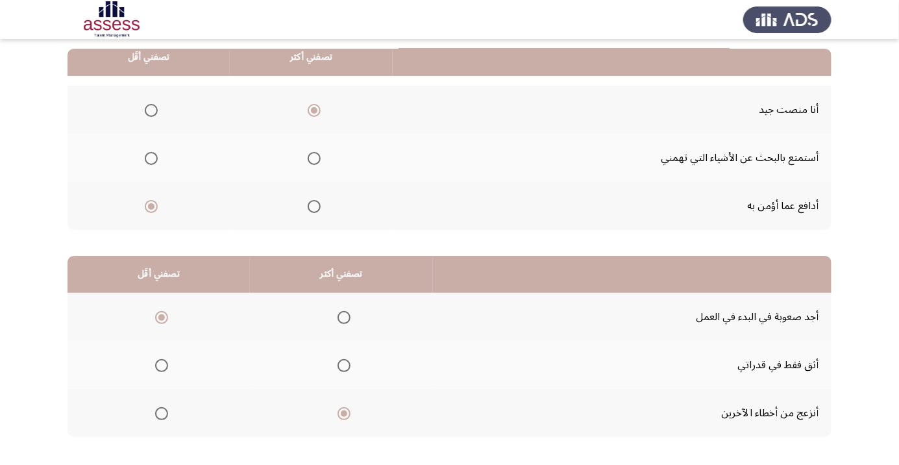
click at [165, 314] on input "Select an option" at bounding box center [161, 317] width 13 height 13
click at [164, 377] on th at bounding box center [158, 365] width 182 height 48
click at [151, 311] on label "Select an option" at bounding box center [159, 317] width 18 height 13
click at [155, 311] on input "Select an option" at bounding box center [161, 317] width 13 height 13
click at [337, 365] on span "Select an option" at bounding box center [343, 365] width 13 height 13
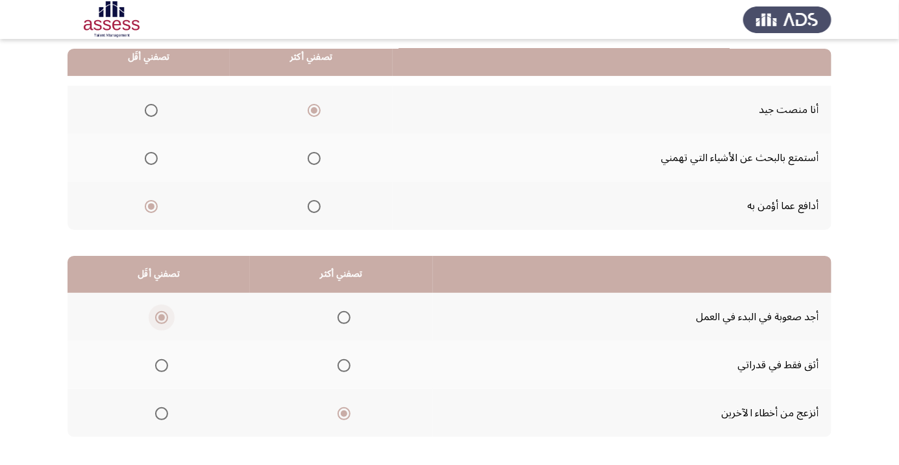
click at [337, 365] on input "Select an option" at bounding box center [343, 365] width 13 height 13
click at [342, 369] on span "Select an option" at bounding box center [343, 365] width 13 height 13
click at [342, 369] on input "Select an option" at bounding box center [343, 365] width 13 height 13
click at [160, 364] on span "Select an option" at bounding box center [161, 365] width 13 height 13
click at [160, 364] on input "Select an option" at bounding box center [161, 365] width 13 height 13
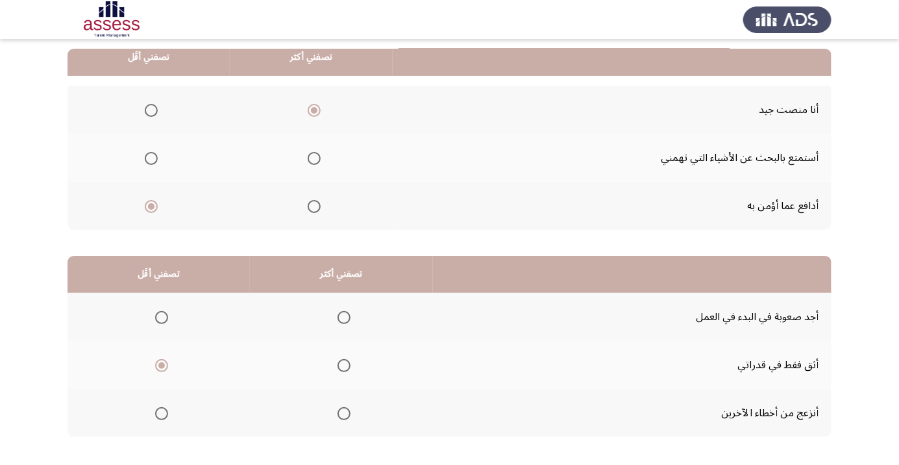
click at [347, 413] on span "Select an option" at bounding box center [343, 413] width 13 height 13
click at [347, 413] on input "Select an option" at bounding box center [343, 413] width 13 height 13
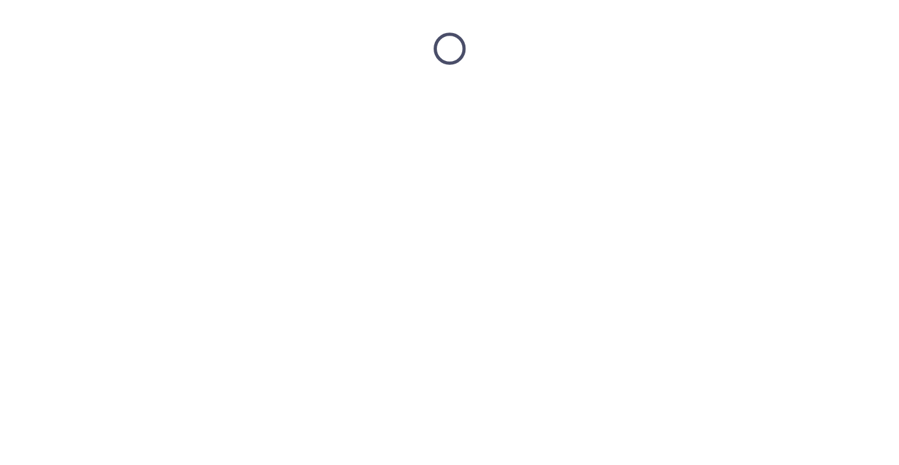
scroll to position [0, 0]
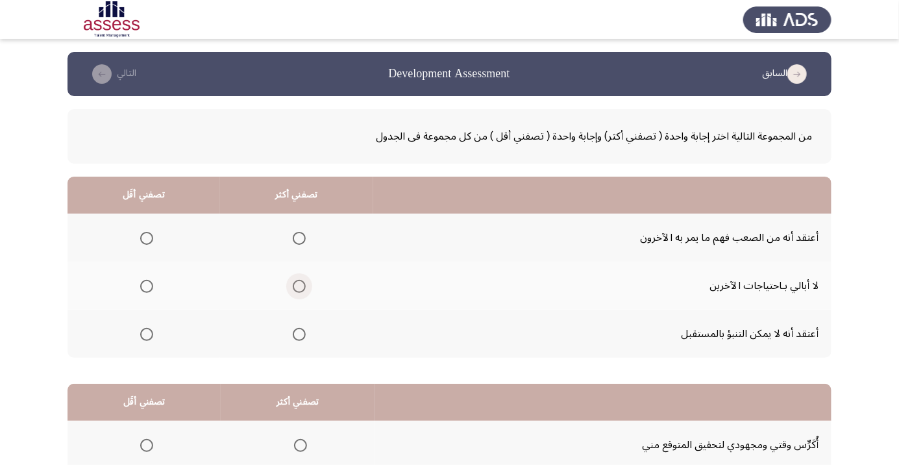
click at [299, 286] on span "Select an option" at bounding box center [299, 286] width 0 height 0
click at [298, 286] on input "Select an option" at bounding box center [299, 286] width 13 height 13
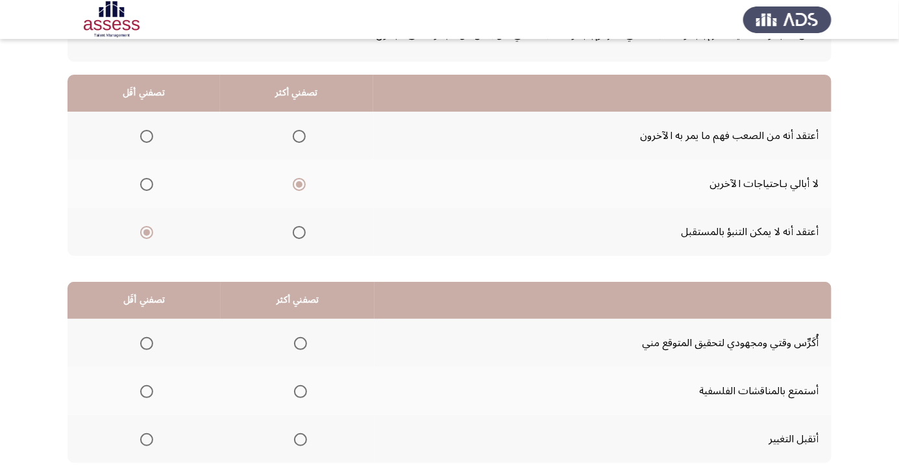
scroll to position [109, 0]
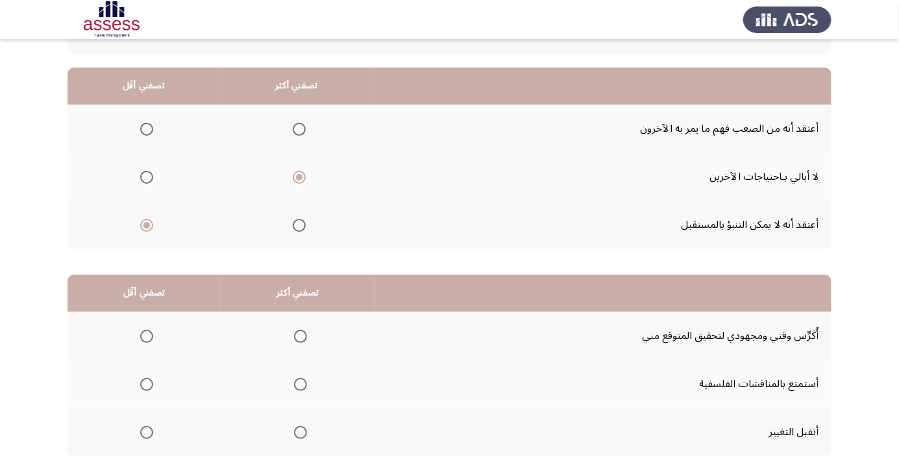
click at [294, 446] on th at bounding box center [298, 432] width 154 height 48
click at [299, 435] on span "Select an option" at bounding box center [300, 432] width 13 height 13
click at [299, 435] on input "Select an option" at bounding box center [300, 432] width 13 height 13
click at [147, 384] on span "Select an option" at bounding box center [147, 384] width 0 height 0
click at [146, 382] on input "Select an option" at bounding box center [146, 384] width 13 height 13
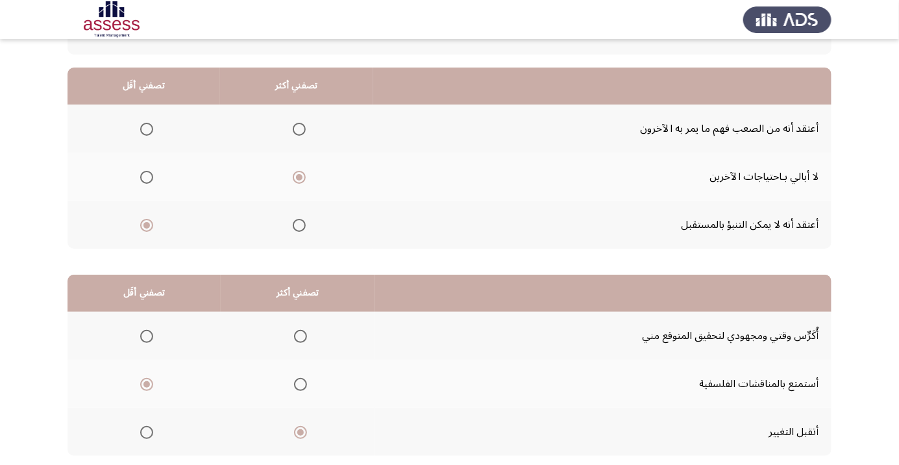
scroll to position [128, 0]
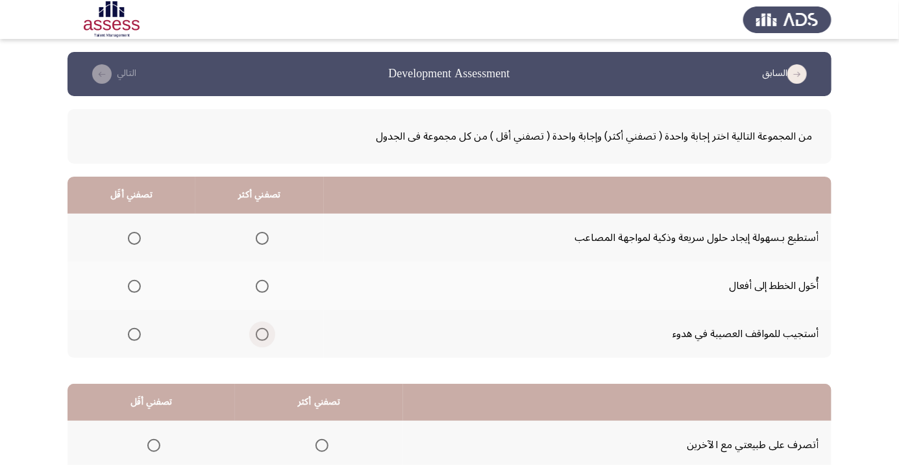
click at [262, 334] on span "Select an option" at bounding box center [262, 334] width 0 height 0
click at [259, 333] on input "Select an option" at bounding box center [262, 334] width 13 height 13
click at [262, 238] on span "Select an option" at bounding box center [262, 238] width 0 height 0
click at [259, 238] on input "Select an option" at bounding box center [262, 238] width 13 height 13
click at [134, 334] on span "Select an option" at bounding box center [134, 334] width 0 height 0
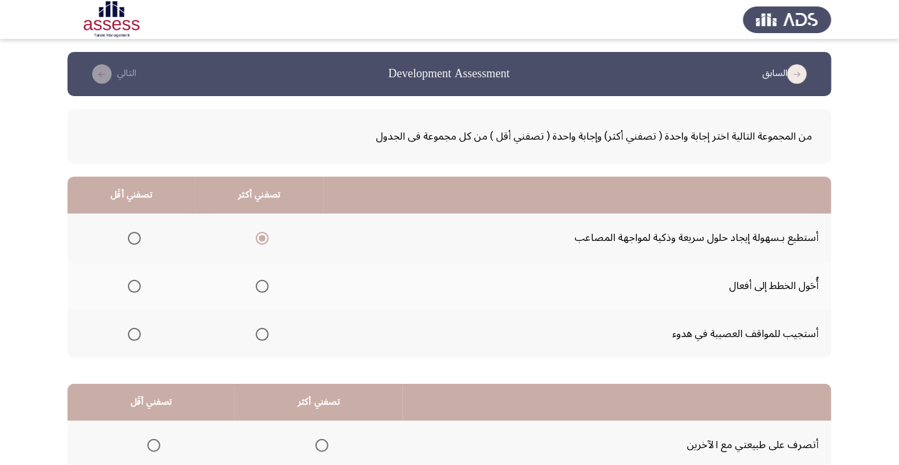
click at [132, 333] on input "Select an option" at bounding box center [134, 334] width 13 height 13
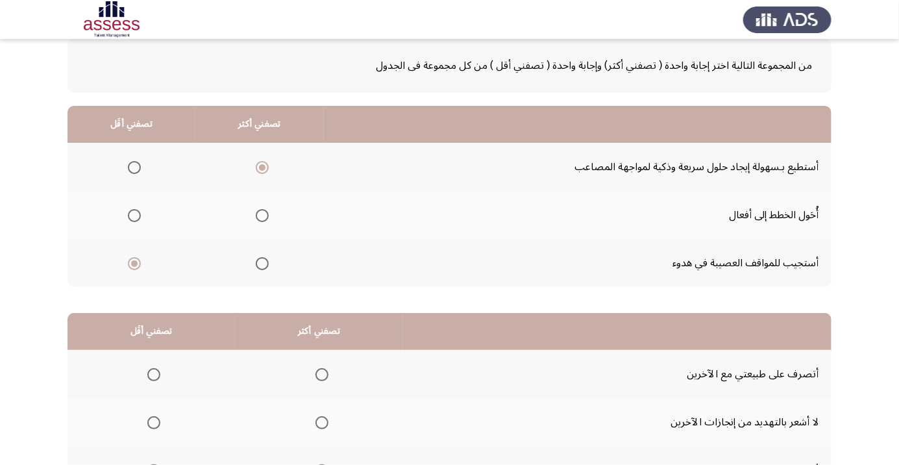
scroll to position [128, 0]
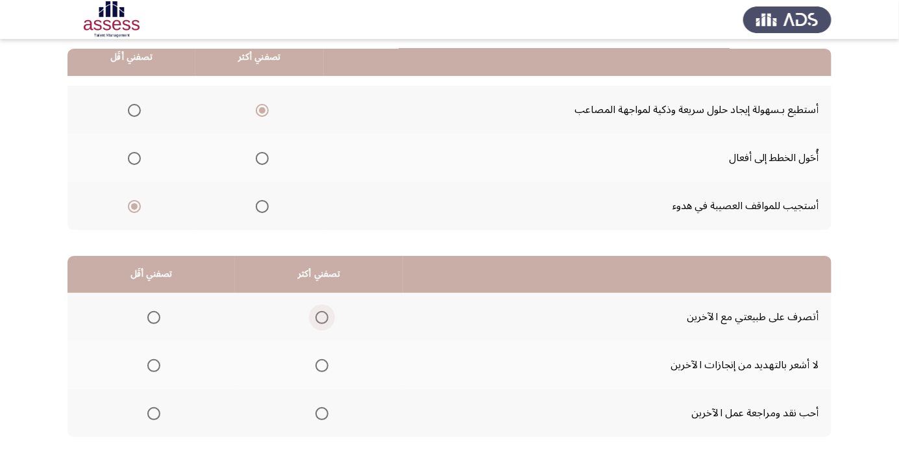
click at [320, 316] on span "Select an option" at bounding box center [321, 317] width 13 height 13
click at [320, 316] on input "Select an option" at bounding box center [321, 317] width 13 height 13
click at [149, 379] on th at bounding box center [150, 365] width 167 height 48
click at [154, 365] on span "Select an option" at bounding box center [154, 365] width 0 height 0
click at [153, 364] on input "Select an option" at bounding box center [153, 365] width 13 height 13
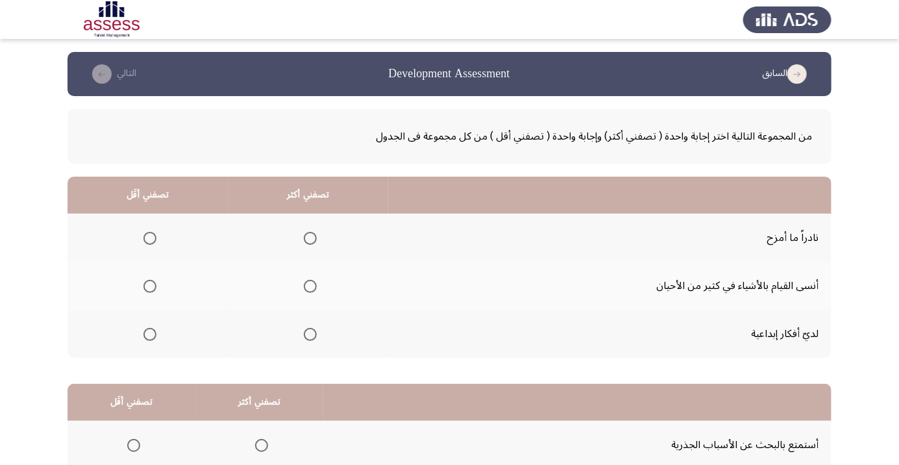
click at [314, 331] on span "Select an option" at bounding box center [310, 334] width 13 height 13
click at [314, 331] on input "Select an option" at bounding box center [310, 334] width 13 height 13
click at [156, 238] on span "Select an option" at bounding box center [149, 238] width 13 height 13
click at [156, 238] on input "Select an option" at bounding box center [149, 238] width 13 height 13
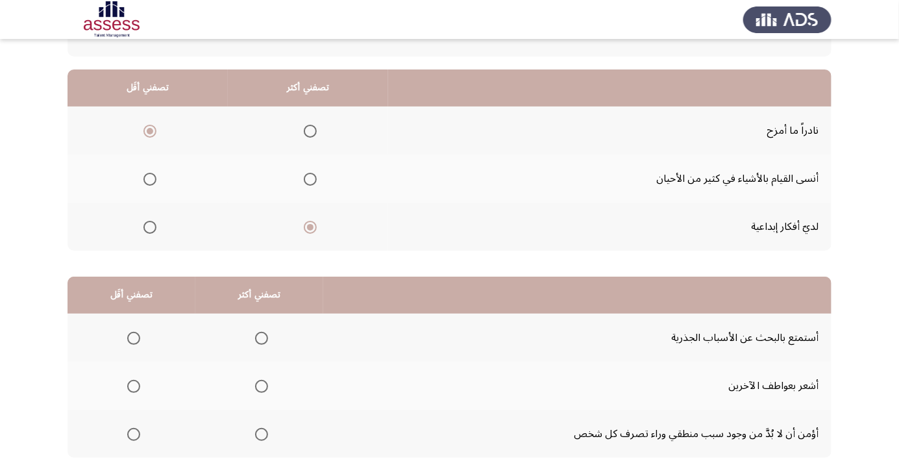
scroll to position [128, 0]
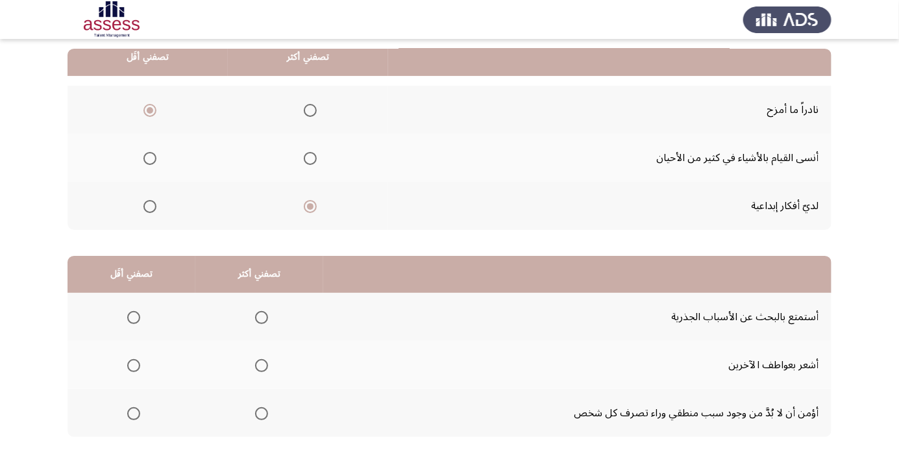
click at [262, 317] on span "Select an option" at bounding box center [262, 317] width 0 height 0
click at [260, 316] on input "Select an option" at bounding box center [261, 317] width 13 height 13
click at [134, 365] on span "Select an option" at bounding box center [134, 365] width 0 height 0
click at [133, 364] on input "Select an option" at bounding box center [133, 365] width 13 height 13
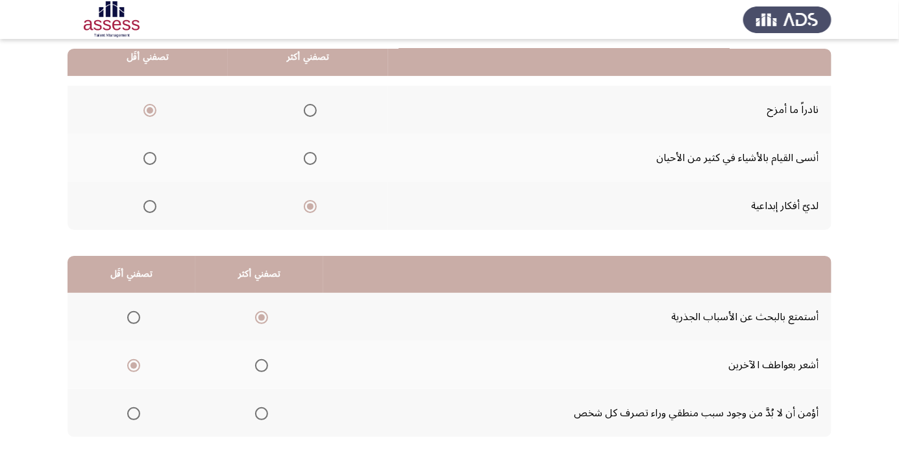
scroll to position [0, 0]
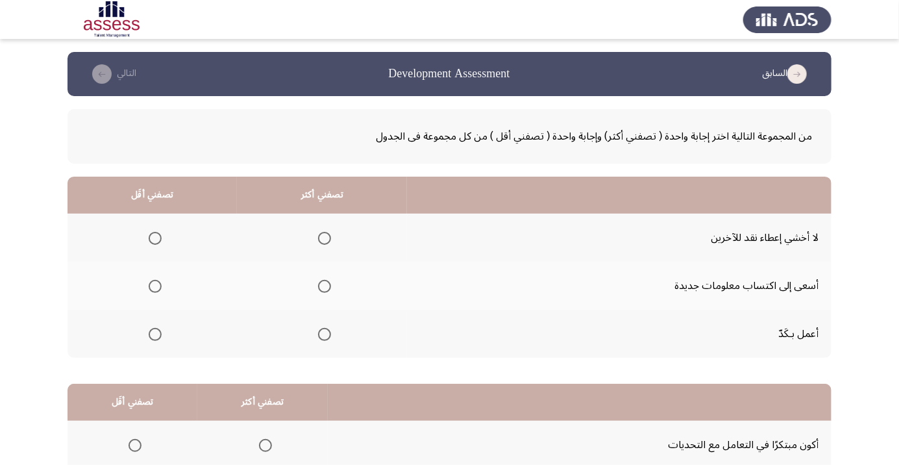
click at [324, 286] on span "Select an option" at bounding box center [324, 286] width 0 height 0
click at [323, 286] on input "Select an option" at bounding box center [324, 286] width 13 height 13
click at [155, 238] on span "Select an option" at bounding box center [155, 238] width 0 height 0
click at [154, 238] on input "Select an option" at bounding box center [155, 238] width 13 height 13
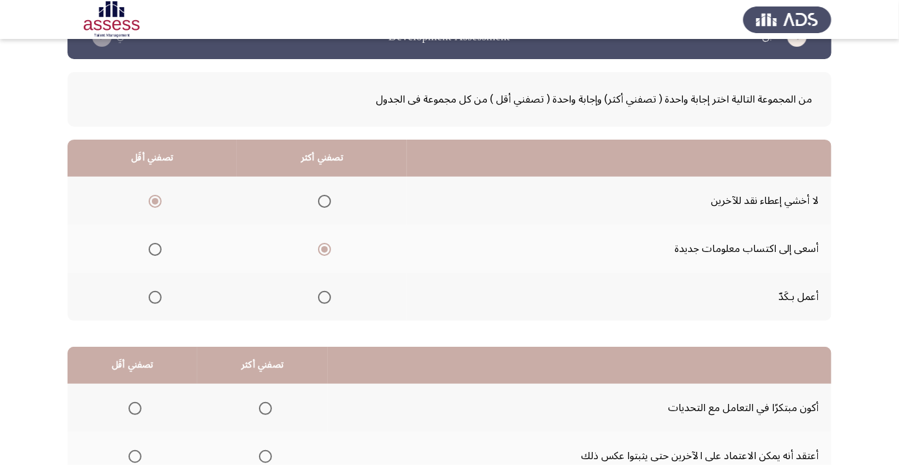
scroll to position [128, 0]
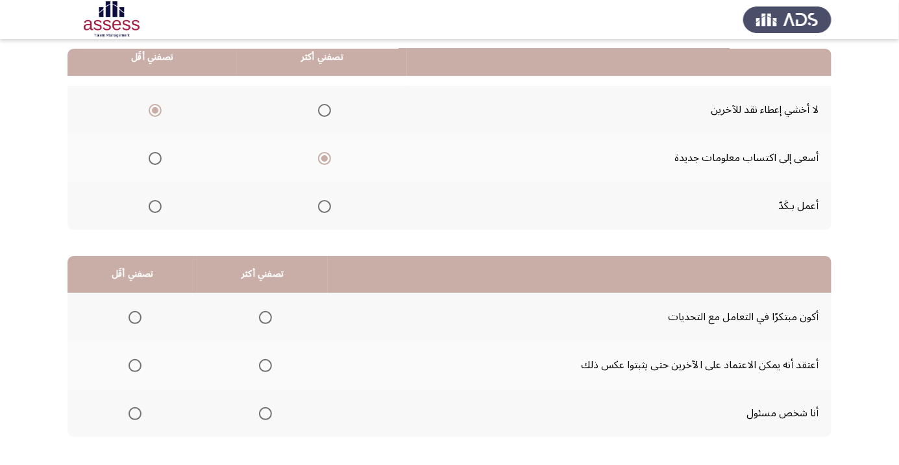
click at [263, 415] on span "Select an option" at bounding box center [265, 413] width 13 height 13
click at [263, 415] on input "Select an option" at bounding box center [265, 413] width 13 height 13
click at [135, 320] on span "Select an option" at bounding box center [134, 317] width 13 height 13
click at [135, 320] on input "Select an option" at bounding box center [134, 317] width 13 height 13
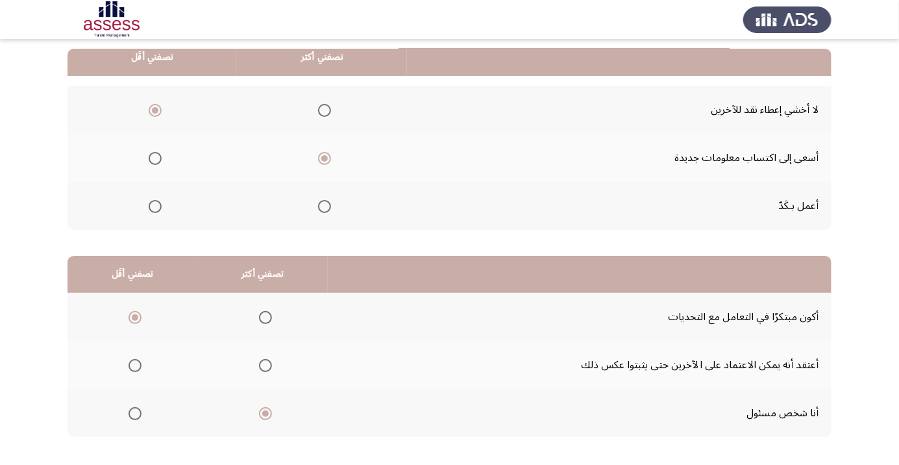
scroll to position [0, 0]
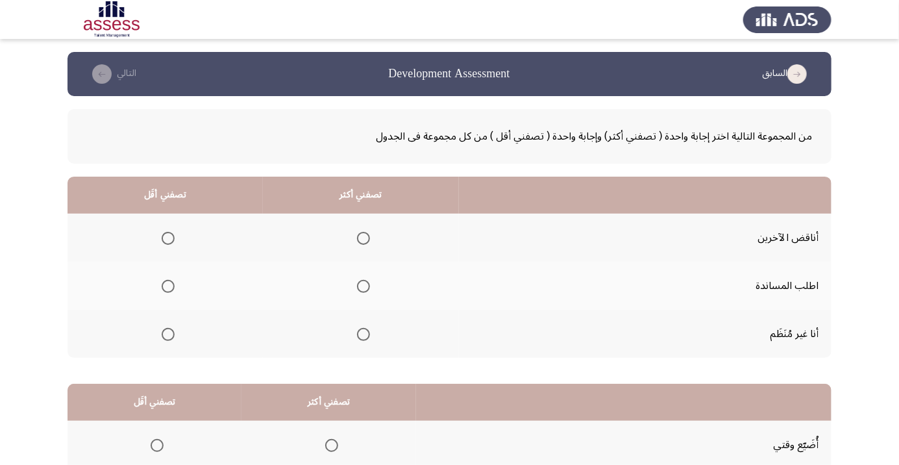
click at [357, 237] on span "Select an option" at bounding box center [363, 238] width 13 height 13
click at [357, 237] on input "Select an option" at bounding box center [363, 238] width 13 height 13
click at [169, 299] on th at bounding box center [164, 286] width 195 height 48
click at [157, 284] on label "Select an option" at bounding box center [165, 286] width 18 height 13
click at [162, 284] on input "Select an option" at bounding box center [168, 286] width 13 height 13
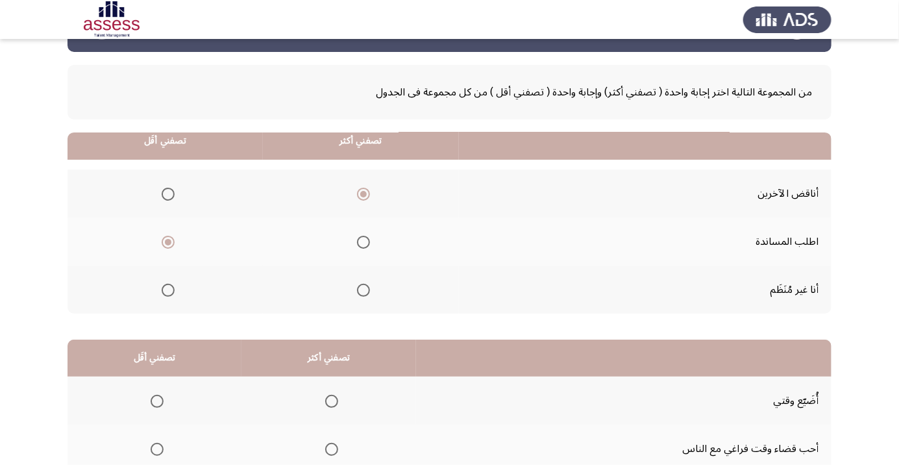
scroll to position [128, 0]
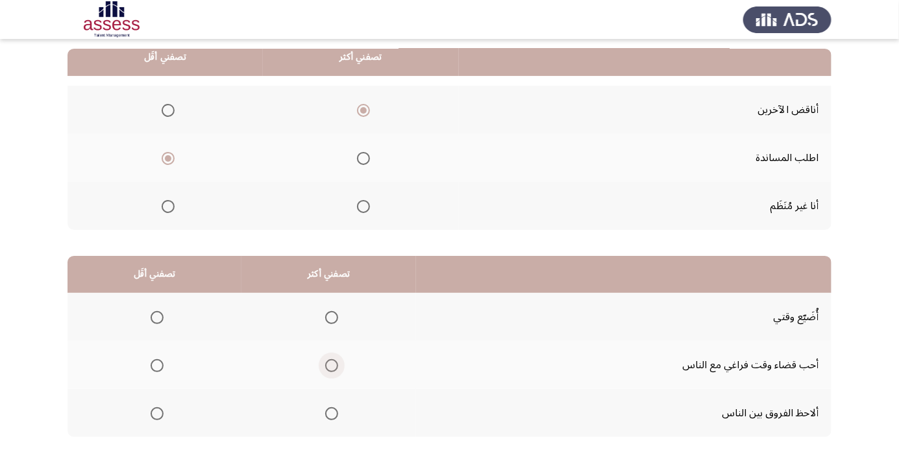
click at [332, 365] on span "Select an option" at bounding box center [332, 365] width 0 height 0
click at [330, 364] on input "Select an option" at bounding box center [331, 365] width 13 height 13
click at [156, 316] on span "Select an option" at bounding box center [157, 317] width 13 height 13
click at [156, 316] on input "Select an option" at bounding box center [157, 317] width 13 height 13
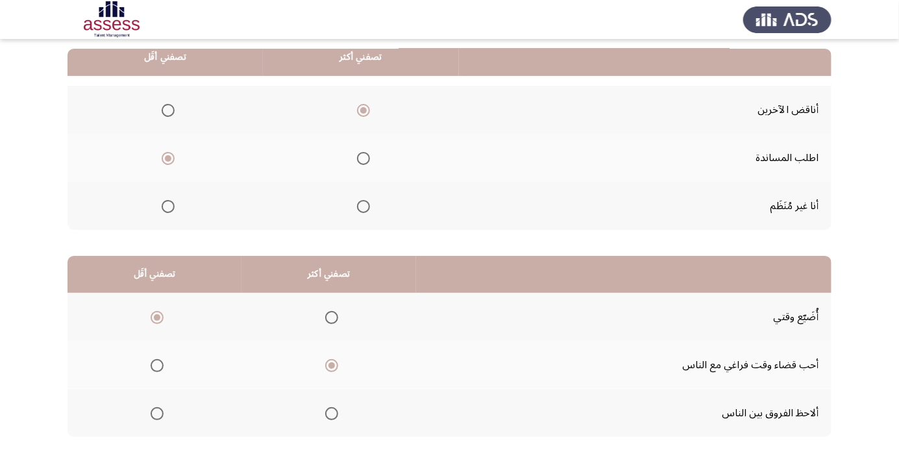
scroll to position [0, 0]
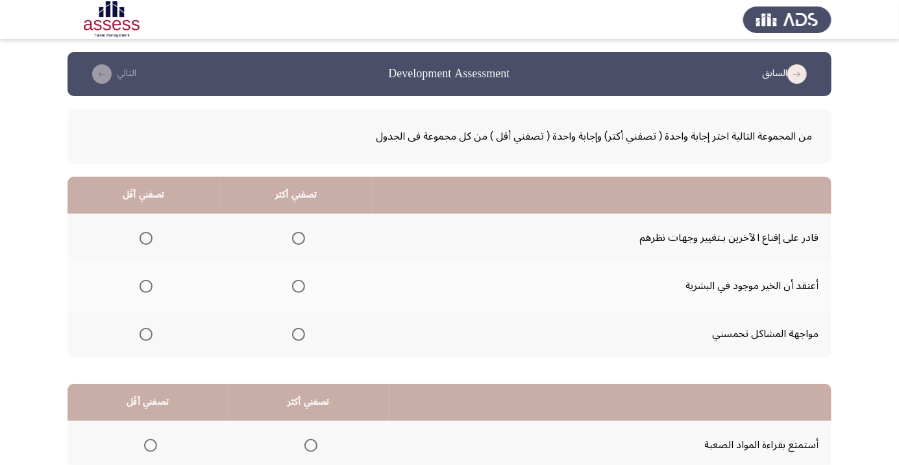
click at [295, 337] on span "Select an option" at bounding box center [298, 334] width 13 height 13
click at [295, 337] on input "Select an option" at bounding box center [298, 334] width 13 height 13
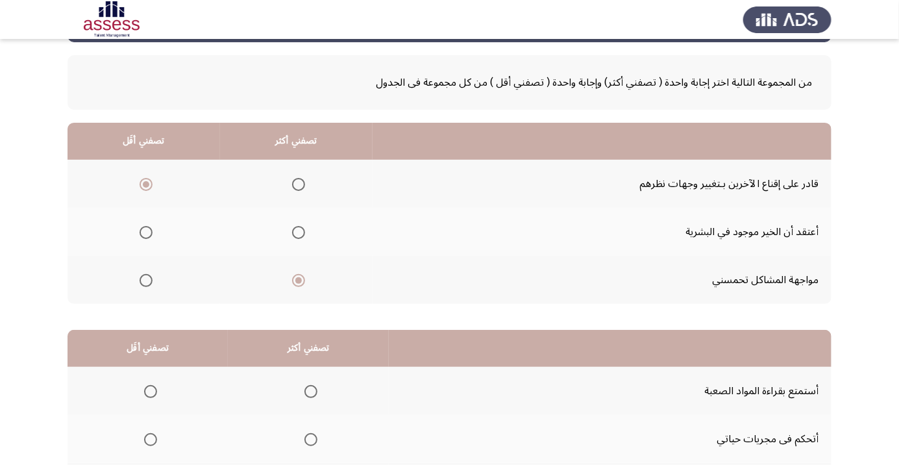
scroll to position [128, 0]
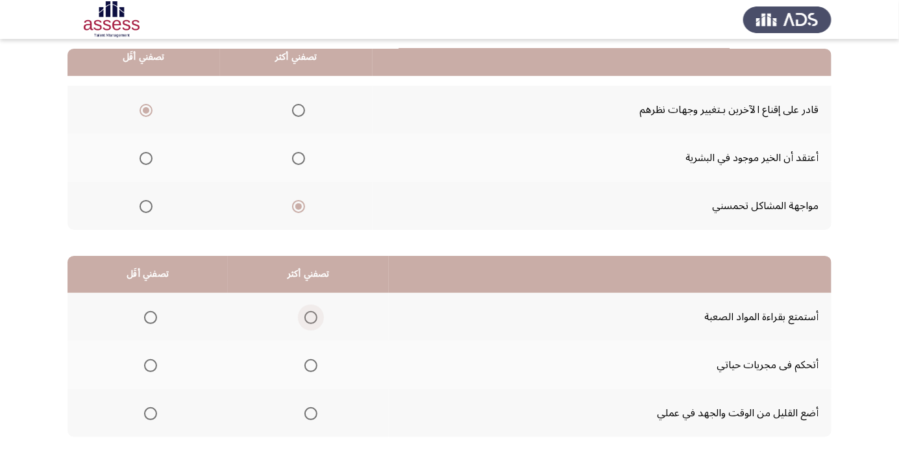
click at [309, 322] on span "Select an option" at bounding box center [310, 317] width 13 height 13
click at [309, 322] on input "Select an option" at bounding box center [310, 317] width 13 height 13
click at [146, 366] on span "Select an option" at bounding box center [150, 365] width 13 height 13
click at [146, 366] on input "Select an option" at bounding box center [150, 365] width 13 height 13
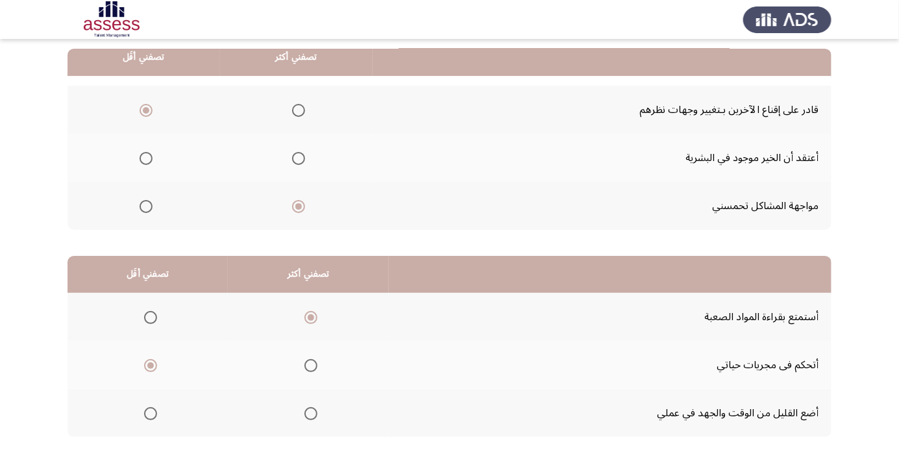
scroll to position [0, 0]
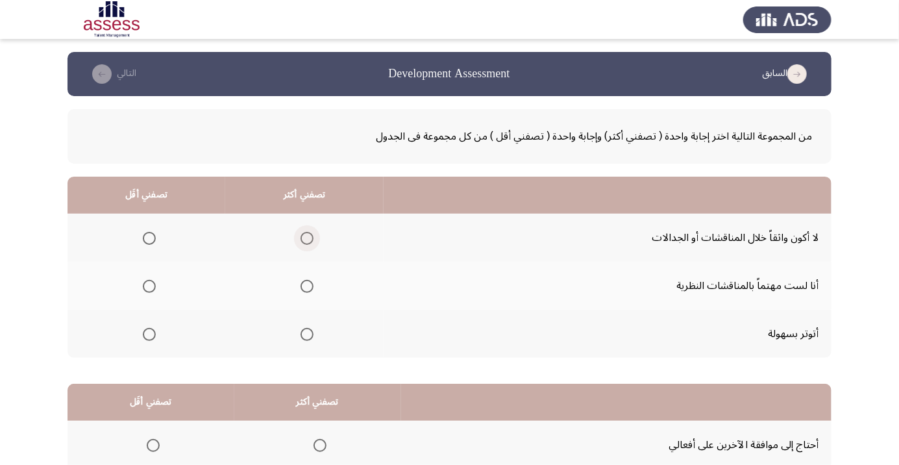
click at [300, 234] on span "Select an option" at bounding box center [306, 238] width 13 height 13
click at [300, 234] on input "Select an option" at bounding box center [306, 238] width 13 height 13
click at [149, 334] on span "Select an option" at bounding box center [149, 334] width 0 height 0
click at [148, 333] on input "Select an option" at bounding box center [149, 334] width 13 height 13
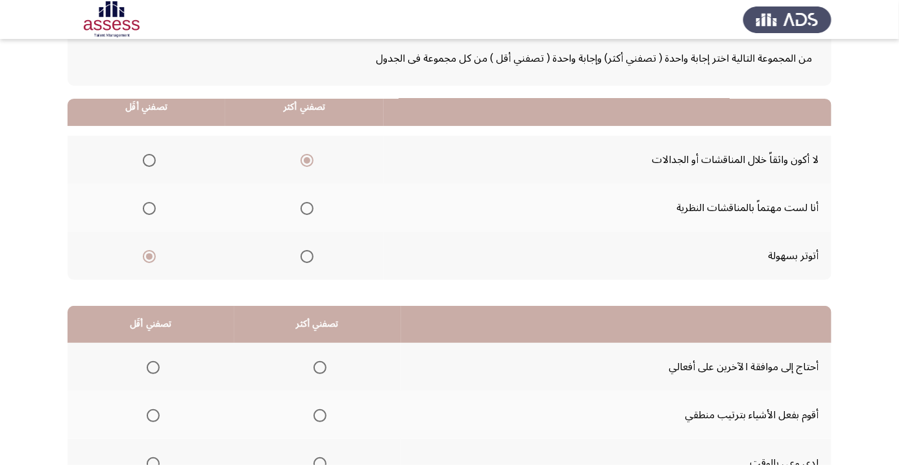
scroll to position [128, 0]
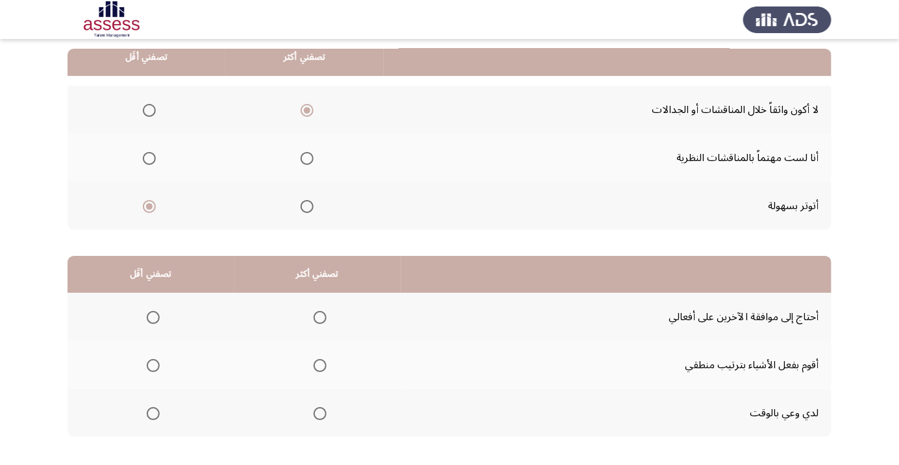
click at [147, 162] on span "Select an option" at bounding box center [149, 158] width 13 height 13
click at [147, 162] on input "Select an option" at bounding box center [149, 158] width 13 height 13
click at [315, 363] on span "Select an option" at bounding box center [319, 365] width 13 height 13
click at [315, 363] on input "Select an option" at bounding box center [319, 365] width 13 height 13
click at [152, 316] on span "Select an option" at bounding box center [153, 317] width 13 height 13
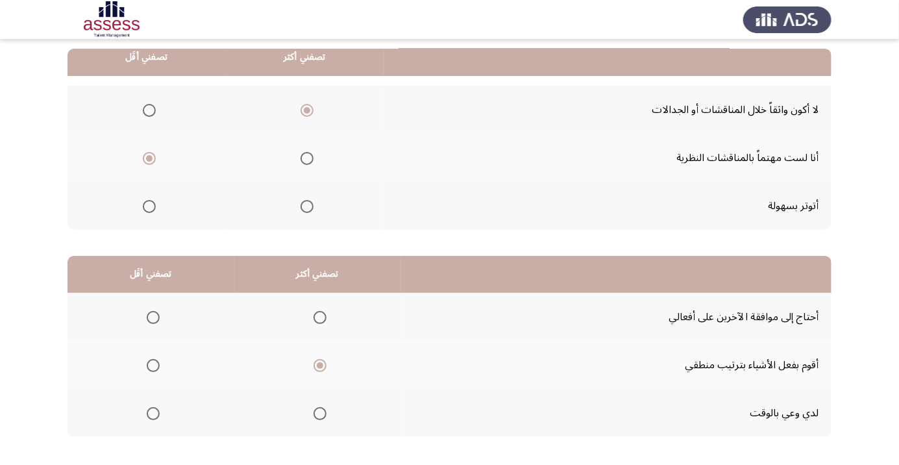
click at [152, 316] on input "Select an option" at bounding box center [153, 317] width 13 height 13
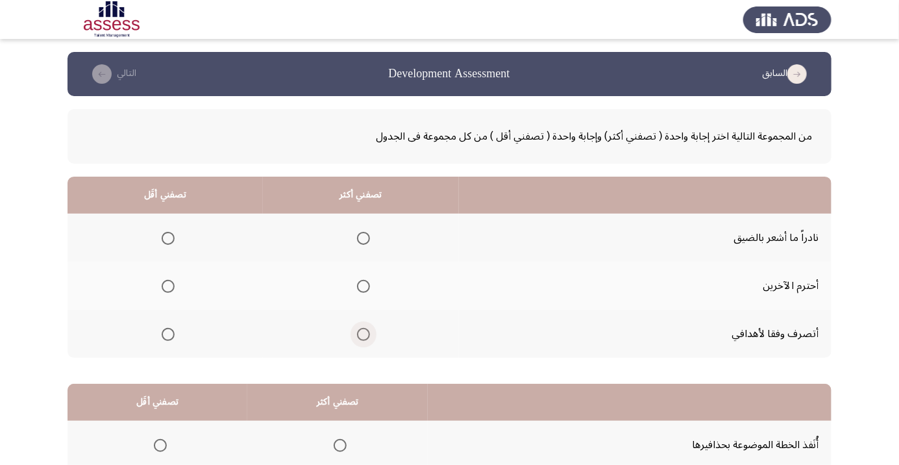
click at [367, 330] on span "Select an option" at bounding box center [363, 334] width 13 height 13
click at [367, 330] on input "Select an option" at bounding box center [363, 334] width 13 height 13
click at [162, 241] on span "Select an option" at bounding box center [168, 238] width 13 height 13
click at [162, 241] on input "Select an option" at bounding box center [168, 238] width 13 height 13
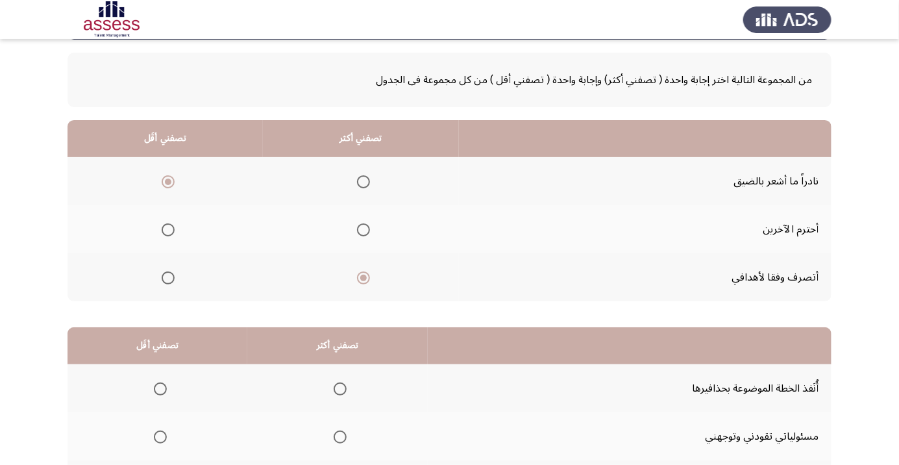
scroll to position [190, 0]
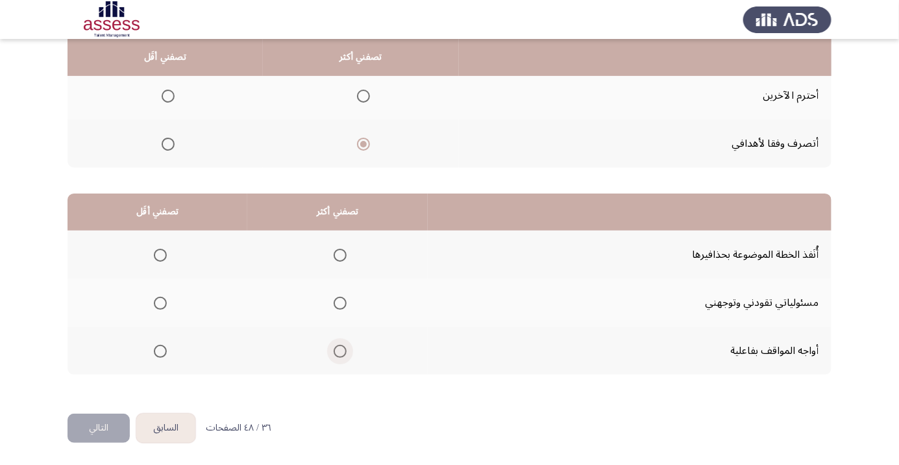
click at [343, 354] on span "Select an option" at bounding box center [340, 351] width 13 height 13
click at [343, 354] on input "Select an option" at bounding box center [340, 351] width 13 height 13
click at [160, 255] on span "Select an option" at bounding box center [160, 255] width 0 height 0
click at [158, 254] on input "Select an option" at bounding box center [160, 255] width 13 height 13
click at [105, 432] on button "التالي" at bounding box center [98, 427] width 62 height 29
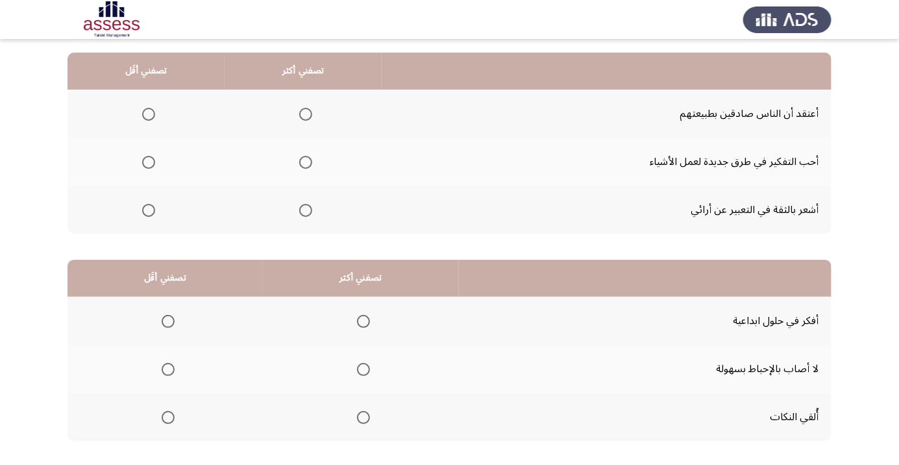
scroll to position [123, 0]
click at [306, 163] on span "Select an option" at bounding box center [306, 163] width 0 height 0
click at [302, 162] on input "Select an option" at bounding box center [305, 162] width 13 height 13
click at [147, 215] on span "Select an option" at bounding box center [148, 210] width 13 height 13
click at [147, 215] on input "Select an option" at bounding box center [148, 210] width 13 height 13
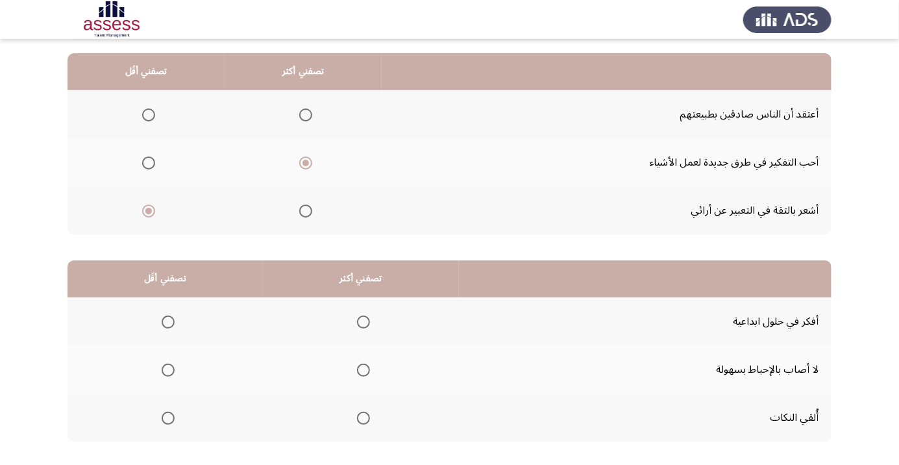
scroll to position [128, 0]
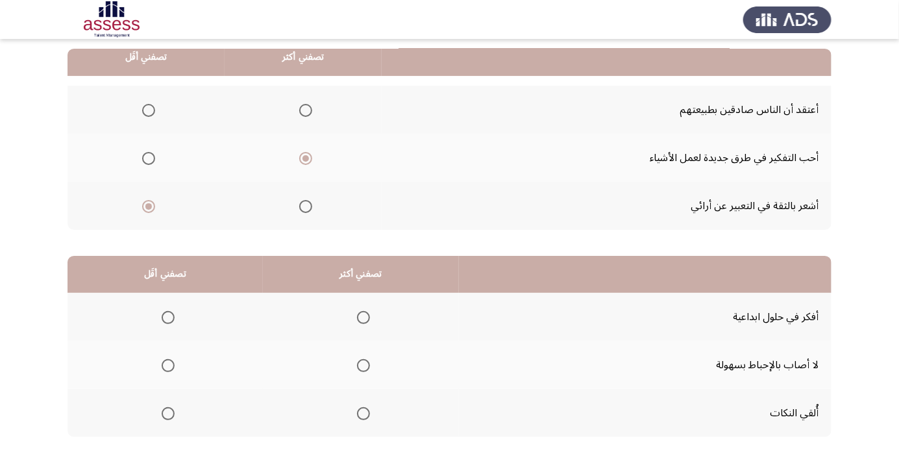
click at [353, 379] on th at bounding box center [361, 365] width 196 height 48
click at [363, 365] on span "Select an option" at bounding box center [363, 365] width 0 height 0
click at [360, 364] on input "Select an option" at bounding box center [363, 365] width 13 height 13
click at [168, 413] on span "Select an option" at bounding box center [168, 413] width 0 height 0
click at [166, 412] on input "Select an option" at bounding box center [168, 413] width 13 height 13
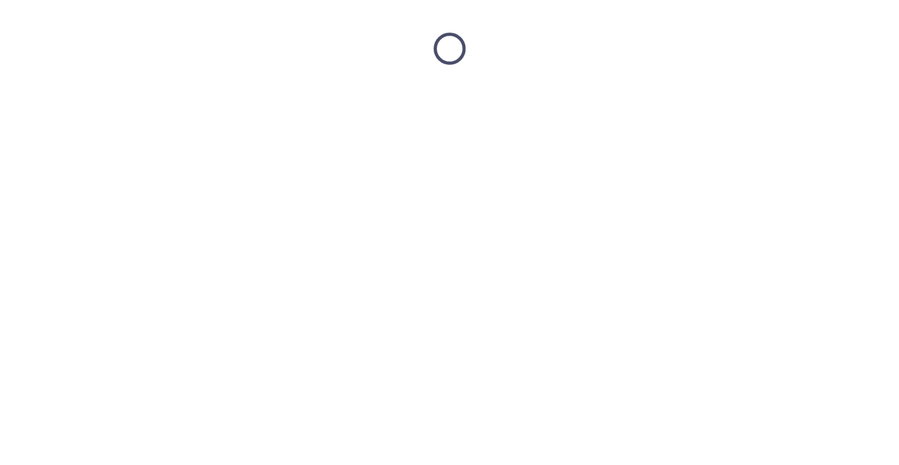
scroll to position [0, 0]
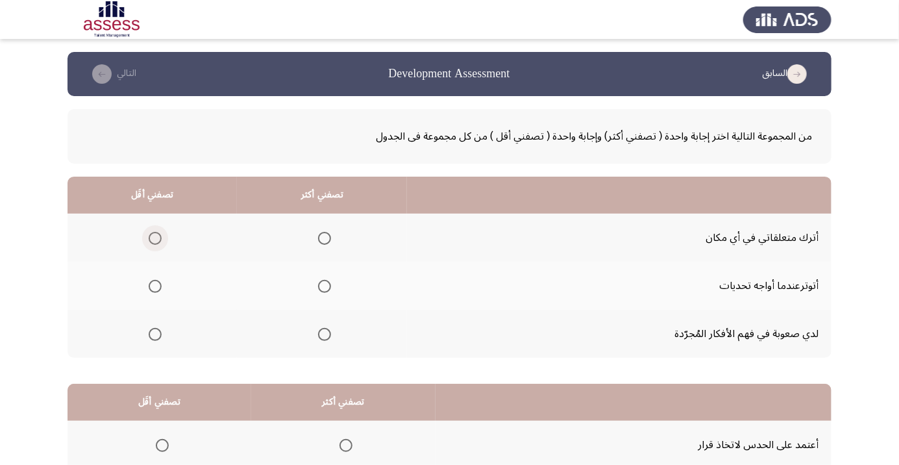
click at [154, 242] on span "Select an option" at bounding box center [155, 238] width 13 height 13
click at [154, 242] on input "Select an option" at bounding box center [155, 238] width 13 height 13
click at [323, 350] on th at bounding box center [322, 334] width 170 height 48
click at [324, 334] on span "Select an option" at bounding box center [324, 334] width 0 height 0
click at [324, 333] on input "Select an option" at bounding box center [324, 334] width 13 height 13
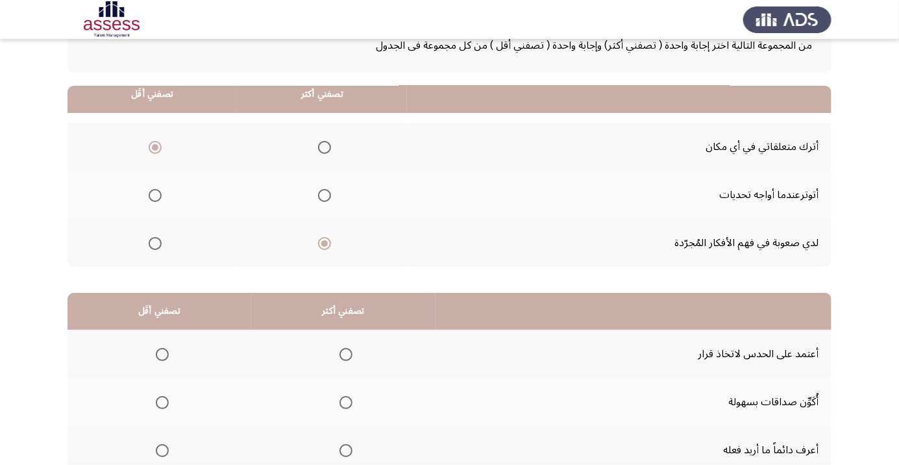
scroll to position [128, 0]
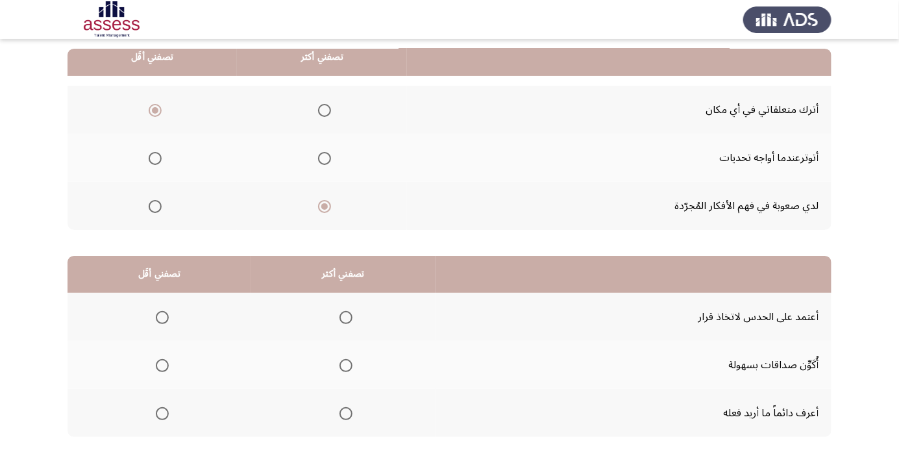
click at [346, 413] on span "Select an option" at bounding box center [346, 413] width 0 height 0
click at [345, 412] on input "Select an option" at bounding box center [345, 413] width 13 height 13
click at [351, 370] on span "Select an option" at bounding box center [345, 365] width 13 height 13
click at [351, 370] on input "Select an option" at bounding box center [345, 365] width 13 height 13
click at [156, 321] on span "Select an option" at bounding box center [162, 317] width 13 height 13
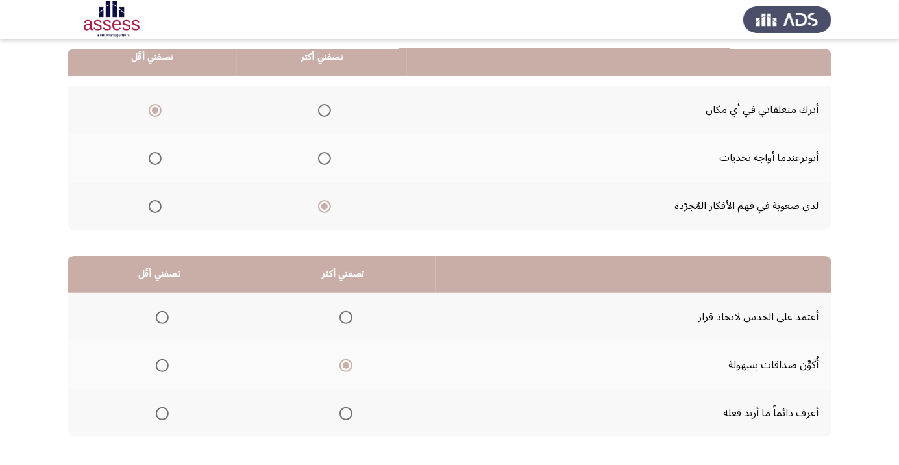
click at [156, 321] on input "Select an option" at bounding box center [162, 317] width 13 height 13
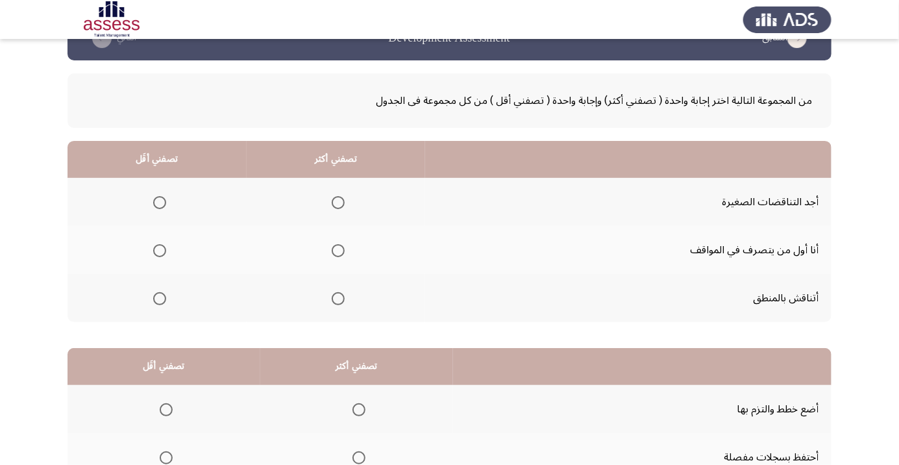
scroll to position [37, 0]
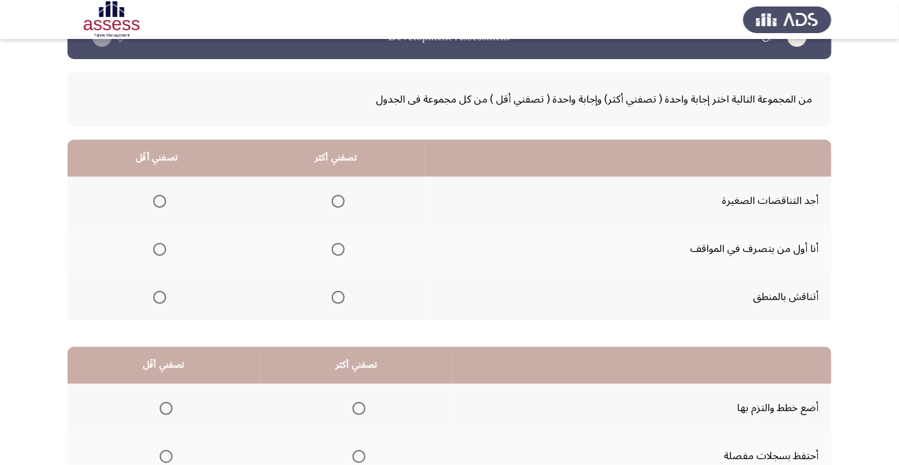
click at [336, 299] on span "Select an option" at bounding box center [338, 297] width 13 height 13
click at [336, 299] on input "Select an option" at bounding box center [338, 297] width 13 height 13
click at [158, 200] on span "Select an option" at bounding box center [159, 201] width 13 height 13
click at [158, 200] on input "Select an option" at bounding box center [159, 201] width 13 height 13
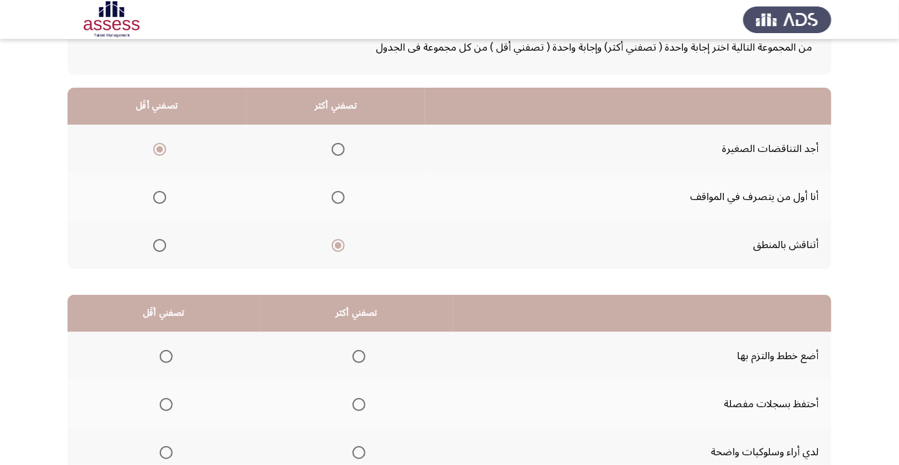
scroll to position [128, 0]
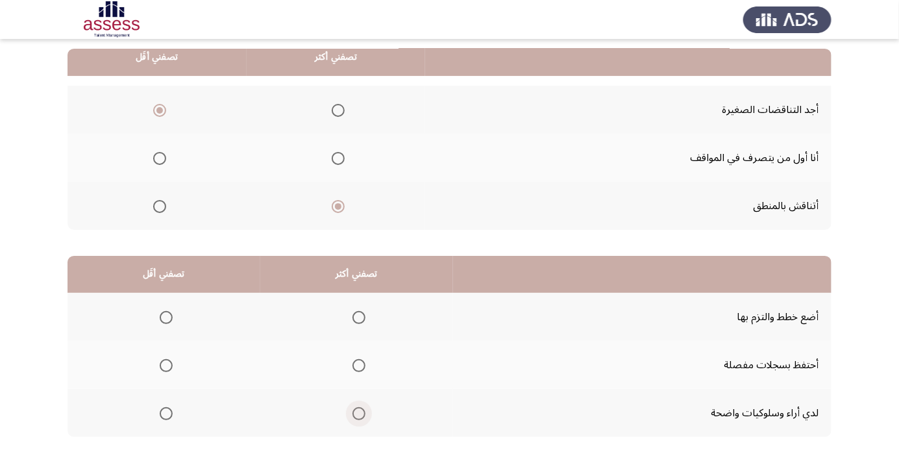
click at [356, 412] on span "Select an option" at bounding box center [358, 413] width 13 height 13
click at [356, 412] on input "Select an option" at bounding box center [358, 413] width 13 height 13
click at [169, 361] on span "Select an option" at bounding box center [166, 365] width 13 height 13
click at [169, 361] on input "Select an option" at bounding box center [166, 365] width 13 height 13
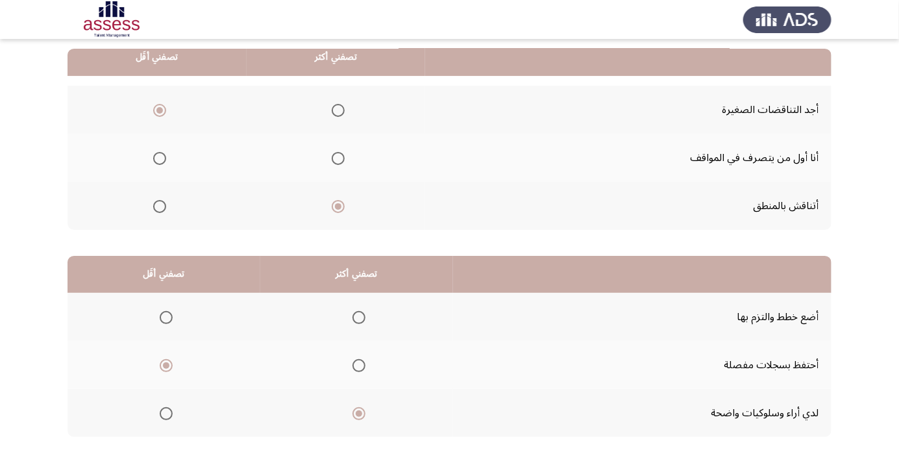
scroll to position [0, 0]
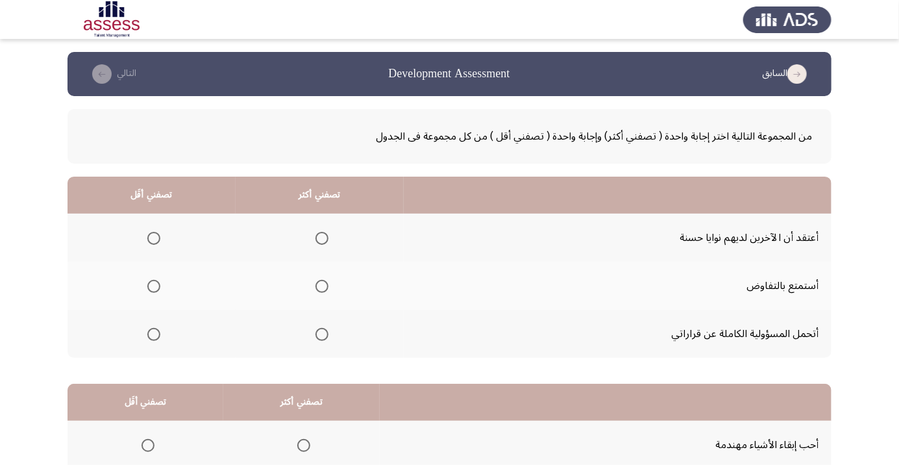
click at [322, 334] on span "Select an option" at bounding box center [322, 334] width 0 height 0
click at [321, 333] on input "Select an option" at bounding box center [321, 334] width 13 height 13
click at [152, 233] on span "Select an option" at bounding box center [153, 238] width 13 height 13
click at [152, 233] on input "Select an option" at bounding box center [153, 238] width 13 height 13
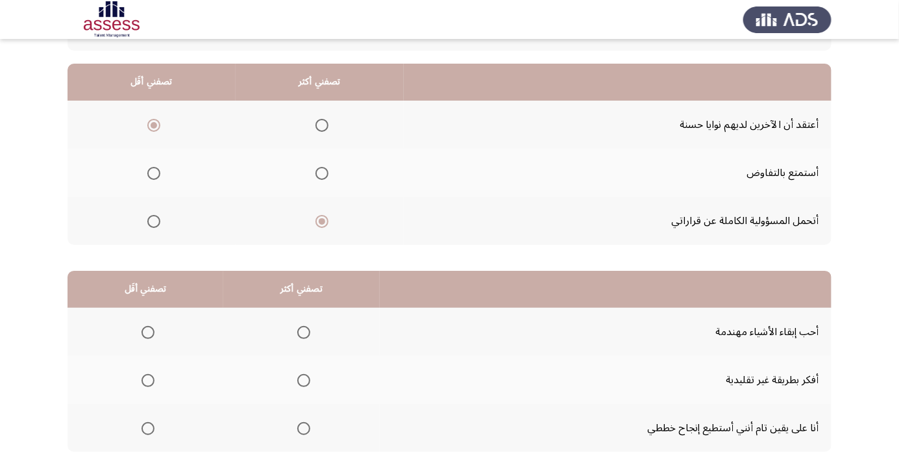
scroll to position [128, 0]
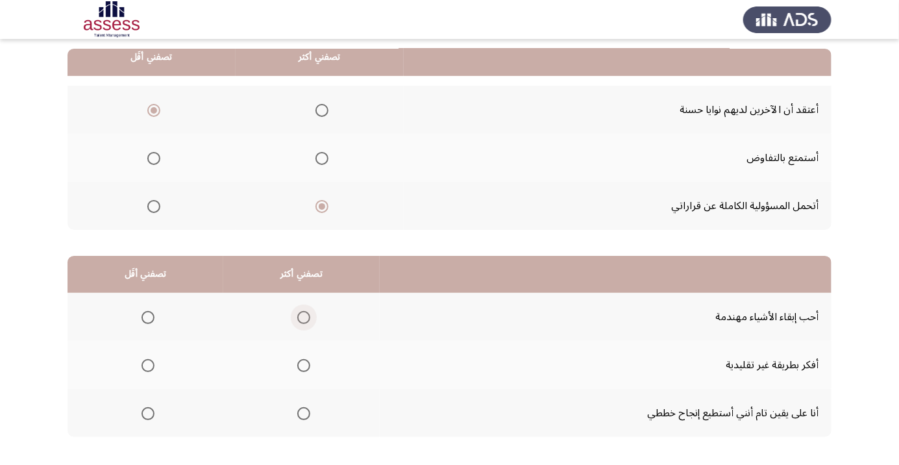
click at [307, 311] on span "Select an option" at bounding box center [303, 317] width 13 height 13
click at [307, 311] on input "Select an option" at bounding box center [303, 317] width 13 height 13
click at [149, 367] on span "Select an option" at bounding box center [147, 365] width 13 height 13
click at [149, 367] on input "Select an option" at bounding box center [147, 365] width 13 height 13
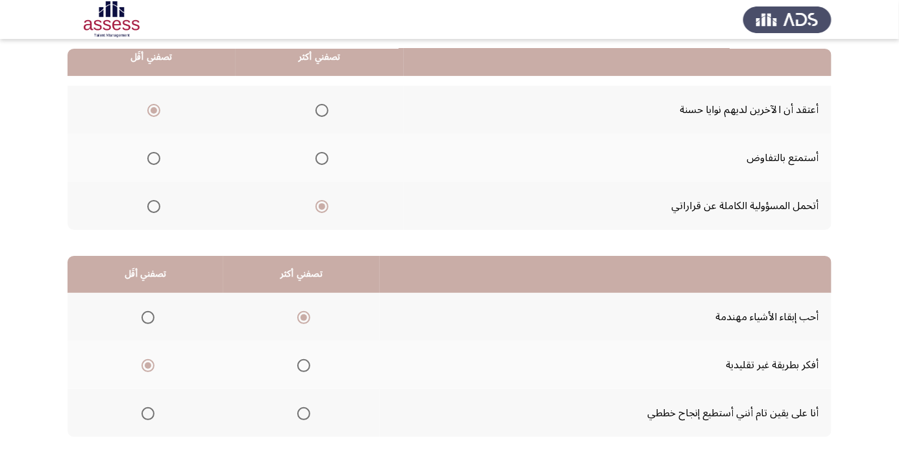
scroll to position [0, 0]
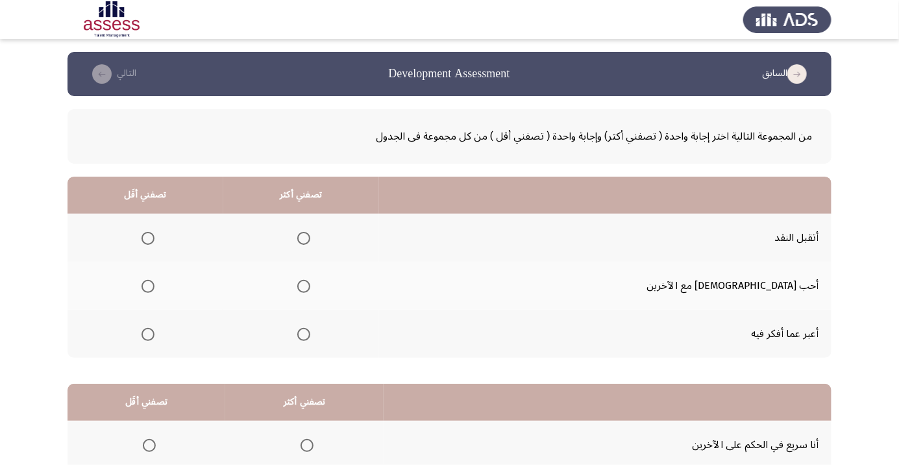
click at [304, 238] on span "Select an option" at bounding box center [304, 238] width 0 height 0
click at [310, 238] on input "Select an option" at bounding box center [303, 238] width 13 height 13
click at [154, 289] on span "Select an option" at bounding box center [147, 286] width 13 height 13
click at [154, 289] on input "Select an option" at bounding box center [147, 286] width 13 height 13
click at [154, 328] on span "Select an option" at bounding box center [147, 334] width 13 height 13
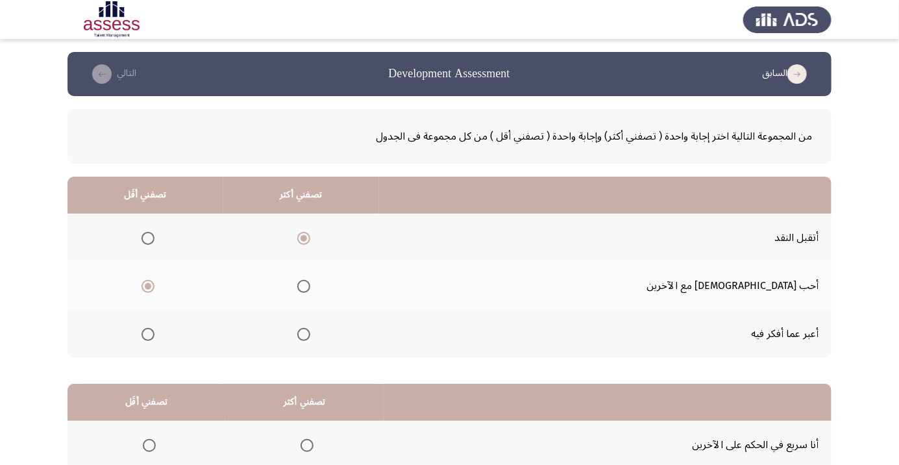
click at [154, 328] on input "Select an option" at bounding box center [147, 334] width 13 height 13
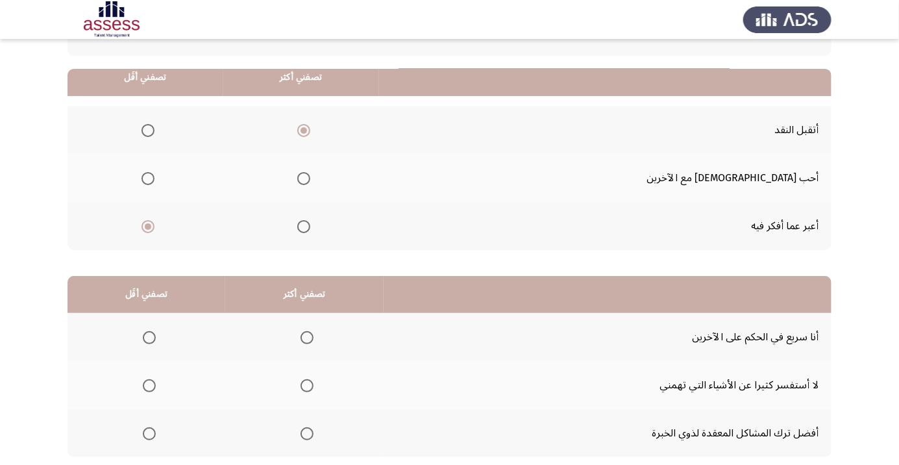
scroll to position [128, 0]
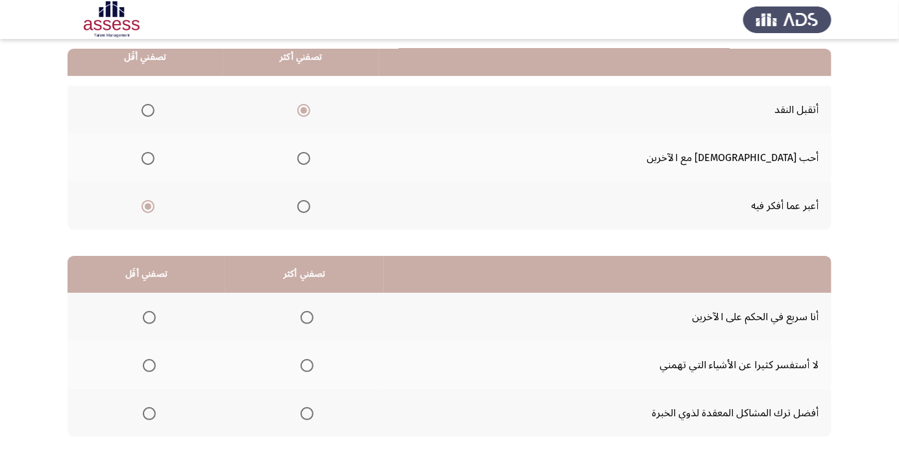
click at [307, 317] on span "Select an option" at bounding box center [307, 317] width 0 height 0
click at [306, 316] on input "Select an option" at bounding box center [306, 317] width 13 height 13
click at [148, 367] on span "Select an option" at bounding box center [149, 365] width 13 height 13
click at [148, 367] on input "Select an option" at bounding box center [149, 365] width 13 height 13
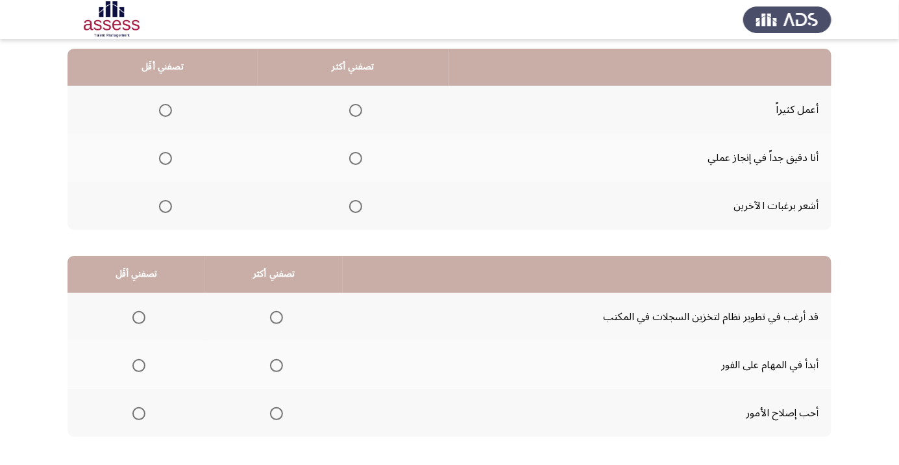
scroll to position [125, 0]
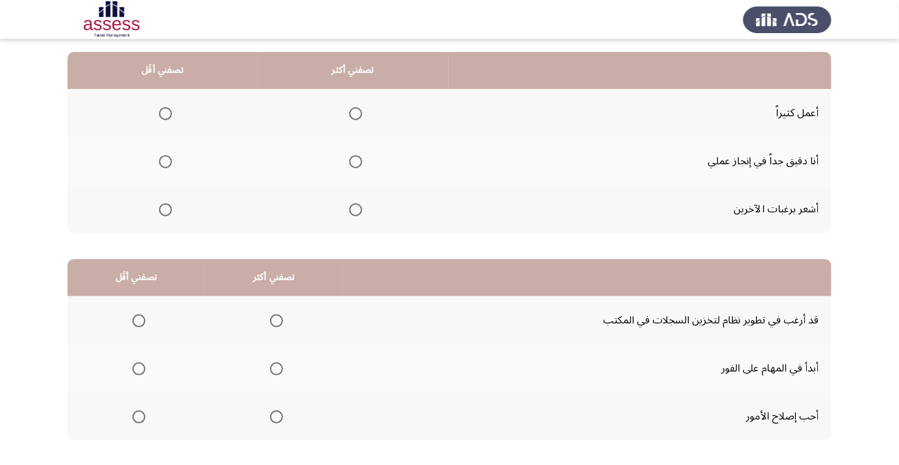
click at [356, 114] on span "Select an option" at bounding box center [356, 114] width 0 height 0
click at [353, 113] on input "Select an option" at bounding box center [355, 113] width 13 height 13
click at [165, 162] on span "Select an option" at bounding box center [165, 162] width 0 height 0
click at [164, 161] on input "Select an option" at bounding box center [165, 161] width 13 height 13
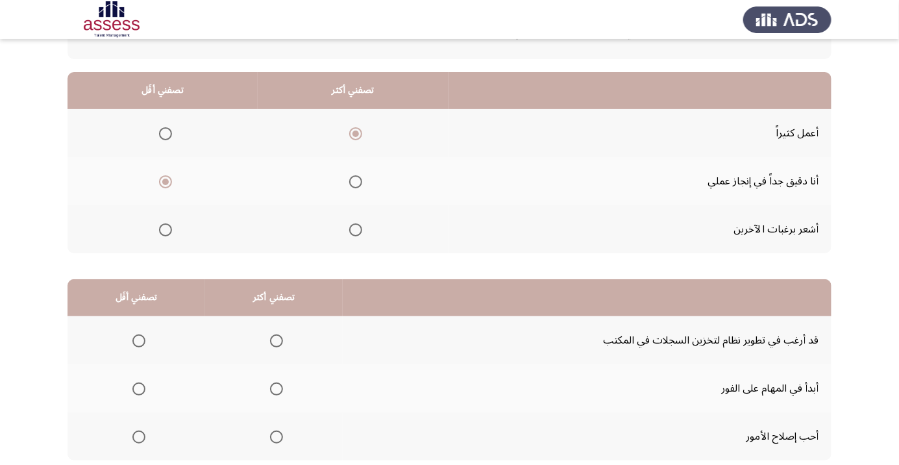
scroll to position [128, 0]
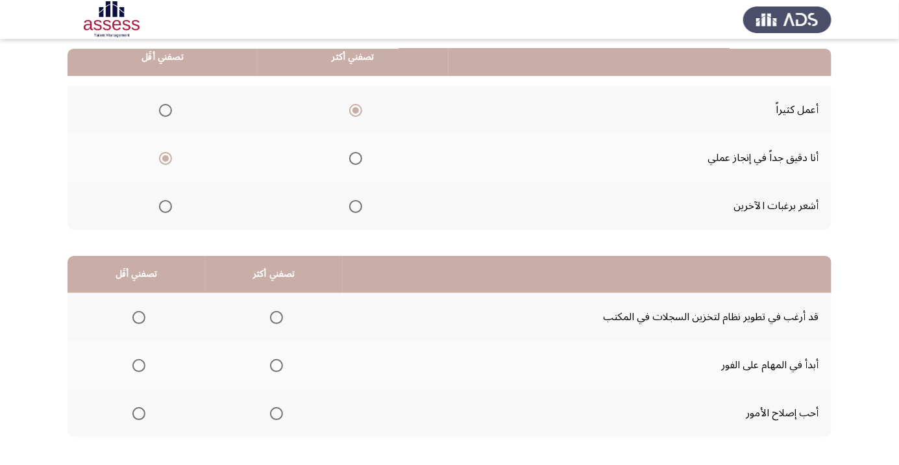
click at [276, 360] on span "Select an option" at bounding box center [276, 365] width 13 height 13
click at [276, 360] on input "Select an option" at bounding box center [276, 365] width 13 height 13
click at [139, 317] on span "Select an option" at bounding box center [139, 317] width 0 height 0
click at [138, 316] on input "Select an option" at bounding box center [138, 317] width 13 height 13
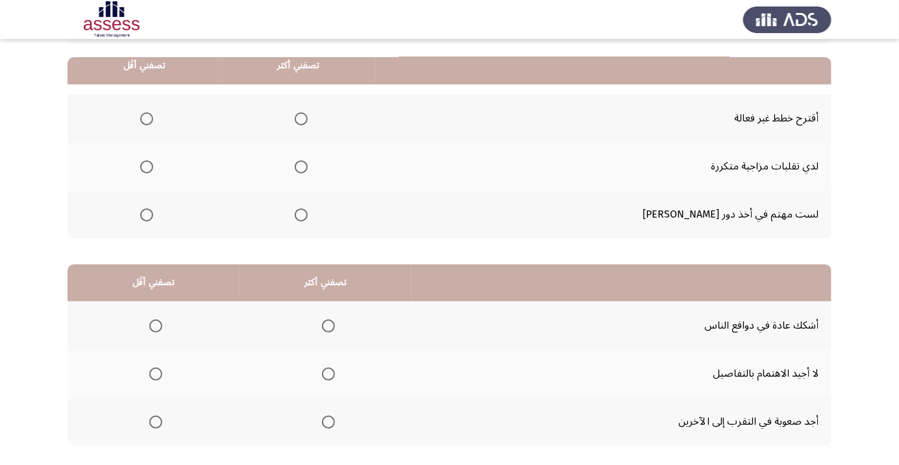
scroll to position [116, 0]
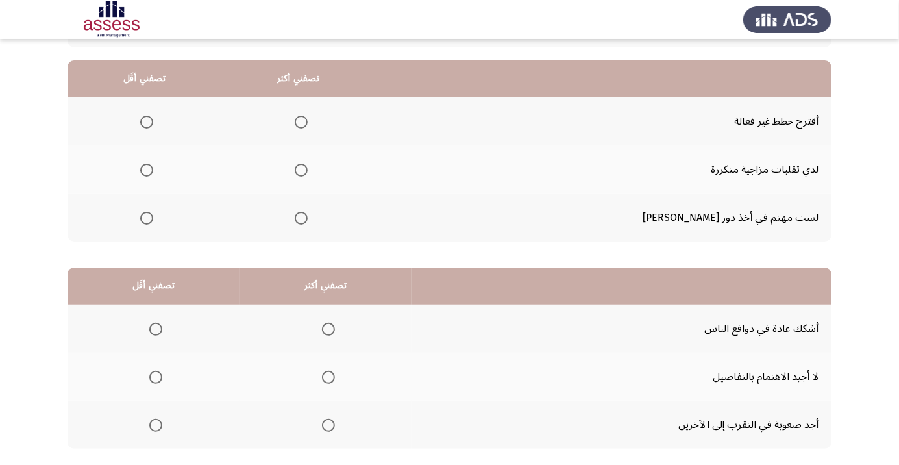
click at [147, 170] on span "Select an option" at bounding box center [147, 170] width 0 height 0
click at [153, 169] on input "Select an option" at bounding box center [146, 170] width 13 height 13
click at [308, 125] on span "Select an option" at bounding box center [301, 122] width 13 height 13
click at [308, 125] on input "Select an option" at bounding box center [301, 122] width 13 height 13
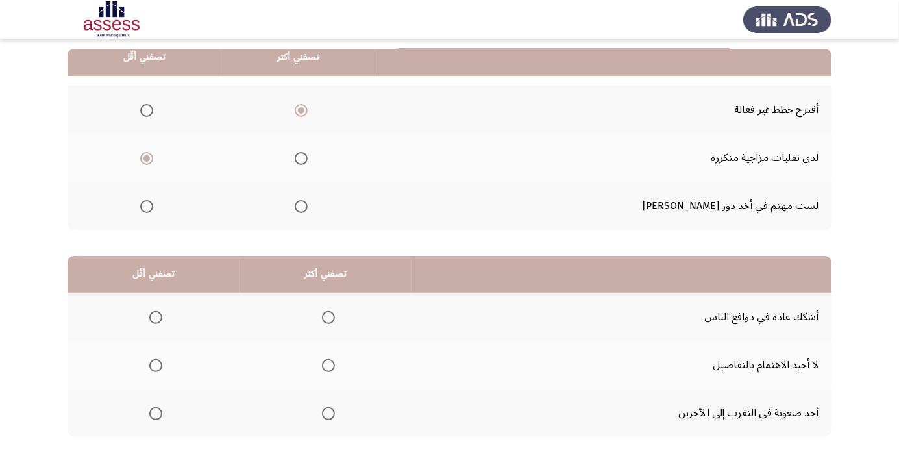
click at [328, 317] on span "Select an option" at bounding box center [328, 317] width 0 height 0
click at [326, 316] on input "Select an option" at bounding box center [328, 317] width 13 height 13
click at [160, 360] on span "Select an option" at bounding box center [155, 365] width 13 height 13
click at [160, 360] on input "Select an option" at bounding box center [155, 365] width 13 height 13
click at [328, 365] on span "Select an option" at bounding box center [328, 365] width 0 height 0
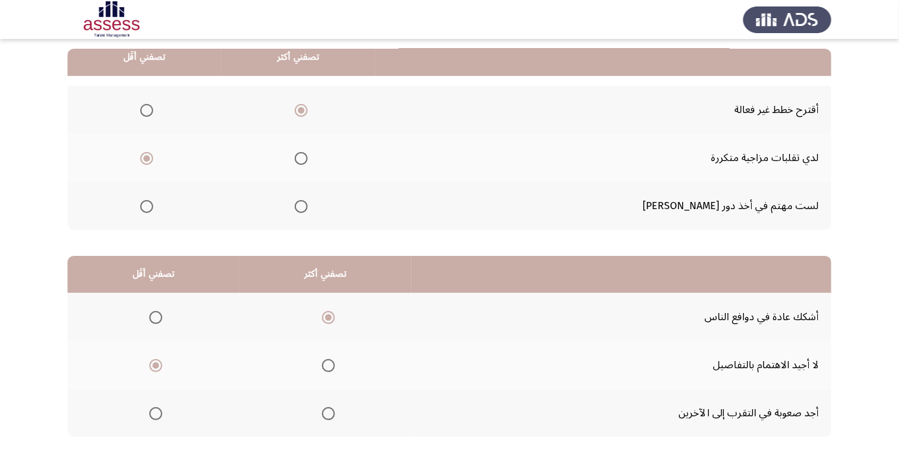
click at [326, 364] on input "Select an option" at bounding box center [328, 365] width 13 height 13
click at [156, 413] on span "Select an option" at bounding box center [156, 413] width 0 height 0
click at [155, 412] on input "Select an option" at bounding box center [155, 413] width 13 height 13
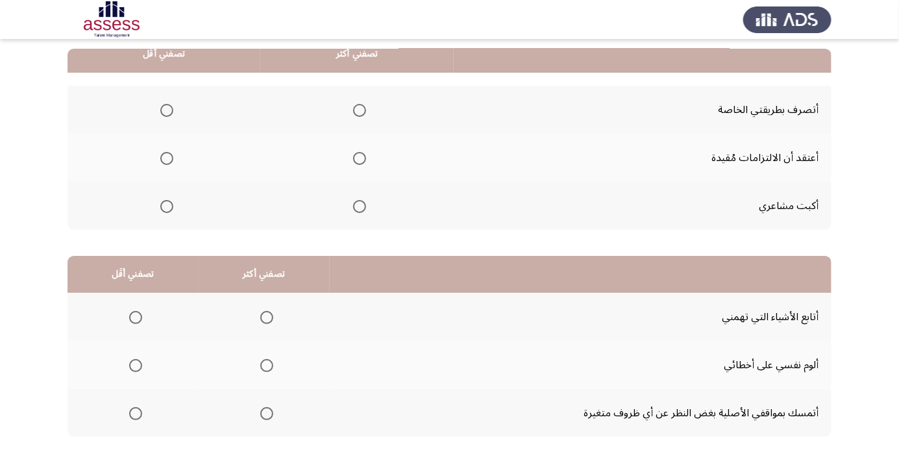
scroll to position [125, 0]
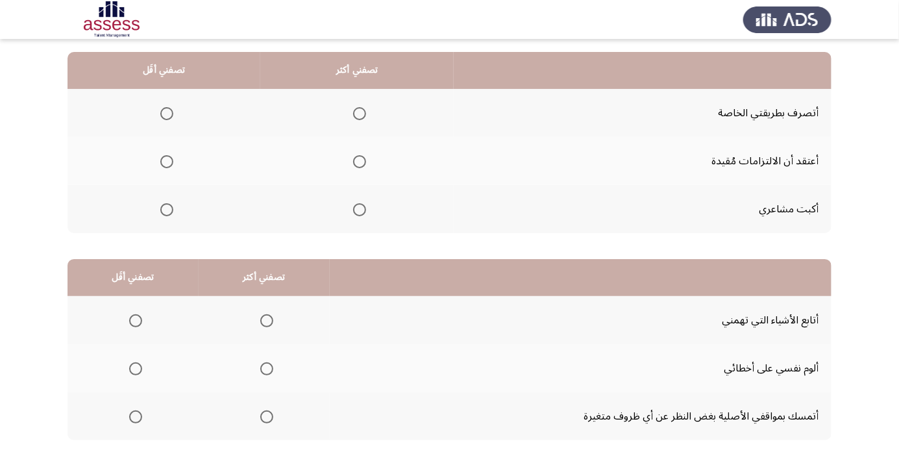
click at [348, 132] on th at bounding box center [356, 113] width 193 height 48
click at [356, 114] on span "Select an option" at bounding box center [359, 113] width 13 height 13
click at [356, 114] on input "Select an option" at bounding box center [359, 113] width 13 height 13
click at [166, 208] on span "Select an option" at bounding box center [166, 209] width 13 height 13
click at [166, 208] on input "Select an option" at bounding box center [166, 209] width 13 height 13
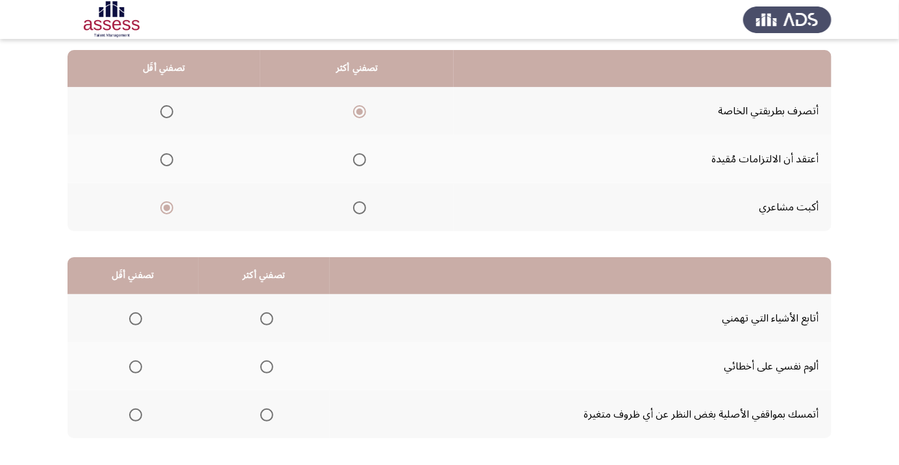
scroll to position [128, 0]
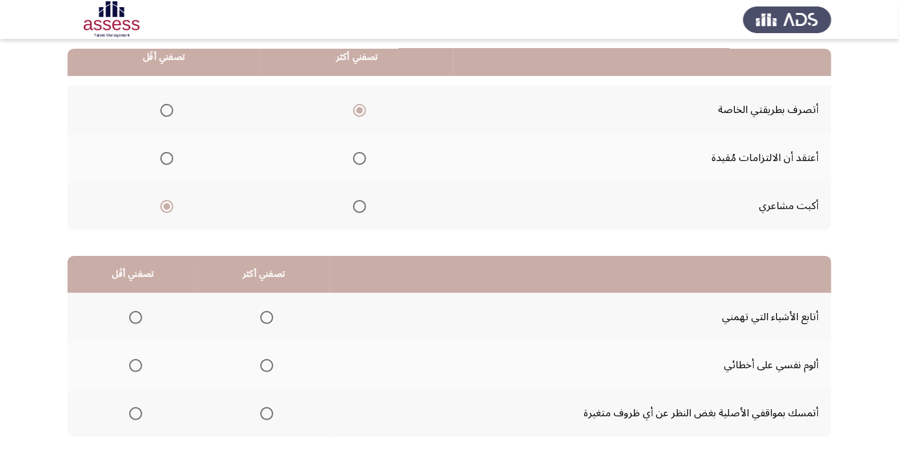
click at [267, 413] on span "Select an option" at bounding box center [267, 413] width 0 height 0
click at [265, 412] on input "Select an option" at bounding box center [266, 413] width 13 height 13
click at [136, 365] on span "Select an option" at bounding box center [136, 365] width 0 height 0
click at [135, 364] on input "Select an option" at bounding box center [135, 365] width 13 height 13
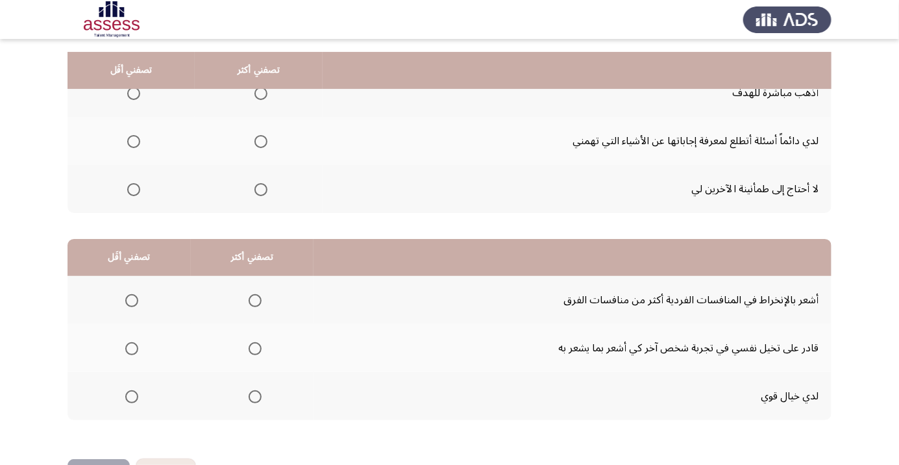
scroll to position [137, 0]
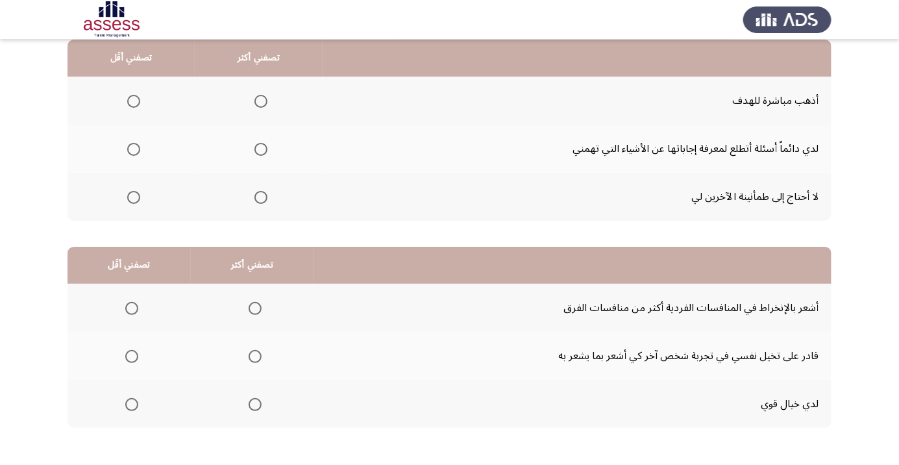
click at [265, 99] on span "Select an option" at bounding box center [260, 101] width 13 height 13
click at [265, 99] on input "Select an option" at bounding box center [260, 101] width 13 height 13
click at [134, 197] on span "Select an option" at bounding box center [134, 197] width 0 height 0
click at [133, 196] on input "Select an option" at bounding box center [133, 197] width 13 height 13
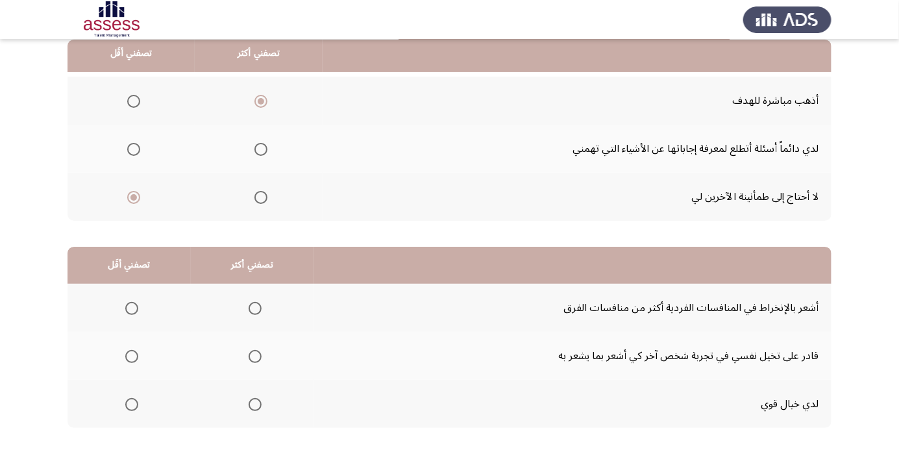
scroll to position [128, 0]
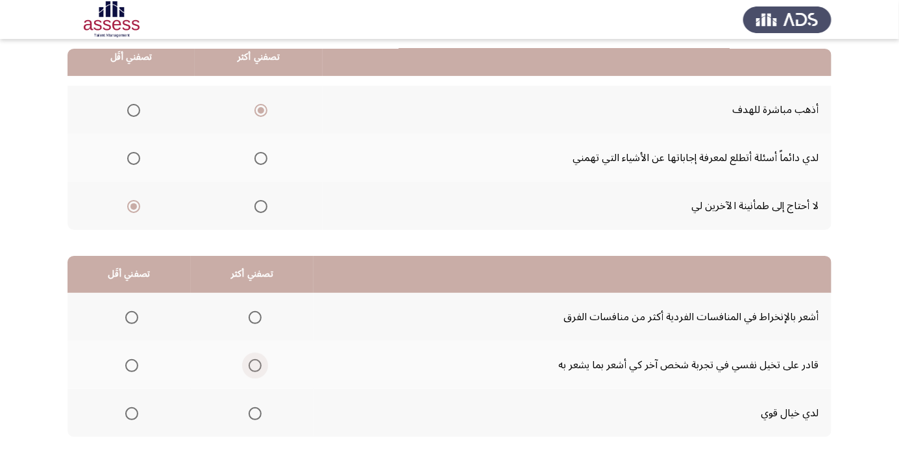
click at [258, 364] on span "Select an option" at bounding box center [255, 365] width 13 height 13
click at [258, 364] on input "Select an option" at bounding box center [255, 365] width 13 height 13
click at [128, 415] on span "Select an option" at bounding box center [131, 413] width 13 height 13
click at [128, 415] on input "Select an option" at bounding box center [131, 413] width 13 height 13
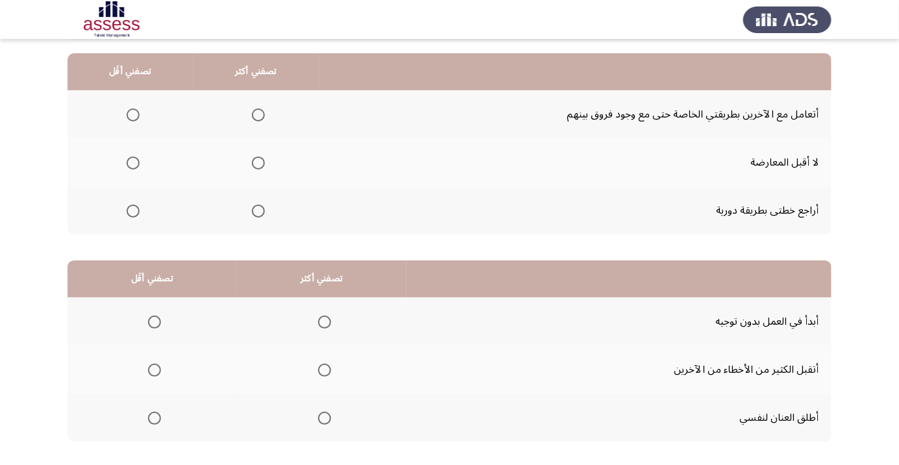
scroll to position [125, 0]
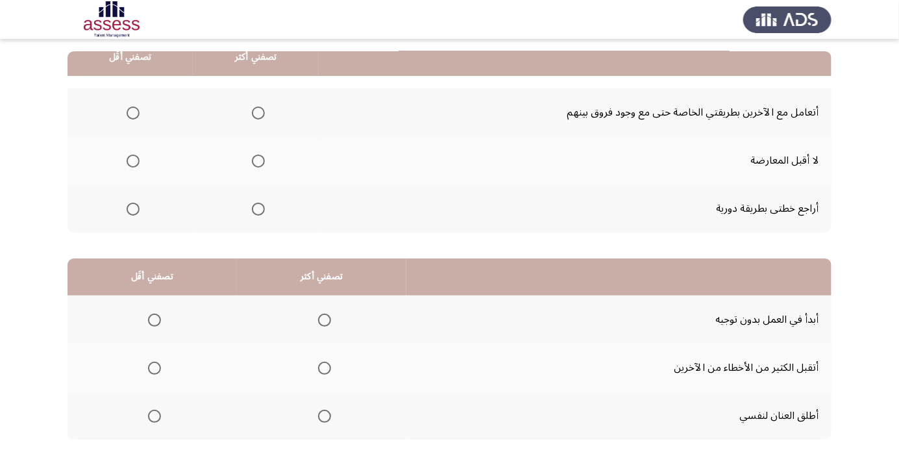
click at [258, 112] on span "Select an option" at bounding box center [258, 112] width 13 height 13
click at [258, 112] on input "Select an option" at bounding box center [258, 112] width 13 height 13
click at [128, 163] on span "Select an option" at bounding box center [133, 160] width 13 height 13
click at [128, 163] on input "Select an option" at bounding box center [133, 160] width 13 height 13
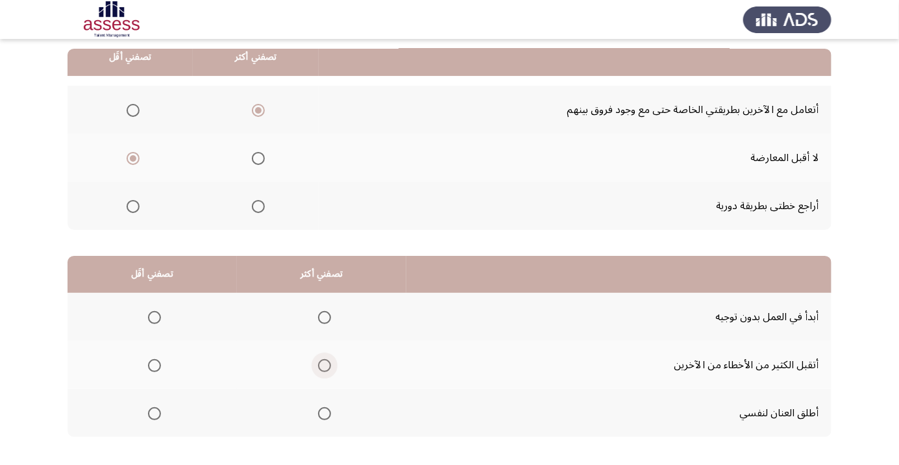
click at [319, 369] on span "Select an option" at bounding box center [324, 365] width 13 height 13
click at [319, 369] on input "Select an option" at bounding box center [324, 365] width 13 height 13
click at [154, 321] on span "Select an option" at bounding box center [154, 317] width 13 height 13
click at [154, 321] on input "Select an option" at bounding box center [154, 317] width 13 height 13
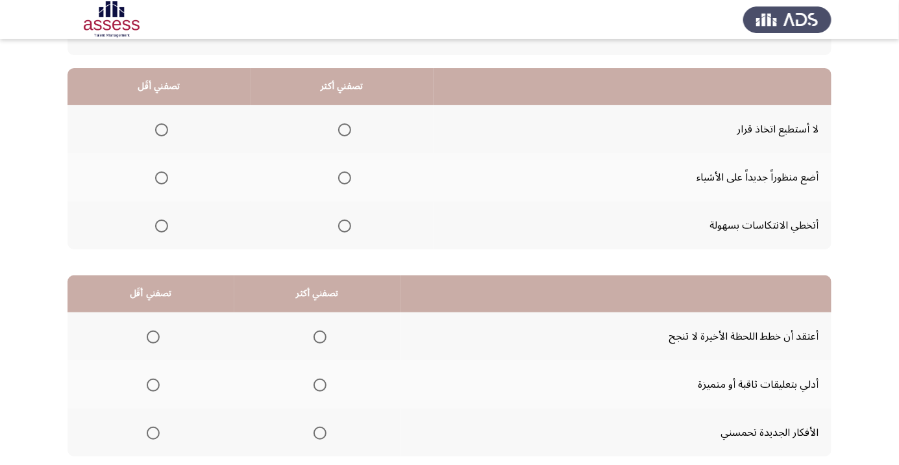
scroll to position [104, 0]
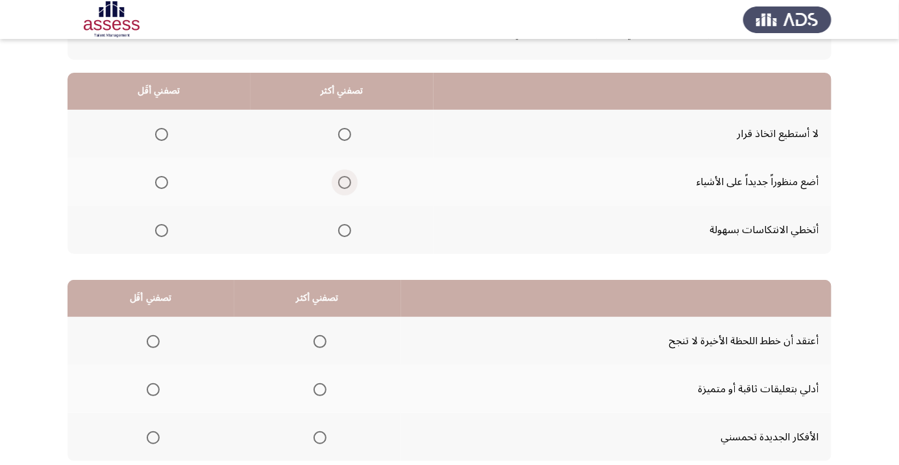
click at [345, 182] on span "Select an option" at bounding box center [345, 182] width 0 height 0
click at [341, 181] on input "Select an option" at bounding box center [344, 182] width 13 height 13
click at [162, 230] on span "Select an option" at bounding box center [162, 230] width 0 height 0
click at [160, 228] on input "Select an option" at bounding box center [161, 230] width 13 height 13
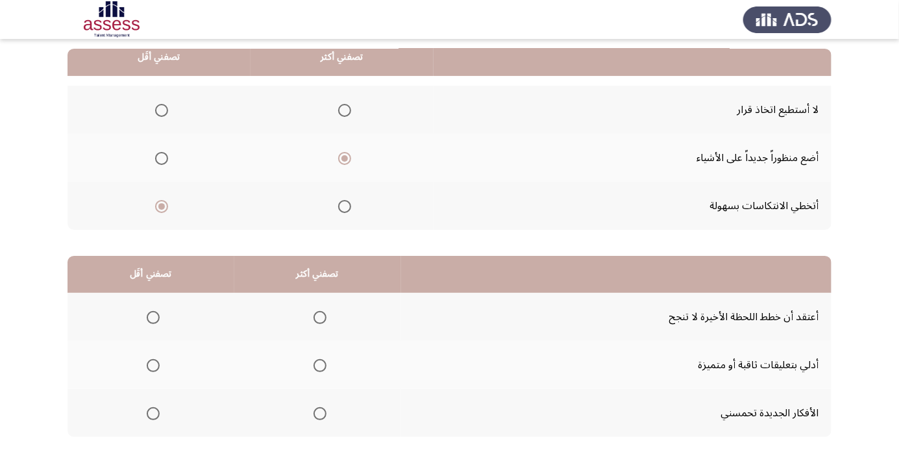
click at [320, 413] on span "Select an option" at bounding box center [320, 413] width 0 height 0
click at [317, 412] on input "Select an option" at bounding box center [319, 413] width 13 height 13
click at [152, 360] on span "Select an option" at bounding box center [153, 365] width 13 height 13
click at [152, 360] on input "Select an option" at bounding box center [153, 365] width 13 height 13
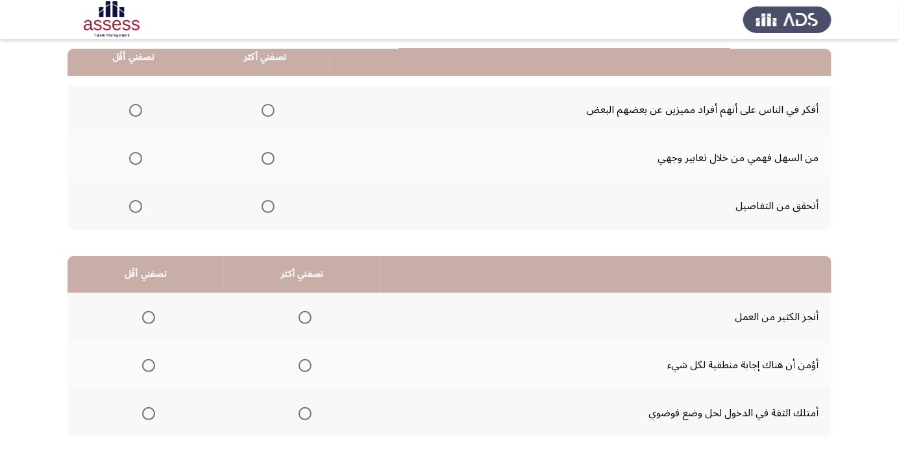
click at [268, 158] on span "Select an option" at bounding box center [268, 158] width 0 height 0
click at [267, 157] on input "Select an option" at bounding box center [268, 158] width 13 height 13
click at [135, 205] on span "Select an option" at bounding box center [135, 206] width 13 height 13
click at [135, 205] on input "Select an option" at bounding box center [135, 206] width 13 height 13
click at [303, 415] on span "Select an option" at bounding box center [305, 413] width 13 height 13
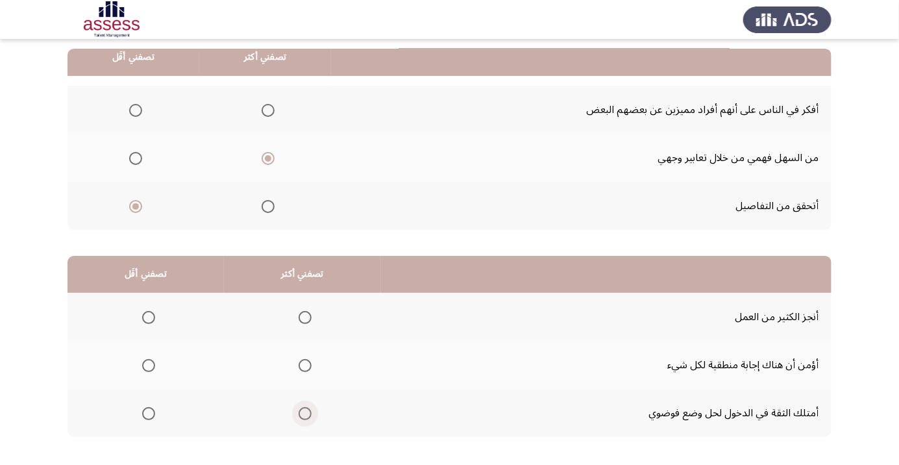
click at [303, 415] on input "Select an option" at bounding box center [305, 413] width 13 height 13
click at [137, 366] on label "Select an option" at bounding box center [146, 365] width 18 height 13
click at [142, 366] on input "Select an option" at bounding box center [148, 365] width 13 height 13
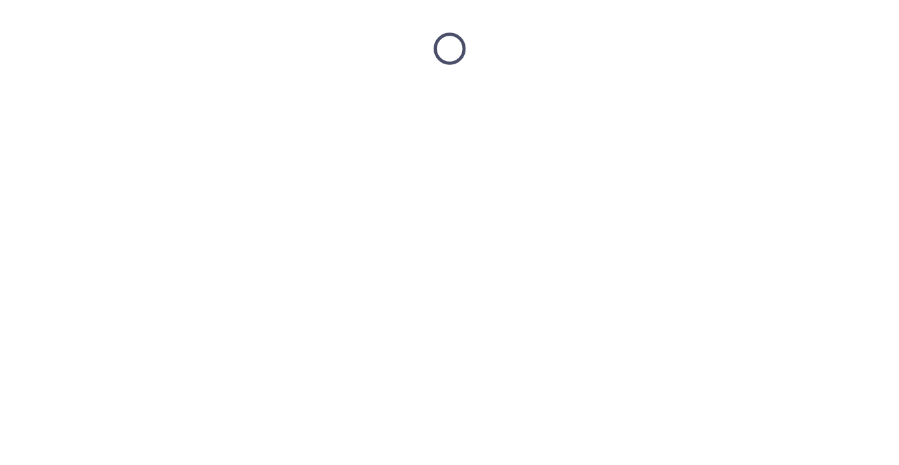
scroll to position [0, 0]
